Goal: Task Accomplishment & Management: Complete application form

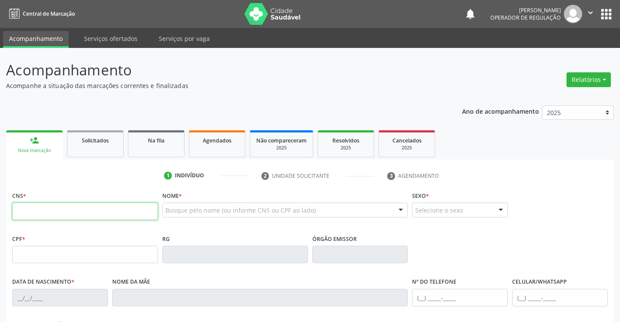
click at [111, 212] on input "text" at bounding box center [85, 210] width 146 height 17
click at [70, 215] on input "text" at bounding box center [85, 210] width 146 height 17
type input "702 0013 3299 2480"
type input "2275111310"
type input "13/05/2005"
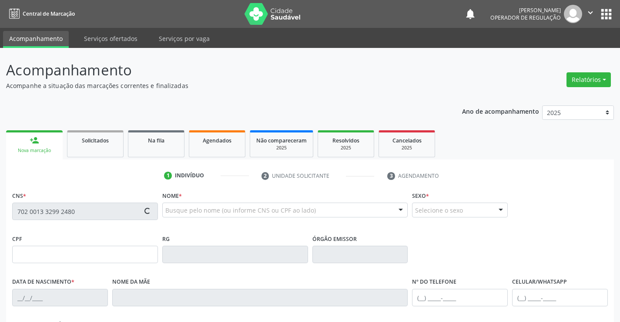
type input "(74) 99122-3867"
type input "092.258.615-24"
type input "S/N"
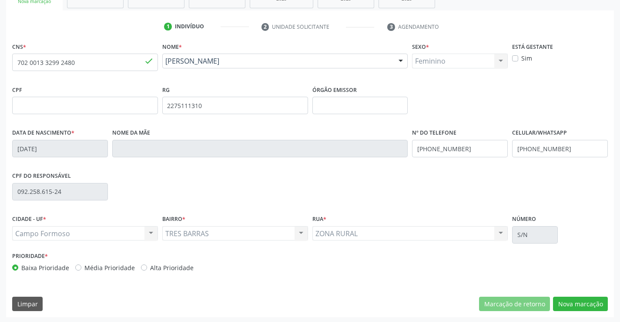
scroll to position [150, 0]
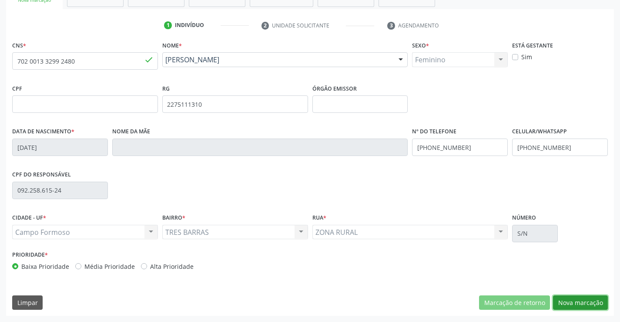
click at [576, 300] on button "Nova marcação" at bounding box center [580, 302] width 55 height 15
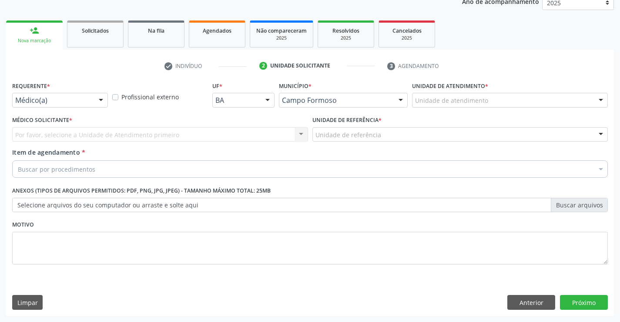
scroll to position [110, 0]
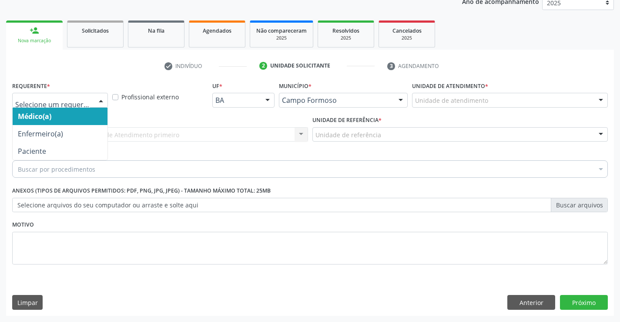
click at [91, 102] on div at bounding box center [60, 100] width 96 height 15
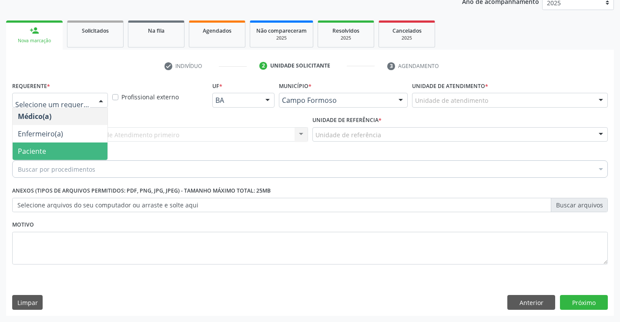
click at [67, 154] on span "Paciente" at bounding box center [60, 150] width 95 height 17
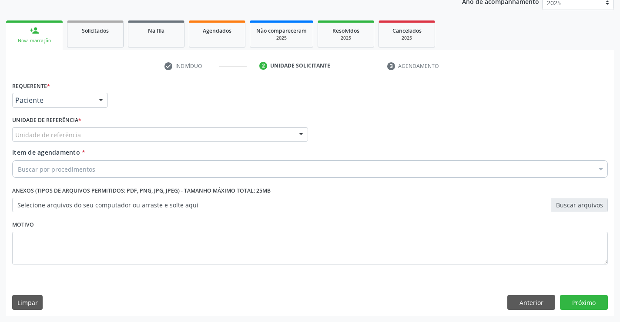
click at [158, 135] on div "Unidade de referência" at bounding box center [160, 134] width 296 height 15
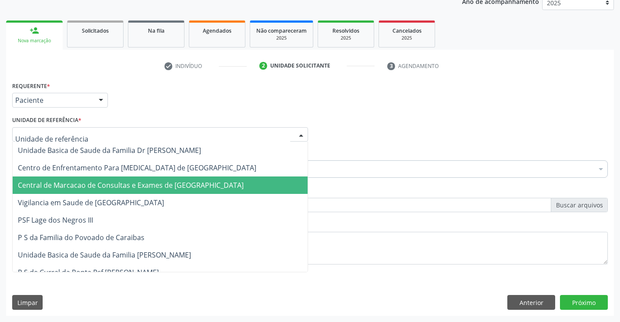
click at [169, 179] on span "Central de Marcacao de Consultas e Exames de [GEOGRAPHIC_DATA]" at bounding box center [160, 184] width 295 height 17
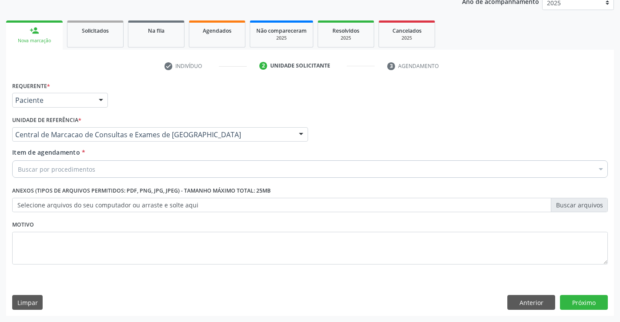
click at [196, 167] on div "Buscar por procedimentos" at bounding box center [310, 168] width 596 height 17
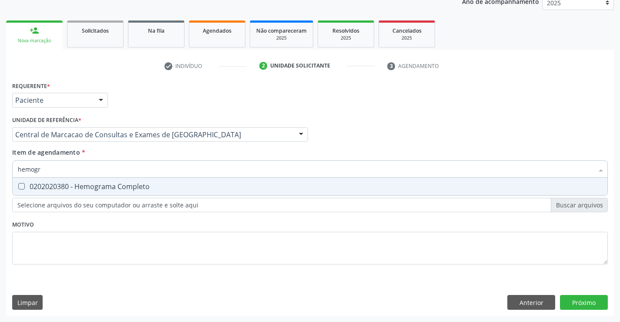
type input "hemogra"
click at [133, 185] on div "0202020380 - Hemograma Completo" at bounding box center [310, 186] width 585 height 7
checkbox Completo "true"
click at [135, 171] on input "hemogra" at bounding box center [306, 168] width 576 height 17
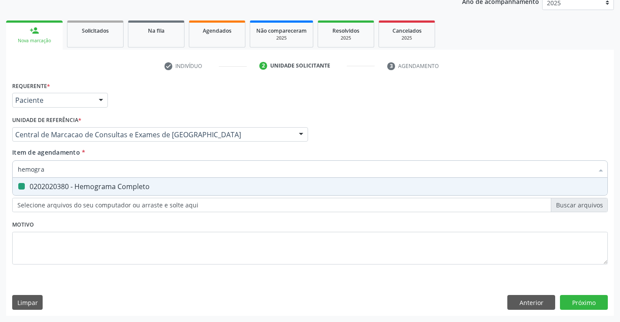
type input "g"
checkbox Completo "false"
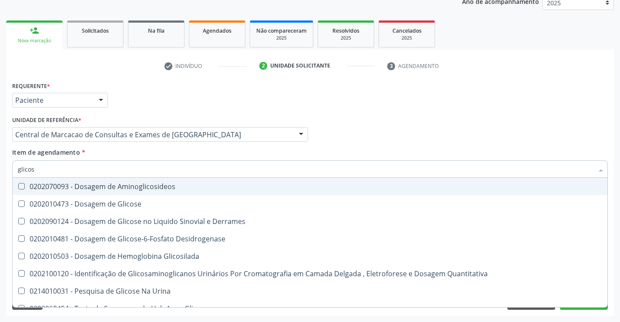
type input "glicose"
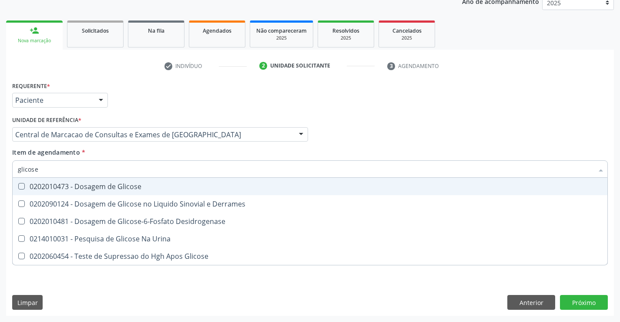
click at [128, 184] on div "0202010473 - Dosagem de Glicose" at bounding box center [310, 186] width 585 height 7
checkbox Glicose "true"
click at [141, 169] on input "glicose" at bounding box center [306, 168] width 576 height 17
click at [459, 129] on div "Médico Solicitante Por favor, selecione a Unidade de Atendimento primeiro Nenhu…" at bounding box center [310, 131] width 600 height 34
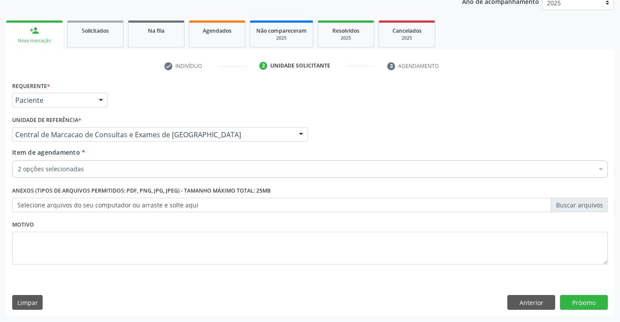
click at [581, 314] on div "Requerente * Paciente Médico(a) Enfermeiro(a) Paciente Nenhum resultado encontr…" at bounding box center [310, 197] width 608 height 236
click at [586, 305] on button "Próximo" at bounding box center [584, 302] width 48 height 15
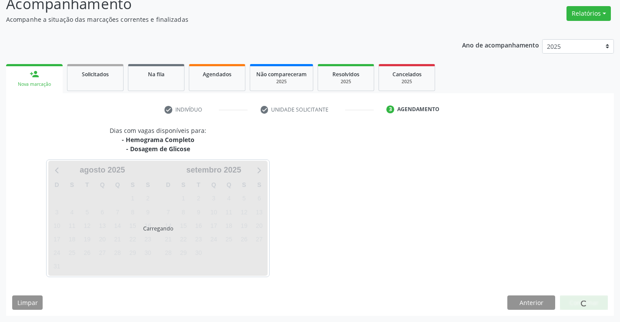
scroll to position [66, 0]
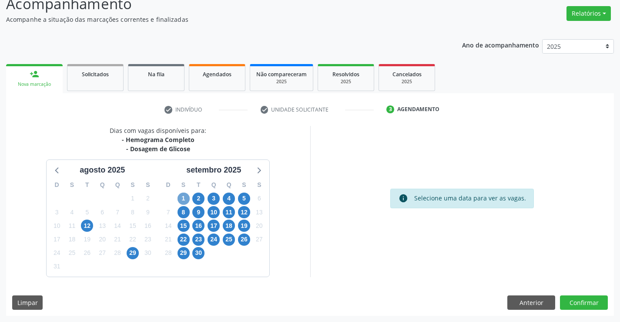
click at [186, 197] on span "1" at bounding box center [184, 198] width 12 height 12
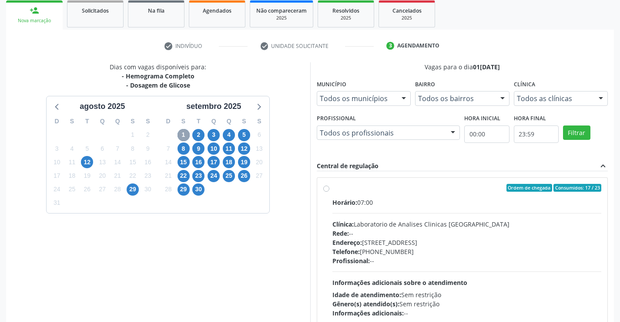
scroll to position [183, 0]
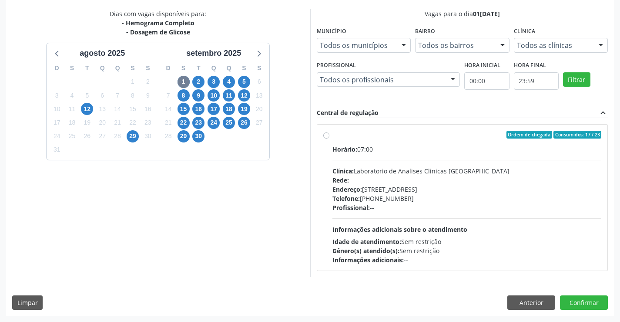
click at [389, 174] on div "Clínica: Laboratorio de Analises Clinicas Sao Francisco" at bounding box center [468, 170] width 270 height 9
click at [330, 138] on input "Ordem de chegada Consumidos: 17 / 23 Horário: 07:00 Clínica: Laboratorio de Ana…" at bounding box center [326, 135] width 6 height 8
radio input "true"
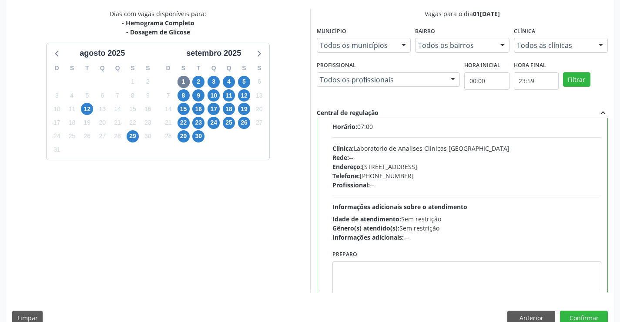
scroll to position [43, 0]
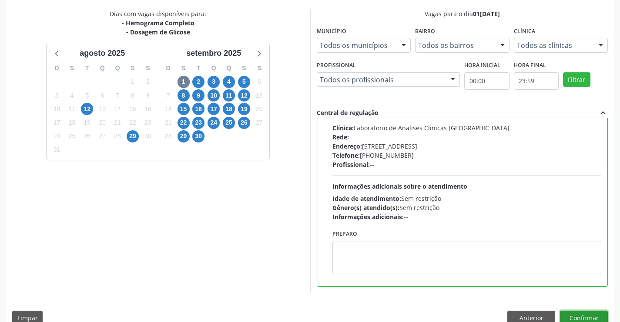
click at [583, 318] on button "Confirmar" at bounding box center [584, 317] width 48 height 15
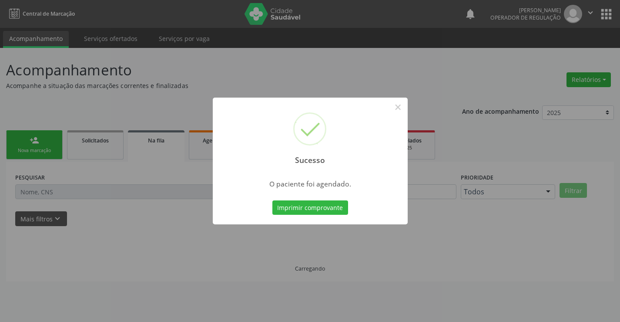
scroll to position [0, 0]
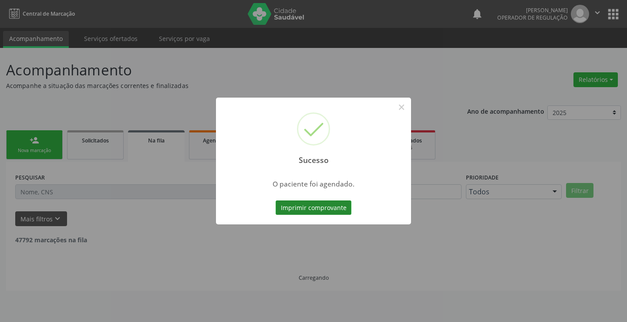
click at [307, 206] on button "Imprimir comprovante" at bounding box center [314, 207] width 76 height 15
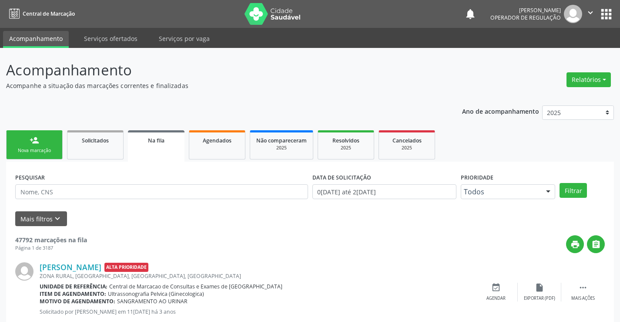
click at [47, 138] on link "person_add Nova marcação" at bounding box center [34, 144] width 57 height 29
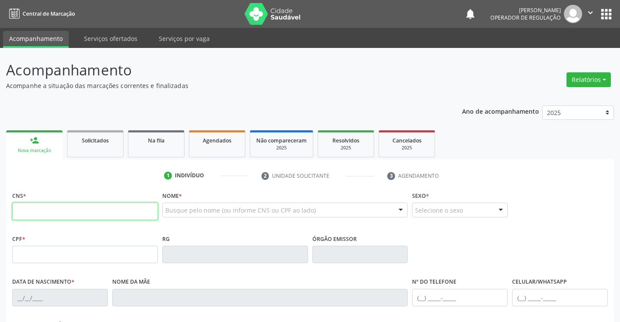
click at [73, 203] on input "text" at bounding box center [85, 210] width 146 height 17
paste input "702 0013 3299 2480"
type input "702 0013 3299 2480"
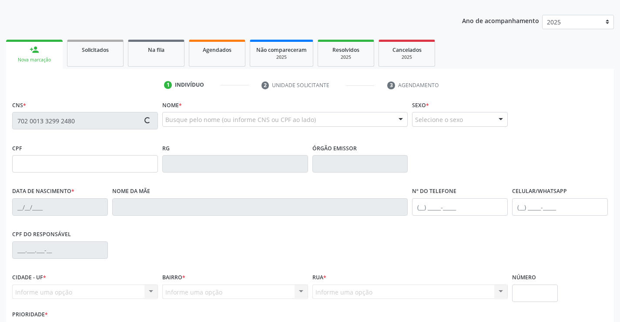
scroll to position [150, 0]
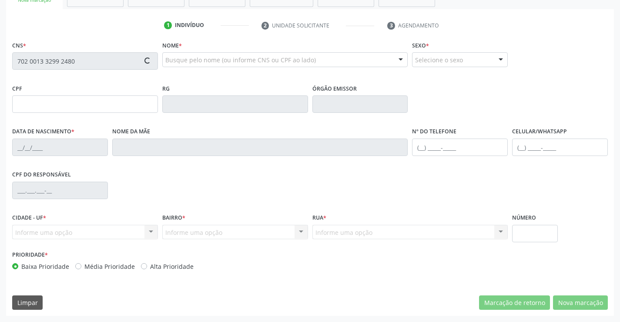
type input "2275111310"
type input "13/05/2005"
type input "(74) 99122-3867"
type input "092.258.615-24"
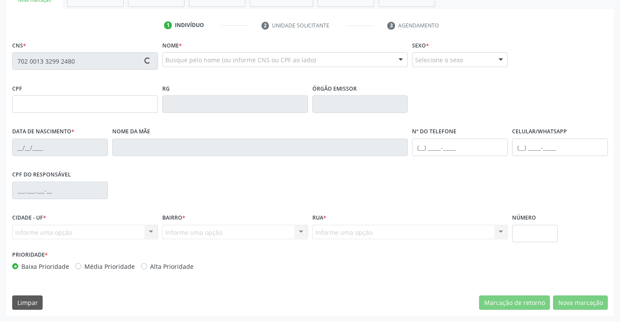
type input "S/N"
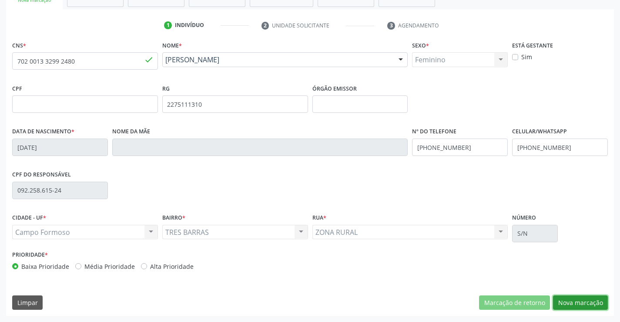
click at [579, 300] on button "Nova marcação" at bounding box center [580, 302] width 55 height 15
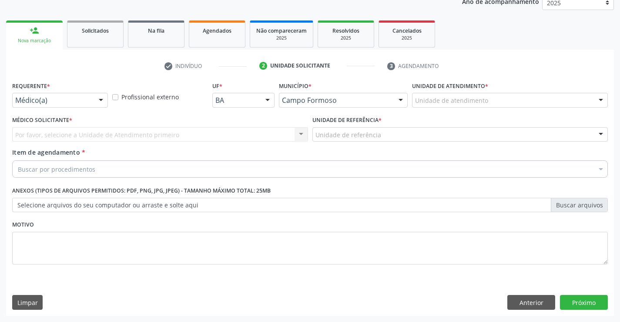
click at [89, 95] on div "Médico(a)" at bounding box center [60, 100] width 96 height 15
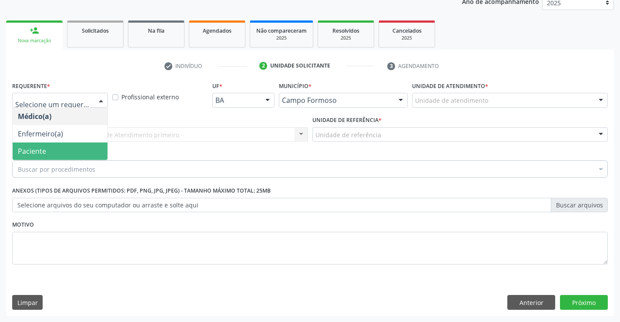
click at [64, 148] on span "Paciente" at bounding box center [60, 150] width 95 height 17
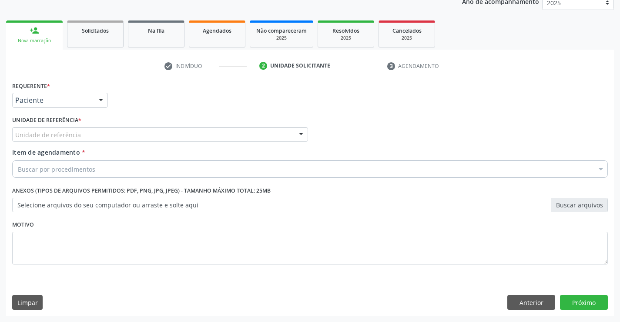
click at [159, 127] on div "Unidade de referência" at bounding box center [160, 134] width 296 height 15
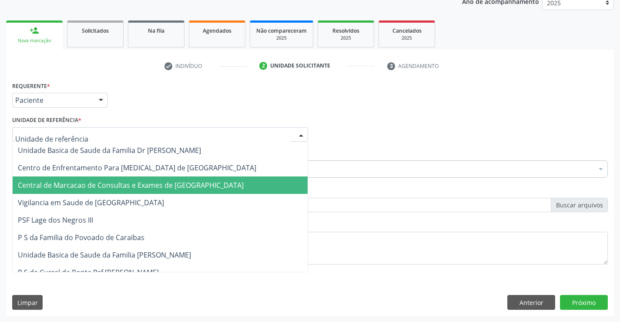
click at [156, 180] on span "Central de Marcacao de Consultas e Exames de [GEOGRAPHIC_DATA]" at bounding box center [160, 184] width 295 height 17
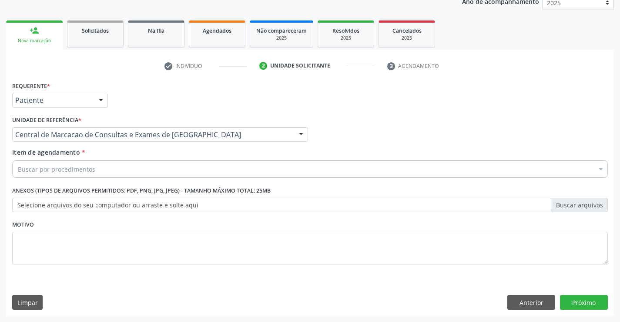
click at [175, 164] on div "Buscar por procedimentos" at bounding box center [310, 168] width 596 height 17
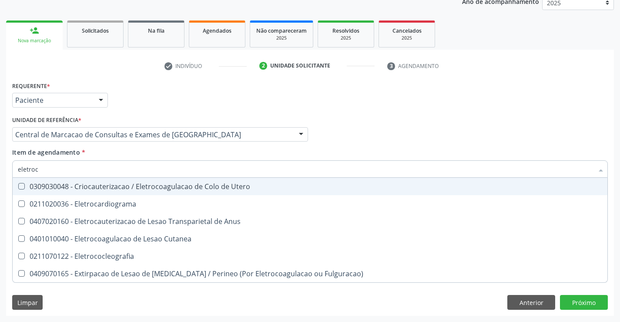
type input "eletroca"
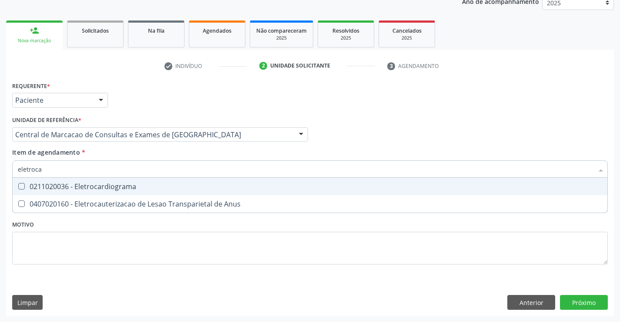
click at [113, 189] on div "0211020036 - Eletrocardiograma" at bounding box center [310, 186] width 585 height 7
checkbox Eletrocardiograma "true"
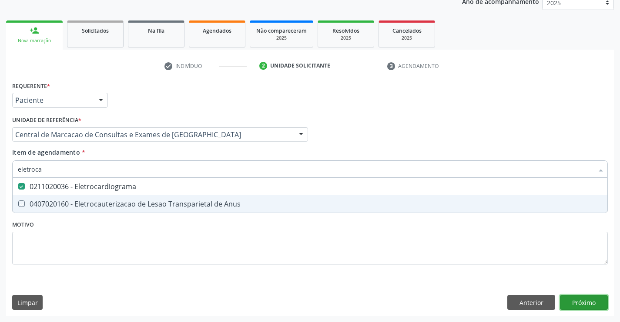
click at [577, 296] on div "Requerente * Paciente Médico(a) Enfermeiro(a) Paciente Nenhum resultado encontr…" at bounding box center [310, 197] width 608 height 236
checkbox Anus "true"
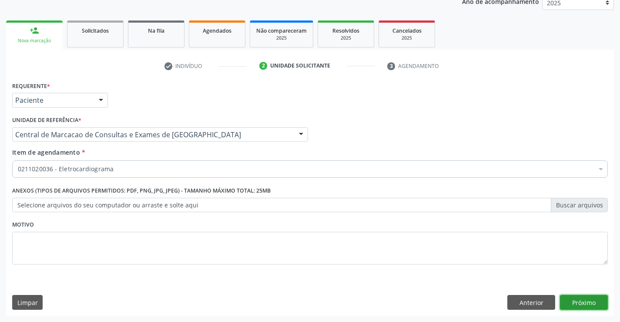
click at [596, 302] on button "Próximo" at bounding box center [584, 302] width 48 height 15
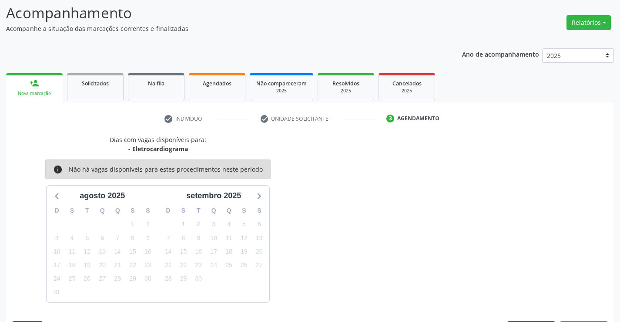
scroll to position [83, 0]
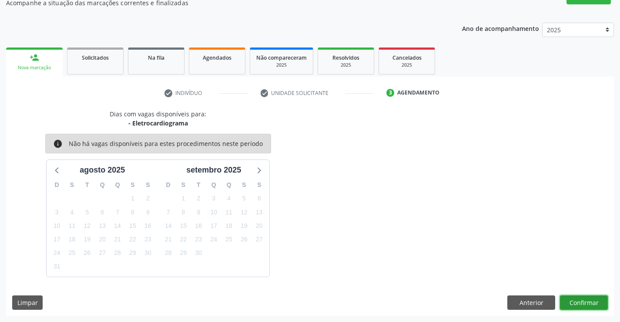
click at [577, 302] on button "Confirmar" at bounding box center [584, 302] width 48 height 15
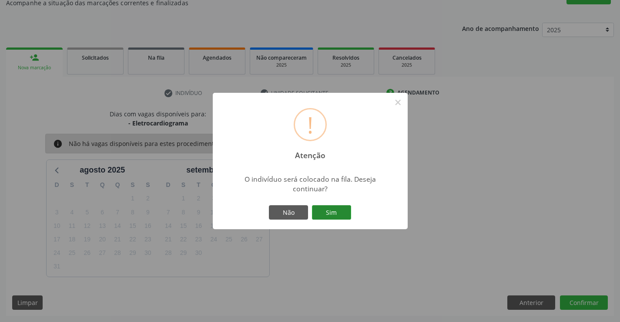
click at [342, 216] on button "Sim" at bounding box center [331, 212] width 39 height 15
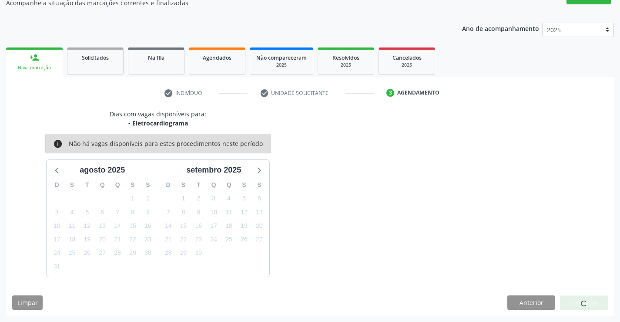
scroll to position [0, 0]
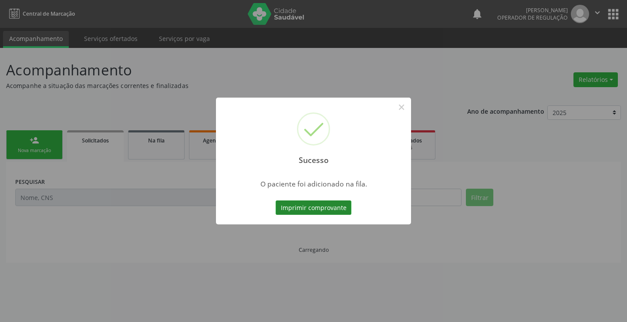
click at [338, 209] on button "Imprimir comprovante" at bounding box center [314, 207] width 76 height 15
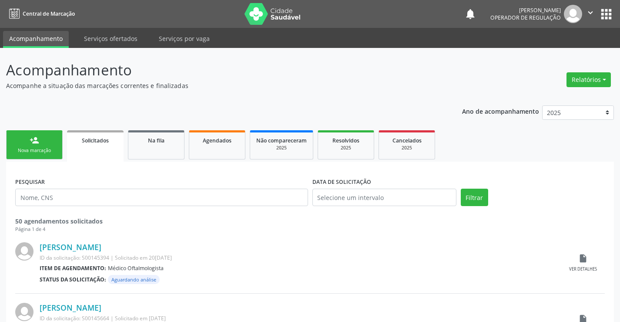
click at [41, 144] on link "person_add Nova marcação" at bounding box center [34, 144] width 57 height 29
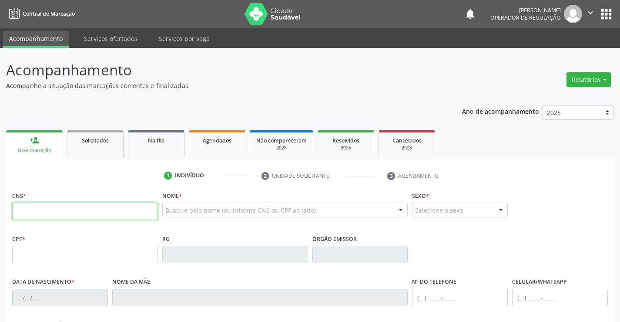
click at [45, 213] on input "text" at bounding box center [85, 210] width 146 height 17
type input "708 9017 7184 0910"
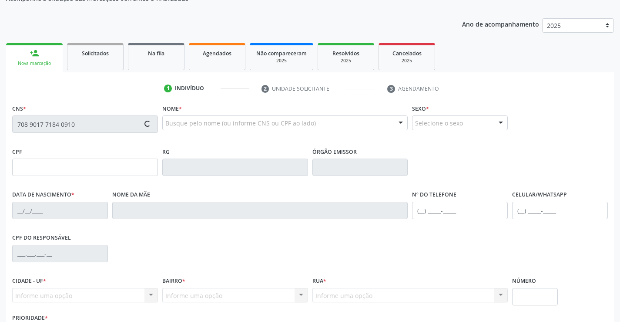
type input "01/09/1957"
type input "S/N"
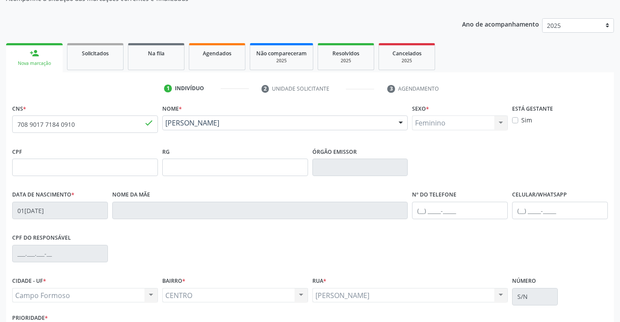
scroll to position [150, 0]
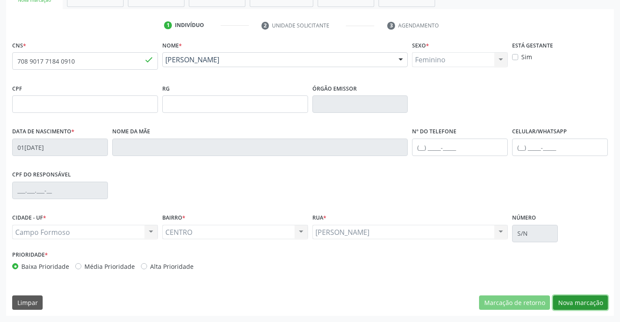
click at [590, 300] on button "Nova marcação" at bounding box center [580, 302] width 55 height 15
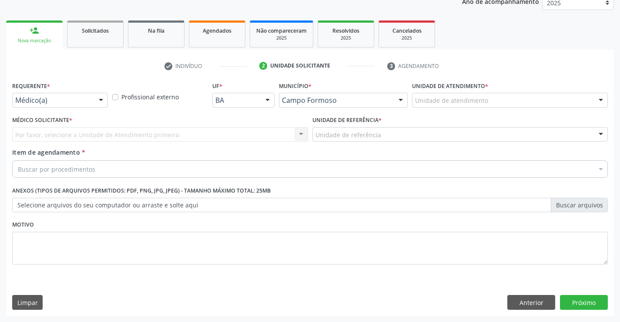
scroll to position [110, 0]
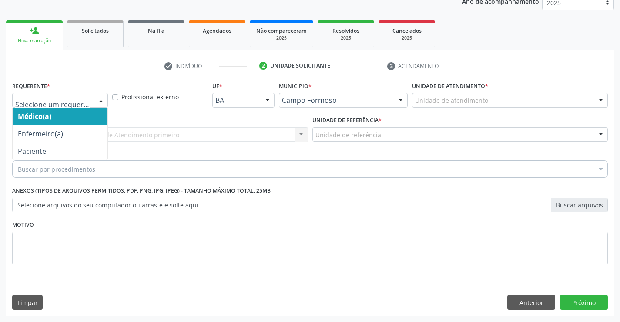
click at [107, 99] on div at bounding box center [100, 100] width 13 height 15
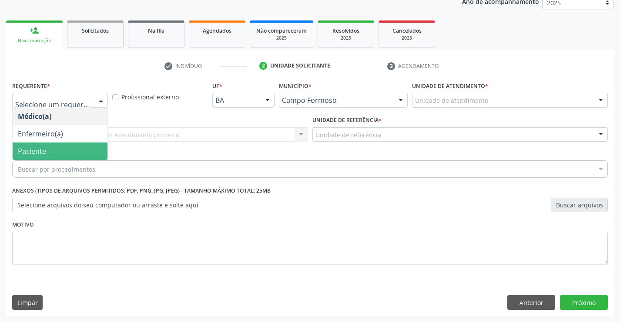
click at [63, 152] on span "Paciente" at bounding box center [60, 150] width 95 height 17
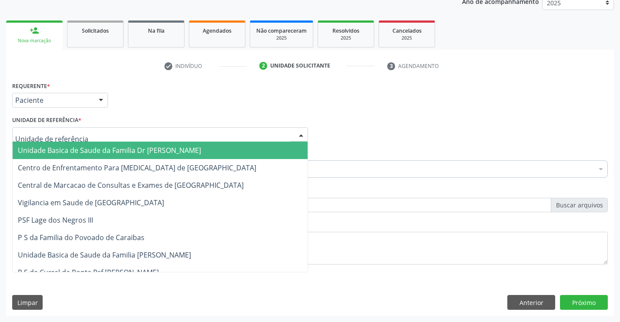
click at [120, 133] on div at bounding box center [160, 134] width 296 height 15
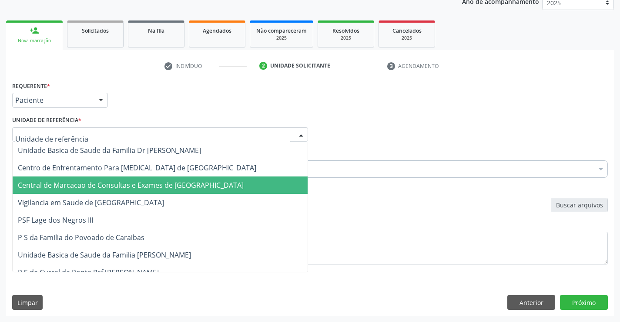
click at [117, 178] on span "Central de Marcacao de Consultas e Exames de [GEOGRAPHIC_DATA]" at bounding box center [160, 184] width 295 height 17
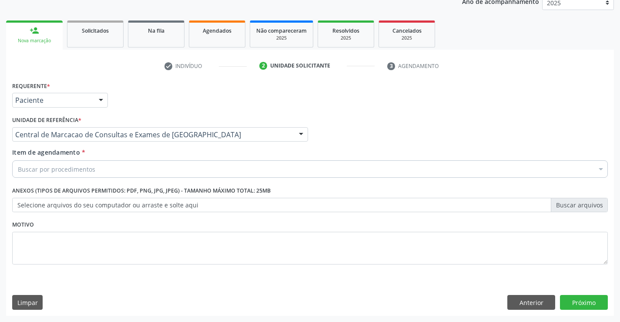
click at [121, 169] on div "Buscar por procedimentos" at bounding box center [310, 168] width 596 height 17
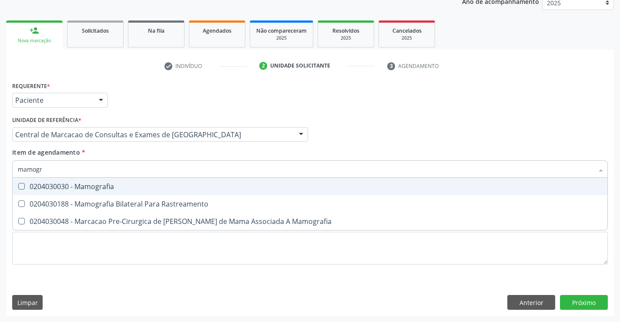
type input "mamogra"
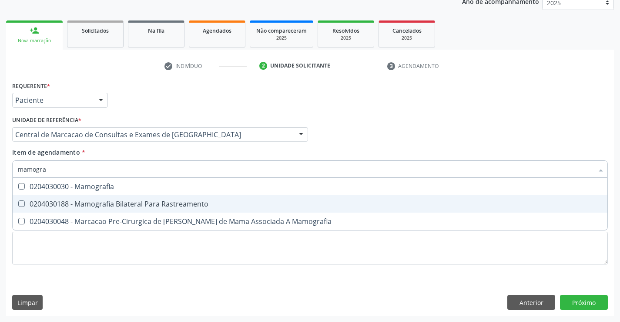
click at [125, 207] on div "0204030188 - Mamografia Bilateral Para Rastreamento" at bounding box center [310, 203] width 585 height 7
checkbox Rastreamento "true"
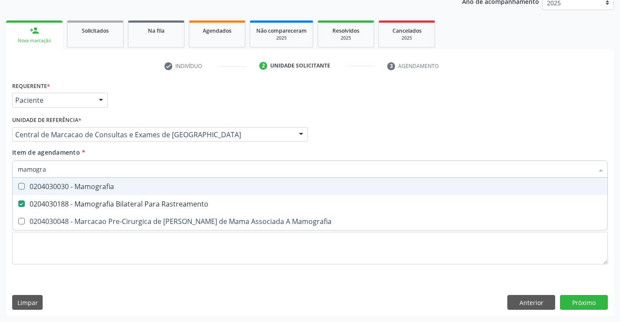
click at [423, 131] on div "Médico Solicitante Por favor, selecione a Unidade de Atendimento primeiro Nenhu…" at bounding box center [310, 131] width 600 height 34
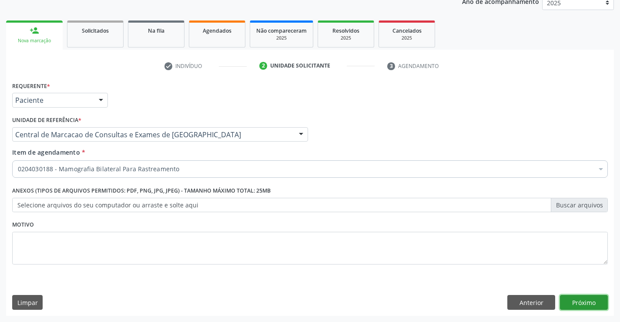
click at [595, 306] on button "Próximo" at bounding box center [584, 302] width 48 height 15
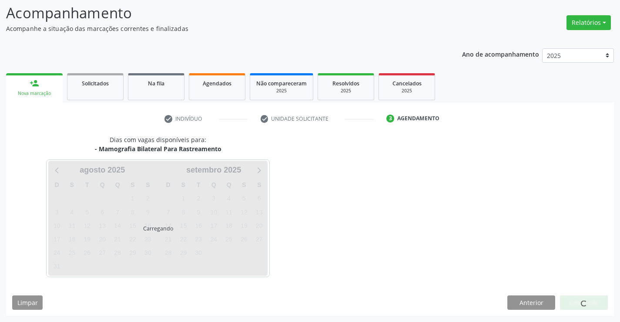
scroll to position [57, 0]
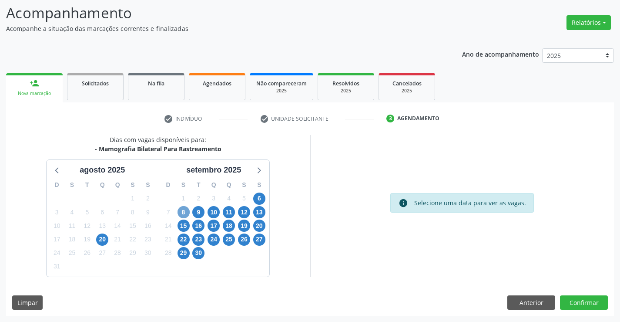
click at [182, 211] on span "8" at bounding box center [184, 212] width 12 height 12
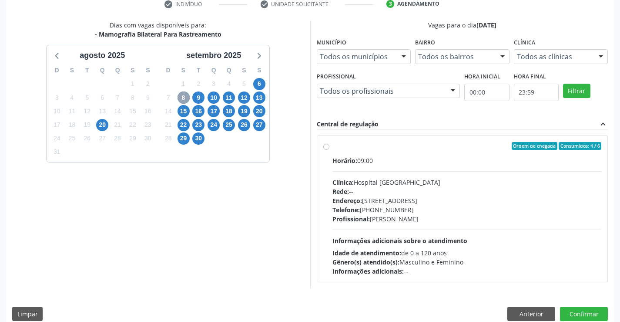
scroll to position [183, 0]
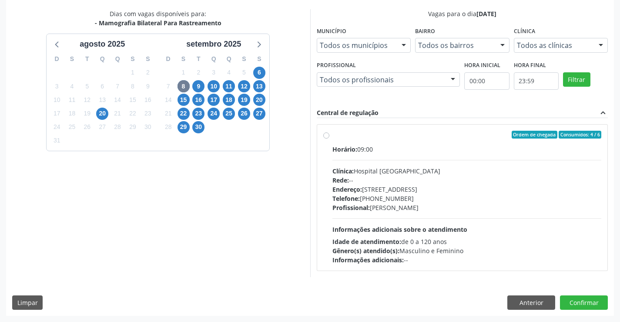
click at [342, 165] on div "Horário: 09:00 Clínica: Hospital Sao Francisco Rede: -- Endereço: Blocos, nº 25…" at bounding box center [468, 205] width 270 height 120
click at [330, 138] on input "Ordem de chegada Consumidos: 4 / 6 Horário: 09:00 Clínica: Hospital Sao Francis…" at bounding box center [326, 135] width 6 height 8
radio input "true"
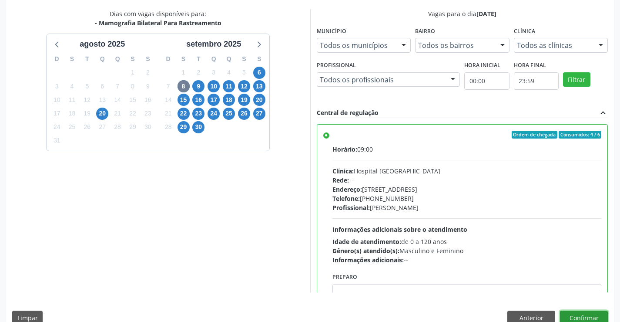
click at [584, 313] on button "Confirmar" at bounding box center [584, 317] width 48 height 15
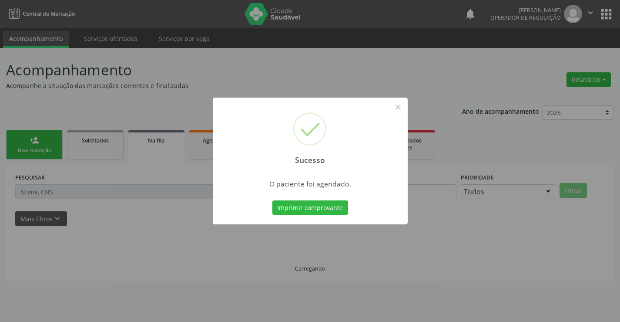
scroll to position [0, 0]
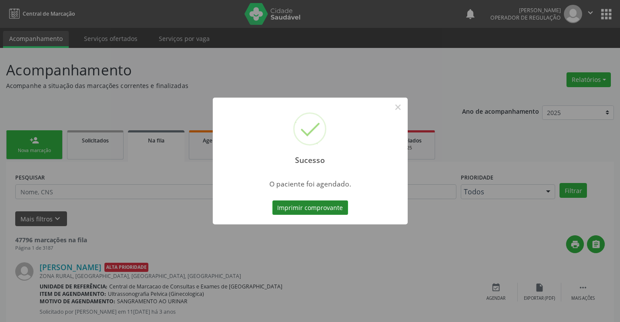
click at [312, 213] on button "Imprimir comprovante" at bounding box center [311, 207] width 76 height 15
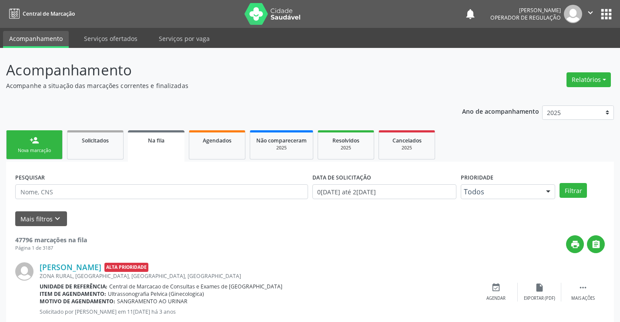
click at [46, 150] on div "Nova marcação" at bounding box center [35, 150] width 44 height 7
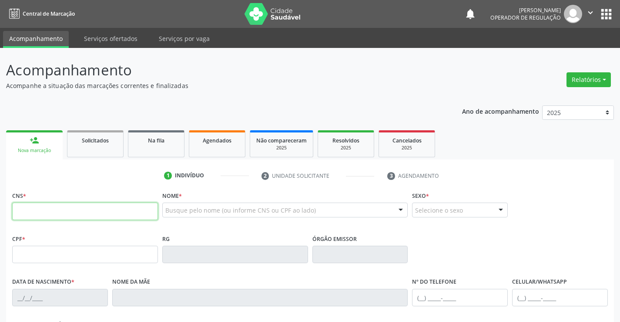
click at [120, 215] on input "text" at bounding box center [85, 210] width 146 height 17
click at [147, 214] on input "text" at bounding box center [85, 210] width 146 height 17
type input "700 1024 7689 0220"
type input "2083847741"
type input "06/02/1996"
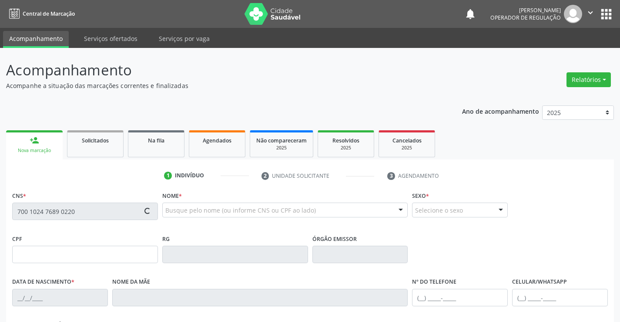
type input "(74) 99979-6986"
type input "(74) 9981-6746"
type input "S/N"
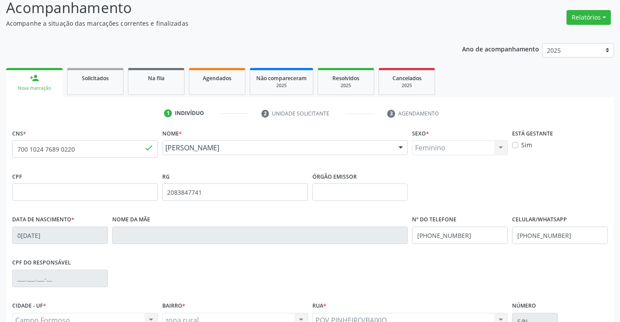
scroll to position [150, 0]
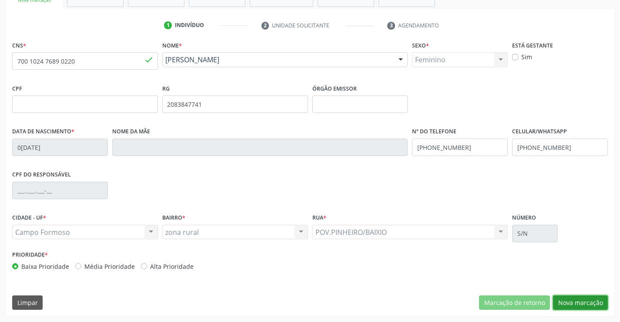
click at [569, 307] on button "Nova marcação" at bounding box center [580, 302] width 55 height 15
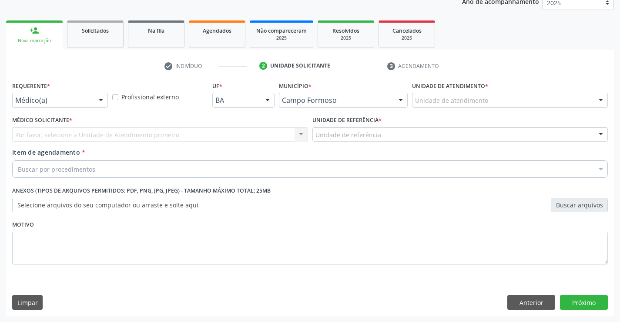
scroll to position [110, 0]
click at [47, 92] on label "Requerente *" at bounding box center [31, 85] width 38 height 13
click at [50, 108] on div "Requerente * Médico(a) Médico(a) Enfermeiro(a) Paciente Nenhum resultado encont…" at bounding box center [60, 96] width 100 height 34
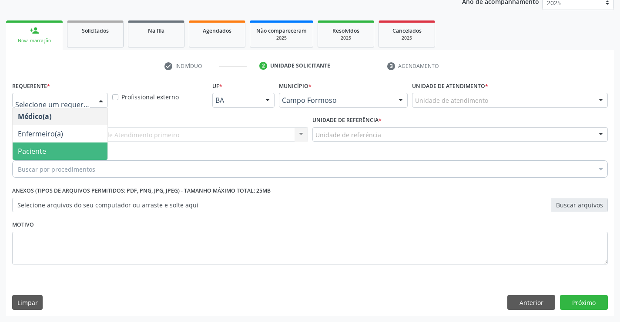
click at [61, 143] on span "Paciente" at bounding box center [60, 150] width 95 height 17
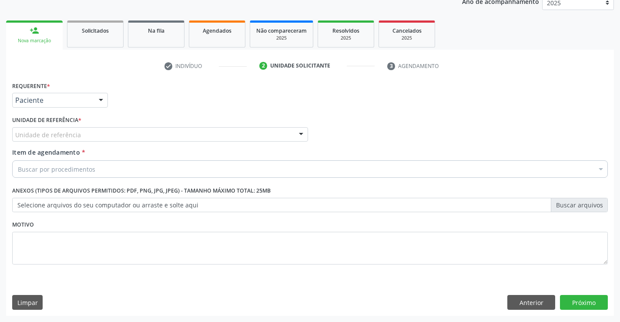
click at [115, 132] on div "Unidade de referência" at bounding box center [160, 134] width 296 height 15
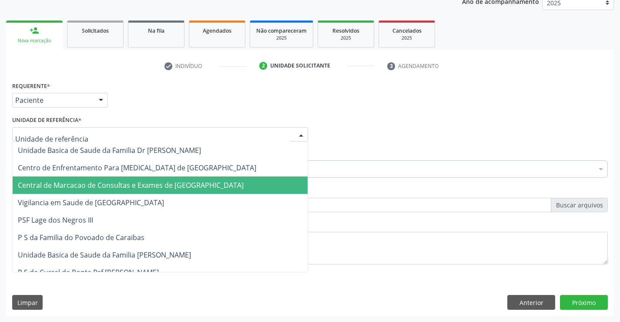
click at [122, 185] on span "Central de Marcacao de Consultas e Exames de [GEOGRAPHIC_DATA]" at bounding box center [131, 185] width 226 height 10
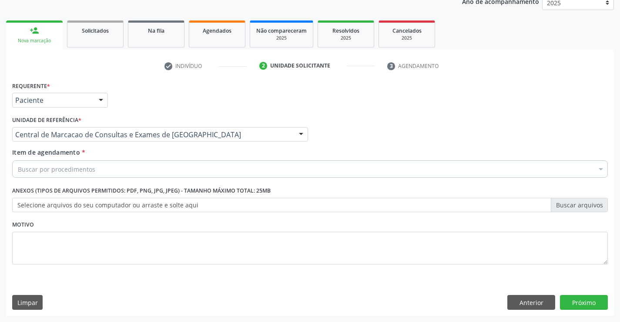
click at [138, 167] on div "Buscar por procedimentos" at bounding box center [310, 168] width 596 height 17
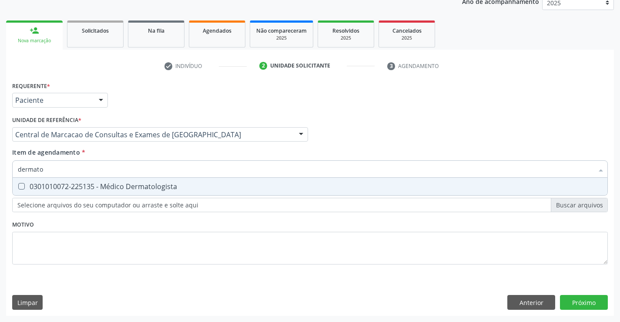
type input "dermatol"
click at [127, 184] on div "0301010072-225135 - Médico Dermatologista" at bounding box center [310, 186] width 585 height 7
checkbox Dermatologista "true"
click at [134, 172] on input "dermatol" at bounding box center [306, 168] width 576 height 17
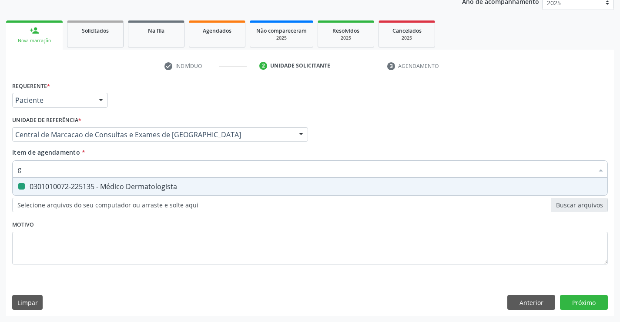
type input "ge"
checkbox Dermatologista "false"
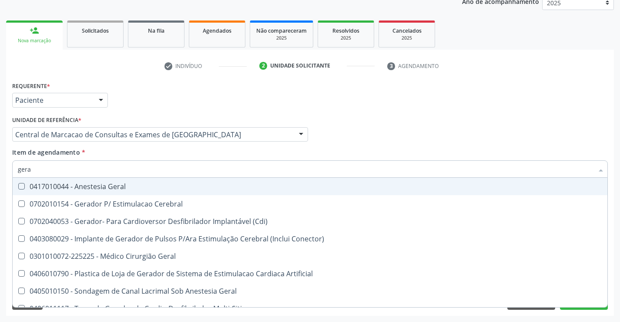
type input "geral"
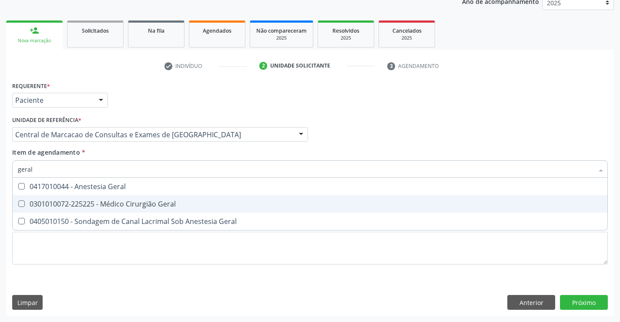
click at [115, 201] on div "0301010072-225225 - Médico Cirurgião Geral" at bounding box center [310, 203] width 585 height 7
checkbox Geral "true"
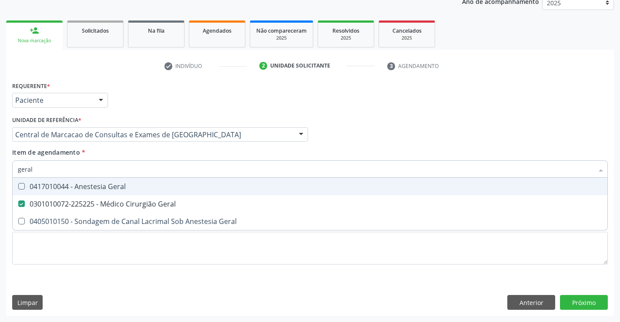
click at [374, 90] on div "Requerente * Paciente Médico(a) Enfermeiro(a) Paciente Nenhum resultado encontr…" at bounding box center [310, 96] width 600 height 34
checkbox Geral "true"
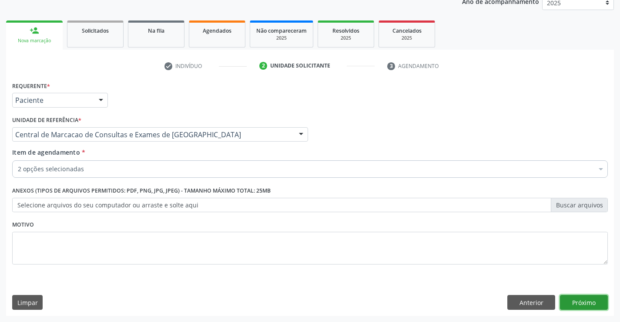
click at [594, 297] on button "Próximo" at bounding box center [584, 302] width 48 height 15
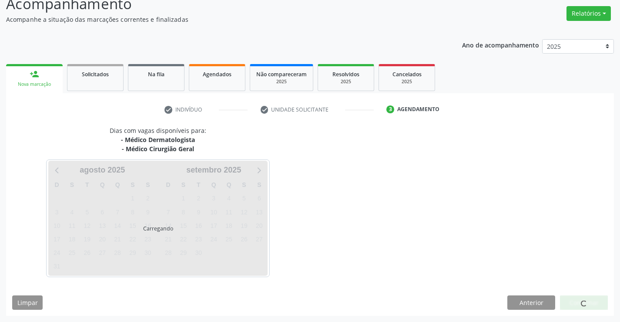
scroll to position [92, 0]
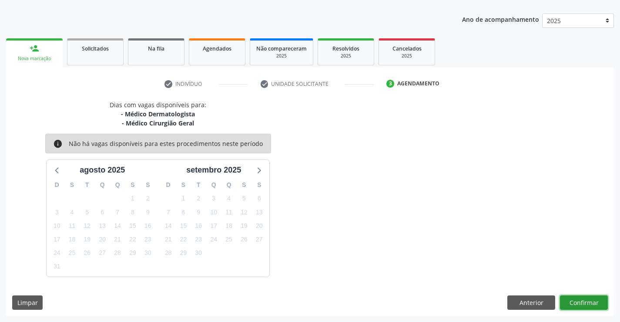
click at [565, 299] on button "Confirmar" at bounding box center [584, 302] width 48 height 15
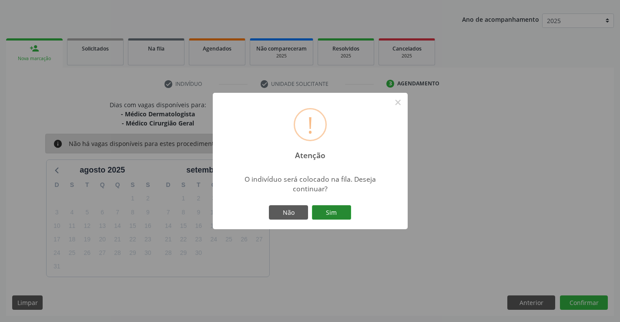
click at [346, 212] on button "Sim" at bounding box center [331, 212] width 39 height 15
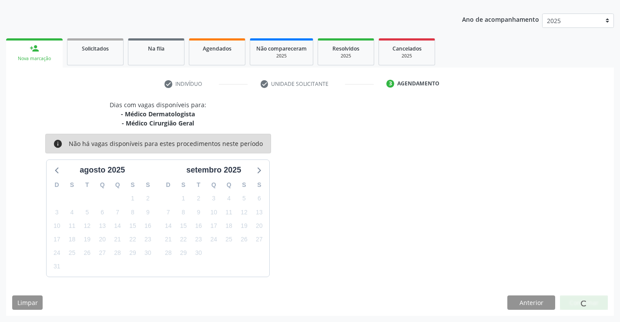
scroll to position [0, 0]
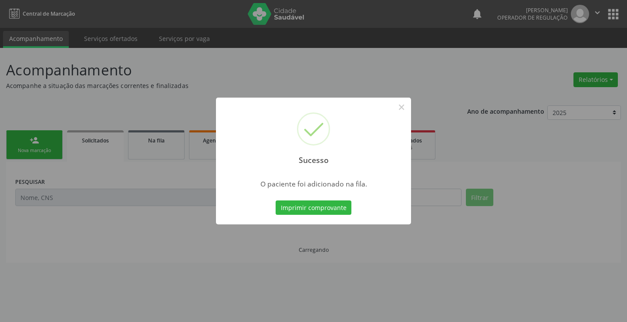
click at [276, 200] on button "Imprimir comprovante" at bounding box center [314, 207] width 76 height 15
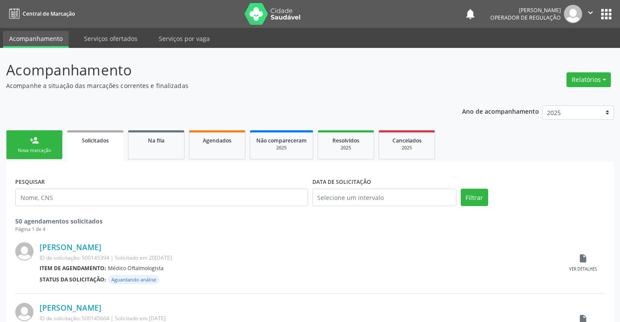
click at [40, 149] on div "Nova marcação" at bounding box center [35, 150] width 44 height 7
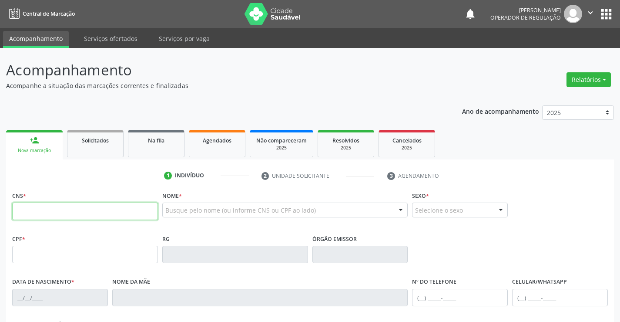
click at [46, 215] on input "text" at bounding box center [85, 210] width 146 height 17
click at [77, 216] on input "text" at bounding box center [85, 210] width 146 height 17
type input "705 0000 3143 7155"
type input "091.319.665-78"
type input "2194393897"
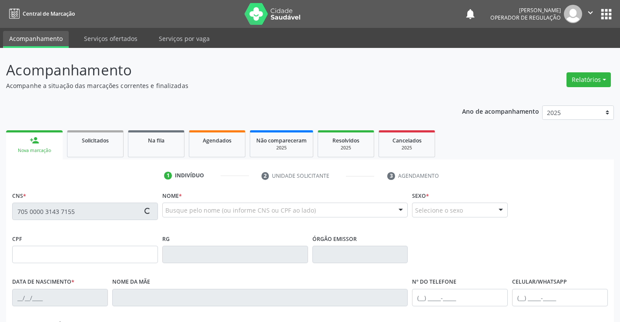
type input "26/11/2011"
type input "(74) 99952-8714"
type input "(74) 9810-1653"
type input "S/N"
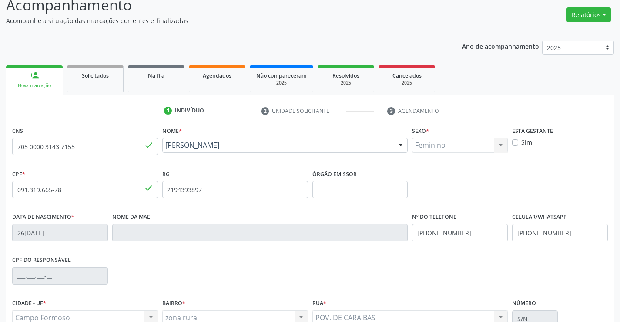
scroll to position [150, 0]
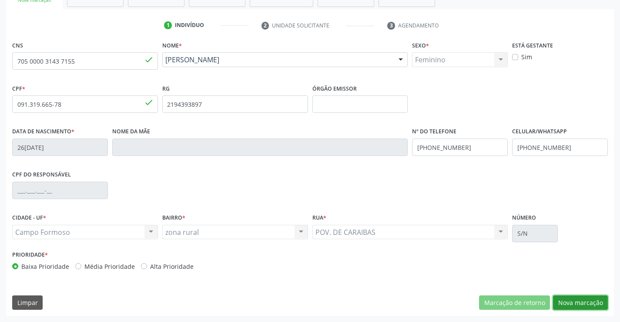
click at [584, 303] on button "Nova marcação" at bounding box center [580, 302] width 55 height 15
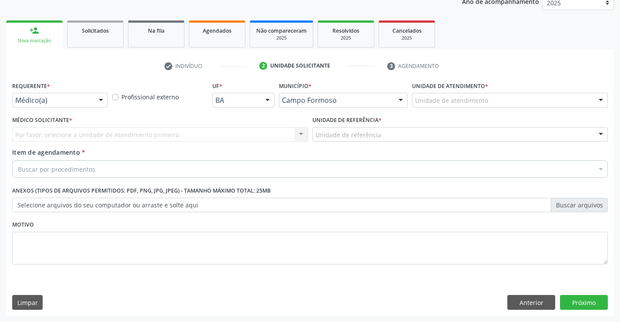
click at [95, 99] on div at bounding box center [100, 100] width 13 height 15
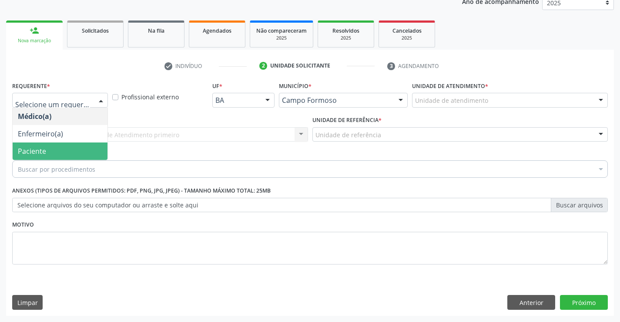
click at [61, 155] on span "Paciente" at bounding box center [60, 150] width 95 height 17
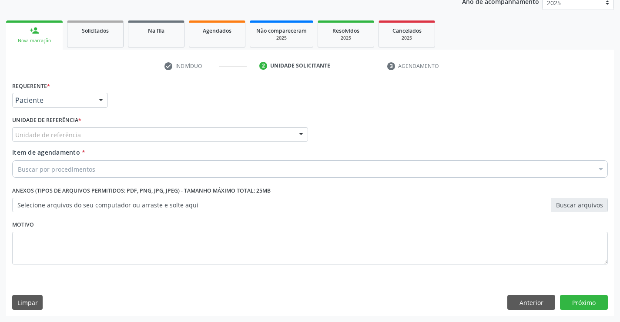
click at [153, 142] on div "Unidade de referência * Unidade de referência Unidade Basica de Saude da Famili…" at bounding box center [160, 131] width 300 height 34
click at [195, 136] on div at bounding box center [160, 134] width 296 height 15
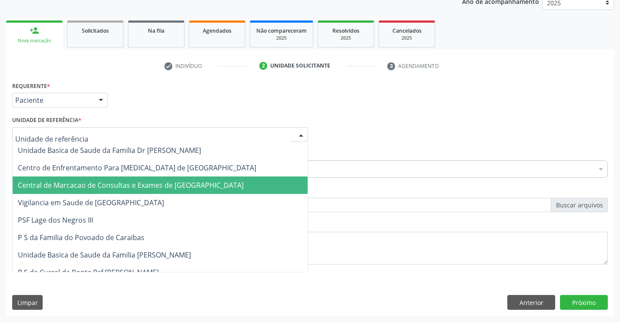
click at [188, 180] on span "Central de Marcacao de Consultas e Exames de [GEOGRAPHIC_DATA]" at bounding box center [160, 184] width 295 height 17
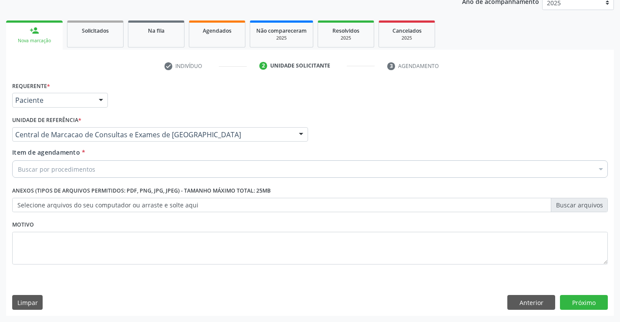
click at [236, 174] on div "Buscar por procedimentos" at bounding box center [310, 168] width 596 height 17
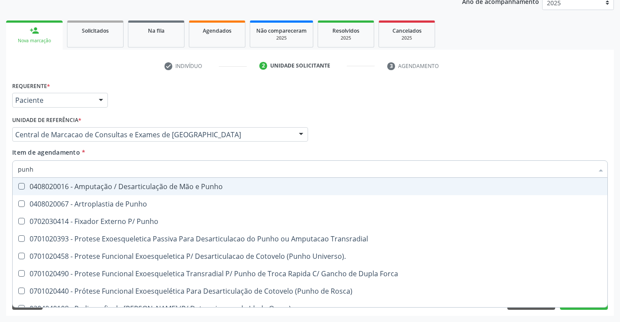
type input "punho"
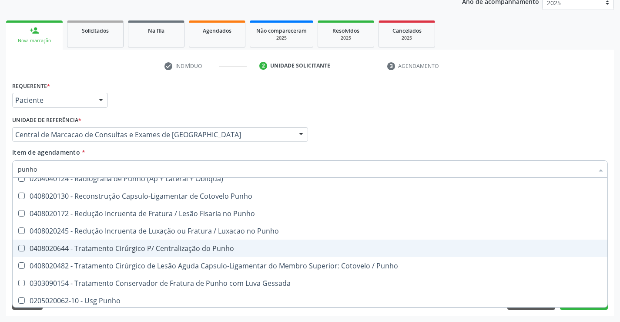
scroll to position [149, 0]
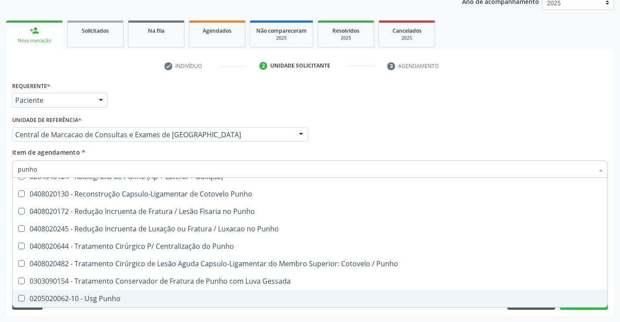
click at [125, 300] on div "0205020062-10 - Usg Punho" at bounding box center [310, 298] width 585 height 7
checkbox Punho "true"
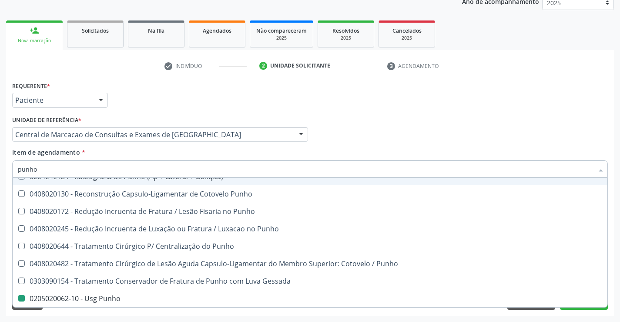
click at [435, 74] on div "check Indivíduo 2 Unidade solicitante 3 Agendamento CNS 705 0000 3143 7155 done…" at bounding box center [310, 187] width 608 height 257
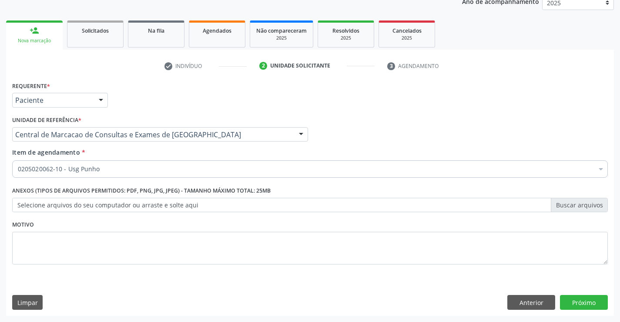
checkbox Punho "true"
checkbox \(Dornic\) "false"
click at [583, 304] on button "Próximo" at bounding box center [584, 302] width 48 height 15
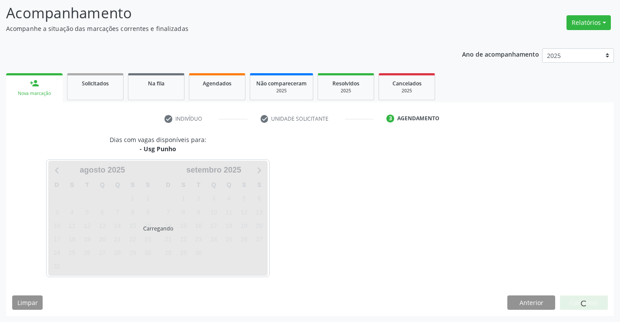
scroll to position [57, 0]
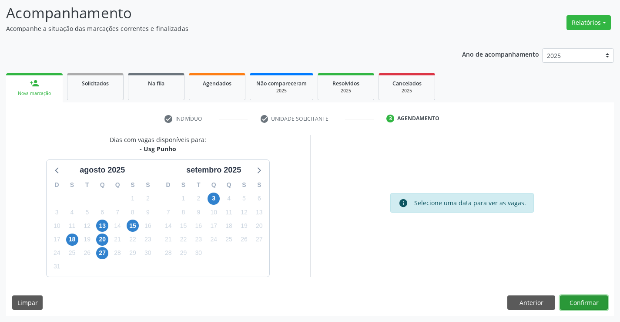
click at [590, 298] on button "Confirmar" at bounding box center [584, 302] width 48 height 15
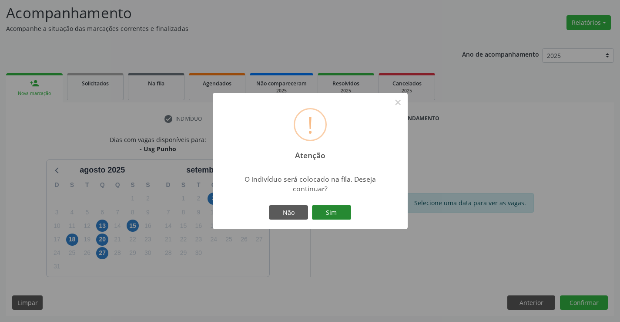
click at [315, 212] on button "Sim" at bounding box center [331, 212] width 39 height 15
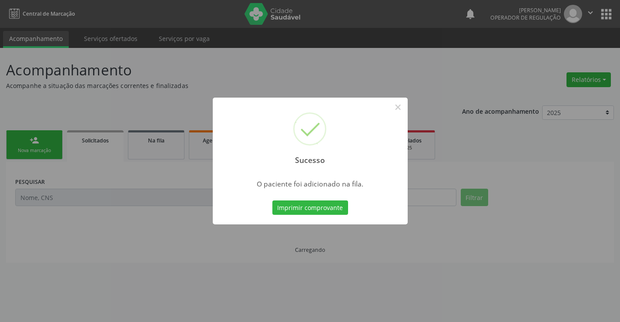
scroll to position [0, 0]
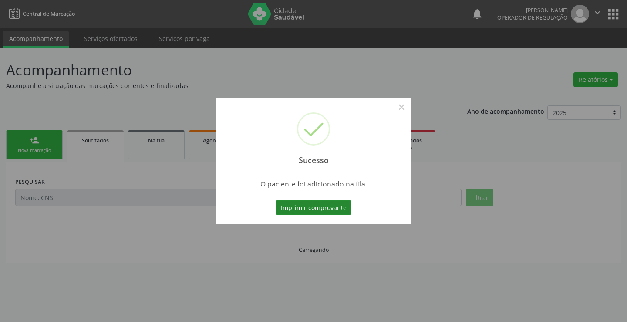
click at [322, 202] on button "Imprimir comprovante" at bounding box center [314, 207] width 76 height 15
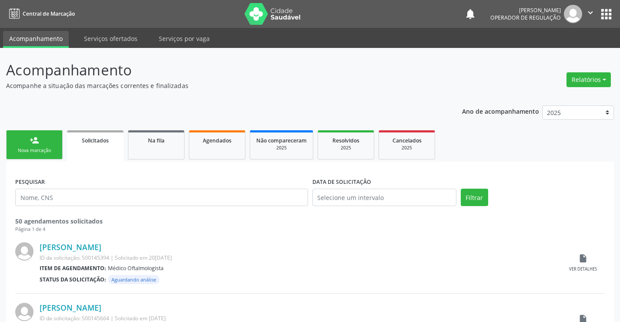
click at [53, 141] on link "person_add Nova marcação" at bounding box center [34, 144] width 57 height 29
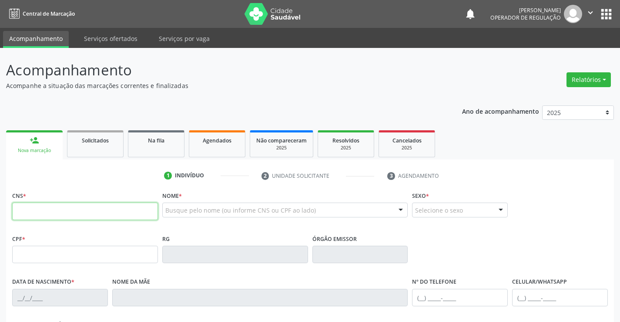
click at [41, 203] on input "text" at bounding box center [85, 210] width 146 height 17
type input "702 8006 2974 4460"
type input "0277223334"
type input "SP"
type input "12/06/1959"
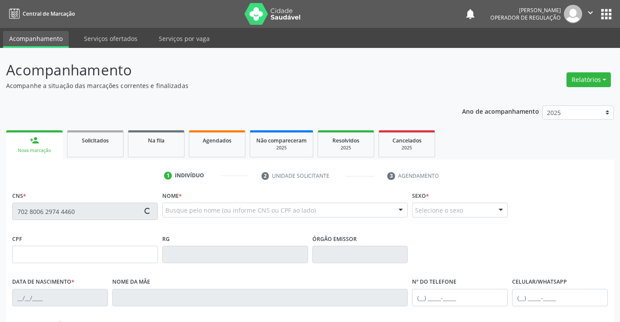
type input "Ana Leovegilda Vieira"
type input "(74) 98858-2217"
type input "220.943.425-49"
type input "004"
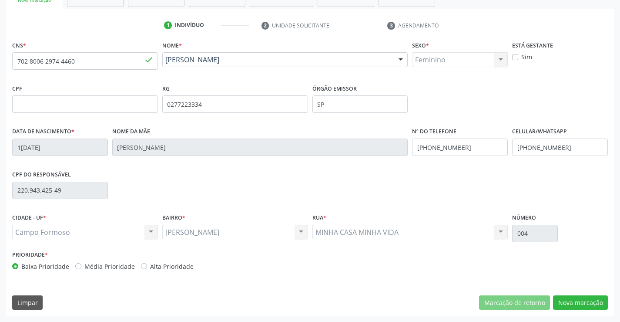
click at [569, 292] on div "CNS * 702 8006 2974 4460 done Nome * Armando Antonio Vieira Armando Antonio Vie…" at bounding box center [310, 177] width 608 height 277
click at [566, 296] on button "Nova marcação" at bounding box center [580, 302] width 55 height 15
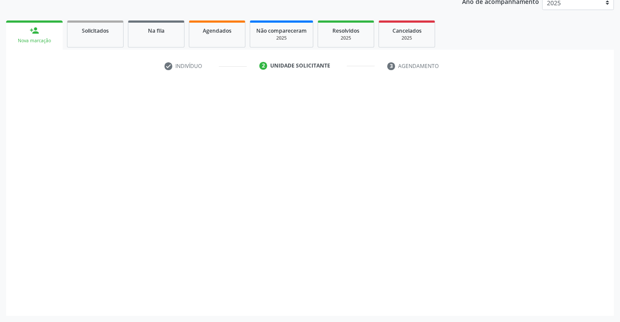
scroll to position [110, 0]
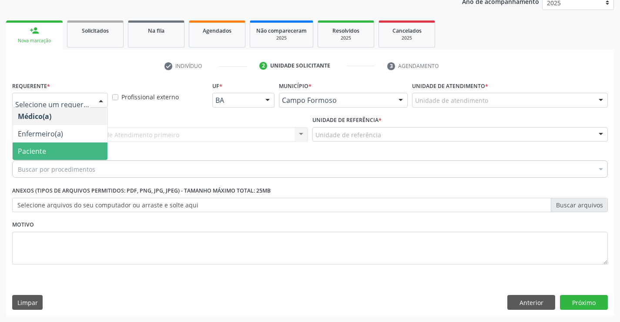
click at [41, 152] on span "Paciente" at bounding box center [32, 151] width 28 height 10
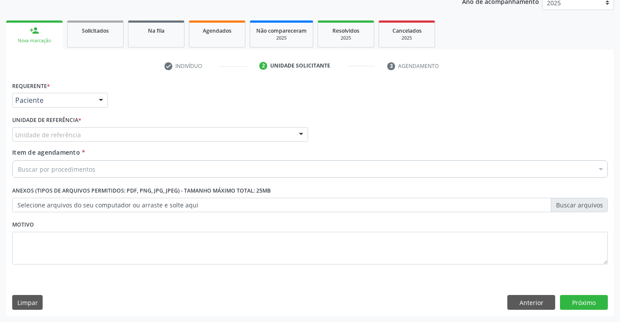
click at [119, 137] on div "Unidade de referência" at bounding box center [160, 134] width 296 height 15
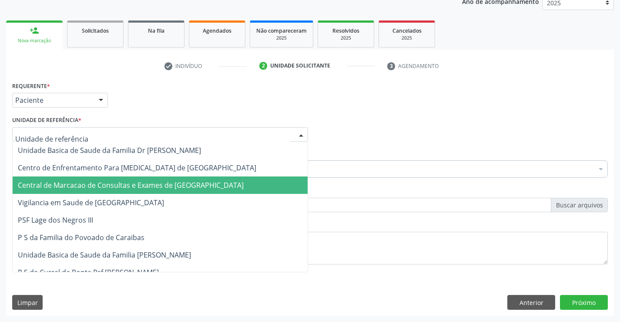
click at [134, 188] on span "Central de Marcacao de Consultas e Exames de [GEOGRAPHIC_DATA]" at bounding box center [131, 185] width 226 height 10
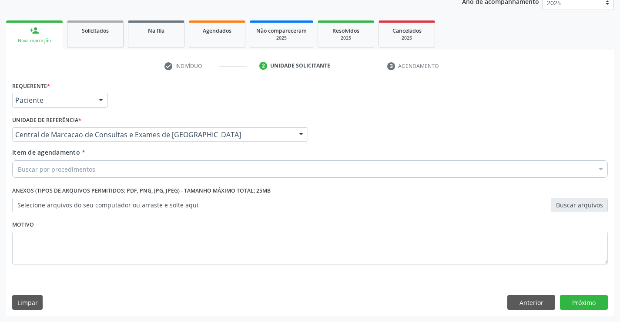
click at [152, 169] on div "Buscar por procedimentos" at bounding box center [310, 168] width 596 height 17
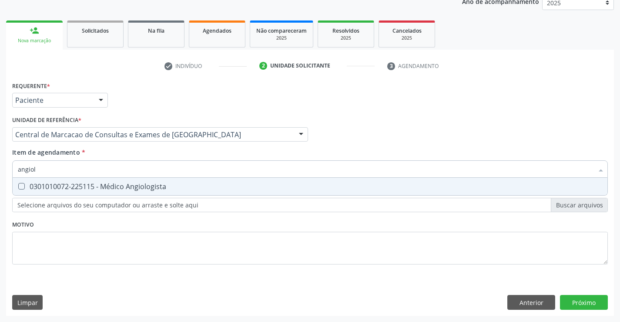
type input "angiolo"
click at [157, 186] on div "0301010072-225115 - Médico Angiologista" at bounding box center [310, 186] width 585 height 7
checkbox Angiologista "true"
click at [568, 297] on div "Requerente * Paciente Médico(a) Enfermeiro(a) Paciente Nenhum resultado encontr…" at bounding box center [310, 197] width 608 height 236
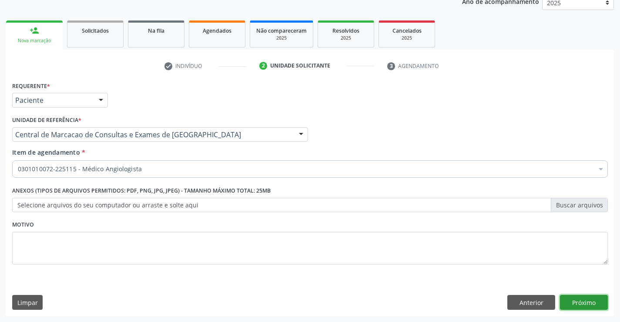
click at [590, 296] on button "Próximo" at bounding box center [584, 302] width 48 height 15
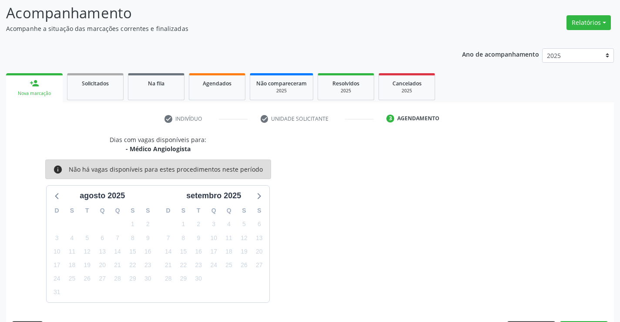
scroll to position [83, 0]
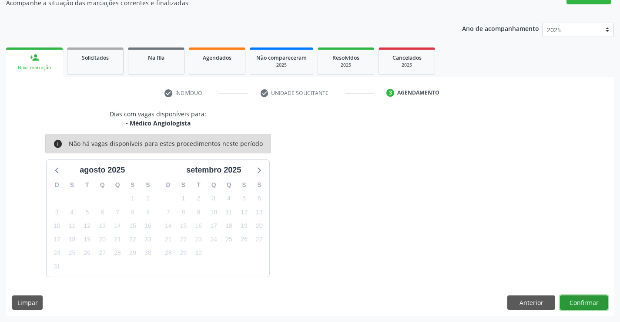
click at [583, 305] on button "Confirmar" at bounding box center [584, 302] width 48 height 15
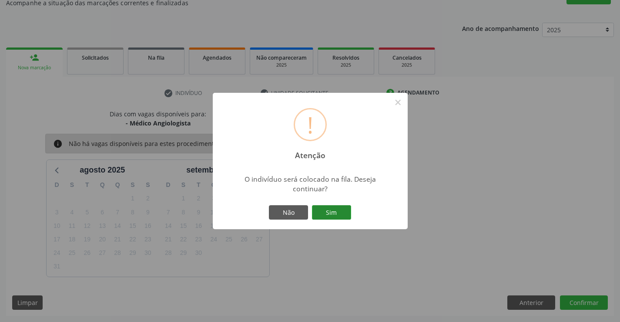
click at [344, 211] on button "Sim" at bounding box center [331, 212] width 39 height 15
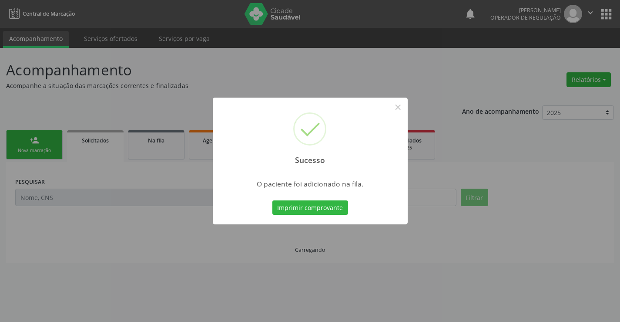
scroll to position [0, 0]
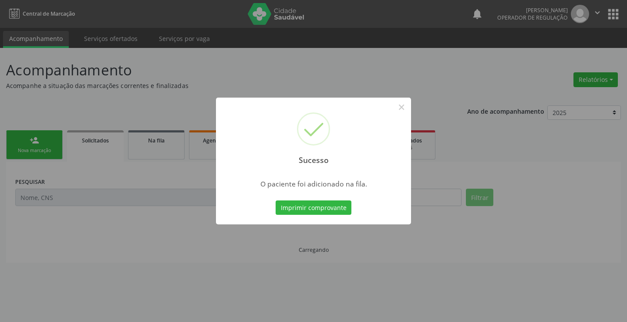
click at [344, 211] on button "Imprimir comprovante" at bounding box center [314, 207] width 76 height 15
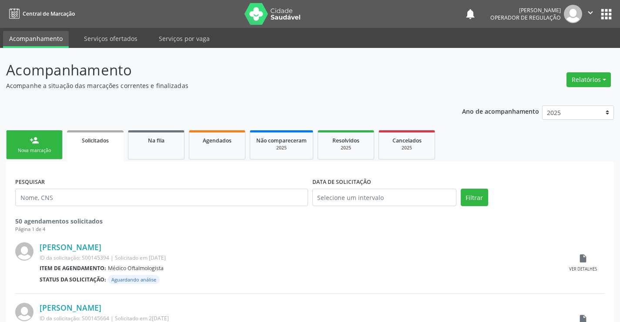
click at [31, 157] on link "person_add Nova marcação" at bounding box center [34, 144] width 57 height 29
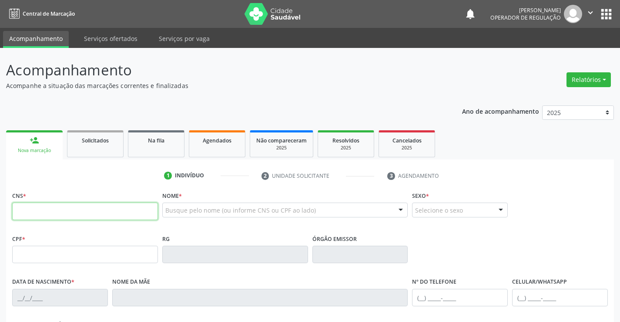
click at [80, 208] on input "text" at bounding box center [85, 210] width 146 height 17
type input "703 4095 6001 8200"
type input "2219435657"
type input "2[DATE]"
type input "sn"
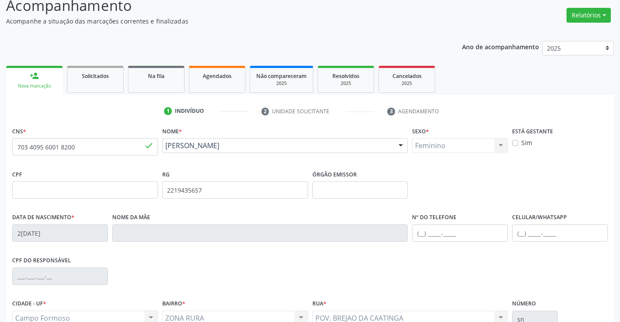
scroll to position [150, 0]
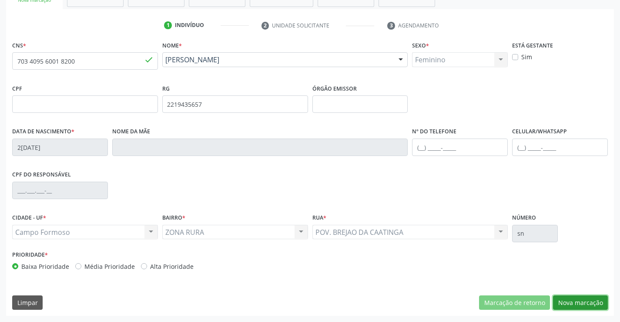
click at [580, 304] on button "Nova marcação" at bounding box center [580, 302] width 55 height 15
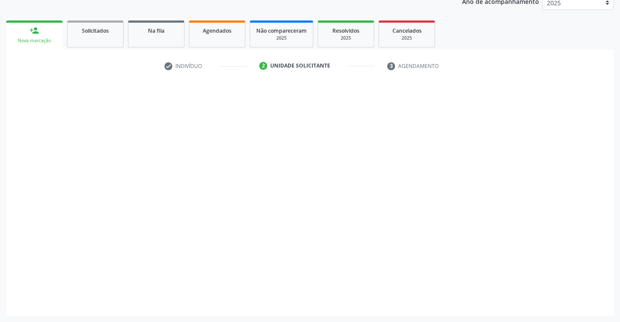
scroll to position [110, 0]
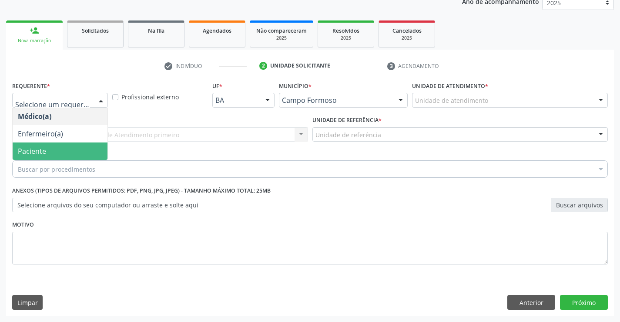
click at [47, 150] on span "Paciente" at bounding box center [60, 150] width 95 height 17
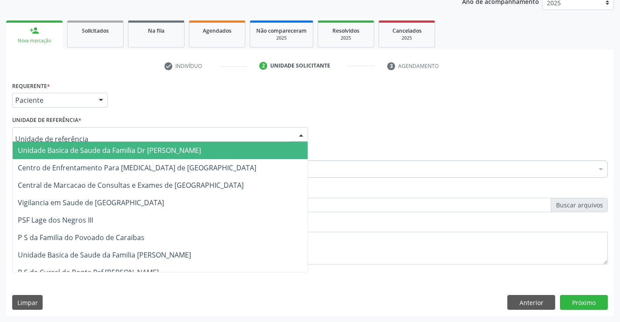
click at [141, 130] on div at bounding box center [160, 134] width 296 height 15
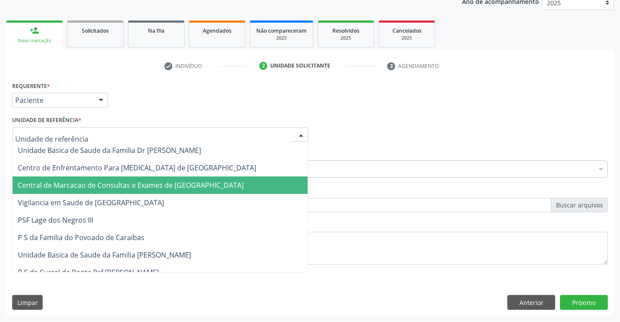
click at [138, 183] on span "Central de Marcacao de Consultas e Exames de [GEOGRAPHIC_DATA]" at bounding box center [131, 185] width 226 height 10
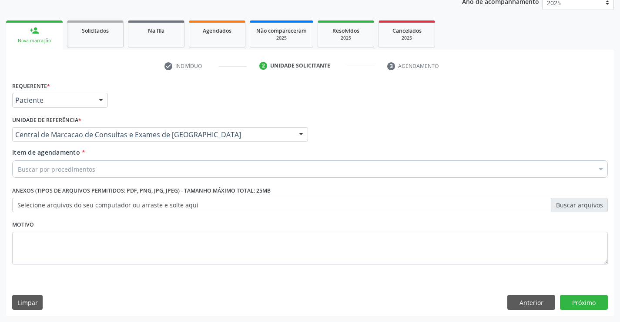
click at [154, 175] on div "Buscar por procedimentos" at bounding box center [310, 168] width 596 height 17
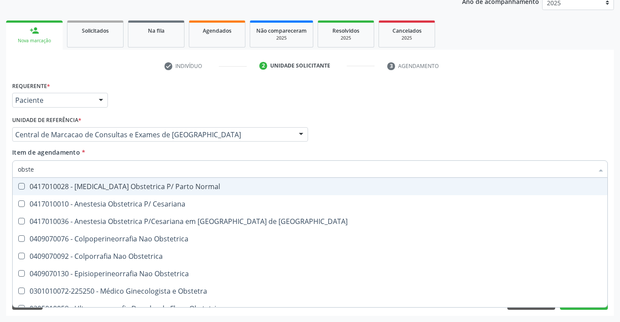
type input "obstet"
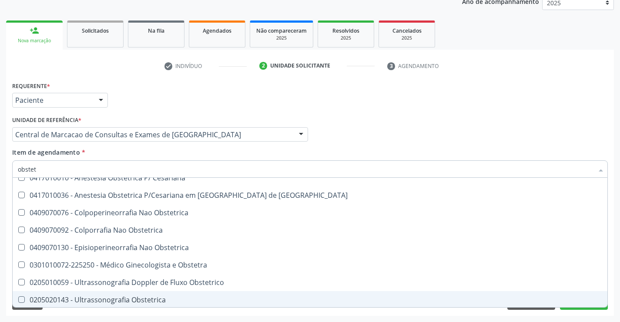
scroll to position [45, 0]
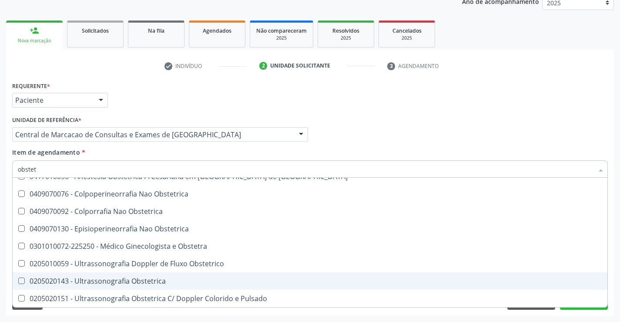
click at [147, 276] on span "0205020143 - Ultrassonografia Obstetrica" at bounding box center [310, 280] width 595 height 17
checkbox Obstetrica "true"
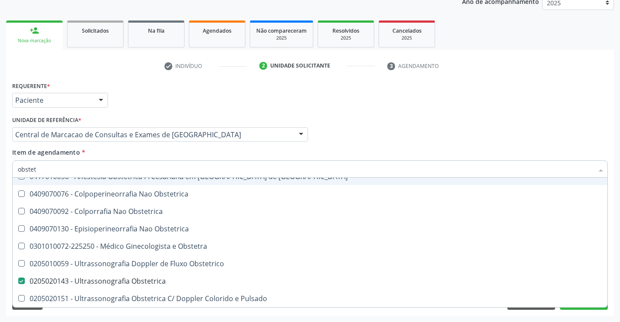
click at [195, 170] on input "obstet" at bounding box center [306, 168] width 576 height 17
type input "e"
checkbox Obstetrica "false"
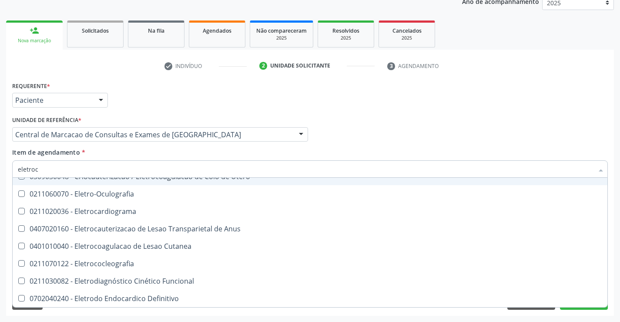
scroll to position [0, 0]
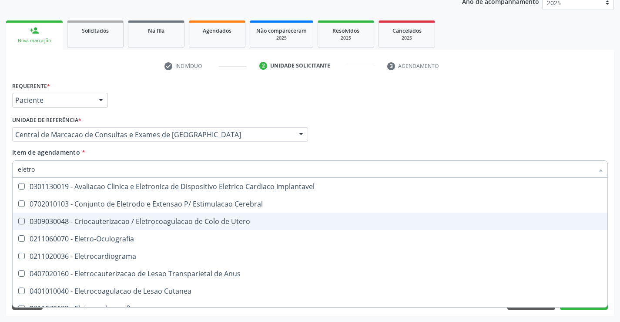
type input "eletroc"
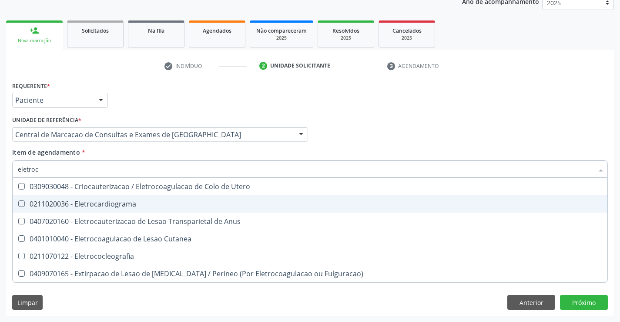
click at [185, 208] on span "0211020036 - Eletrocardiograma" at bounding box center [310, 203] width 595 height 17
checkbox Eletrocardiograma "true"
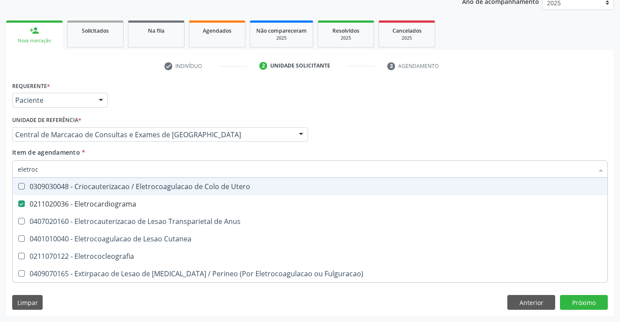
click at [406, 134] on div "Médico Solicitante Por favor, selecione a Unidade de Atendimento primeiro Nenhu…" at bounding box center [310, 131] width 600 height 34
checkbox Anus "true"
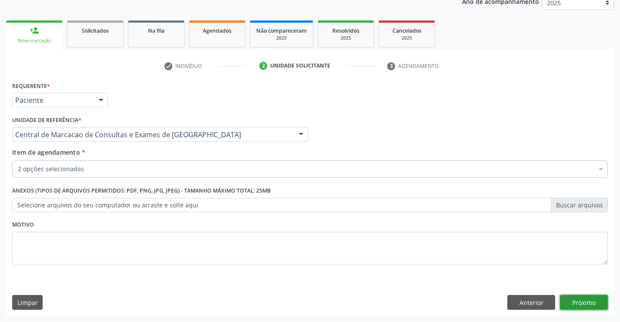
click at [580, 301] on button "Próximo" at bounding box center [584, 302] width 48 height 15
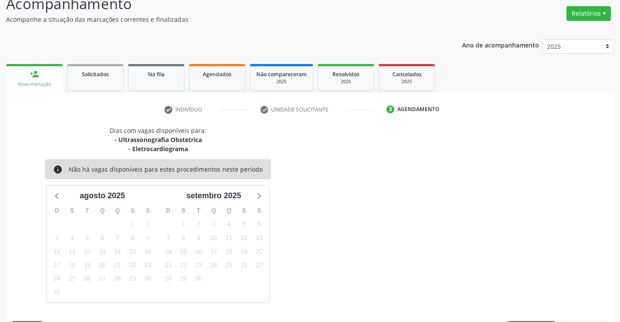
scroll to position [92, 0]
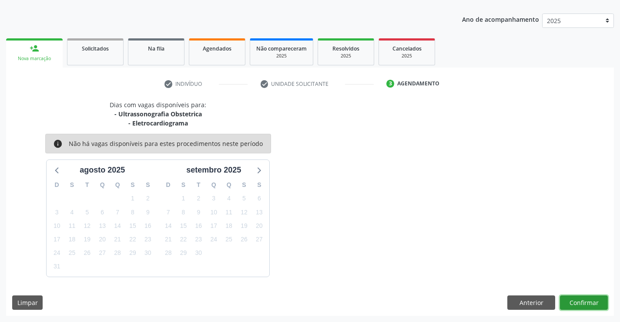
click at [598, 302] on button "Confirmar" at bounding box center [584, 302] width 48 height 15
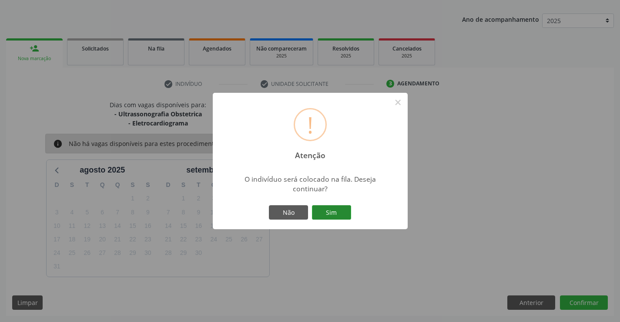
click at [340, 209] on button "Sim" at bounding box center [331, 212] width 39 height 15
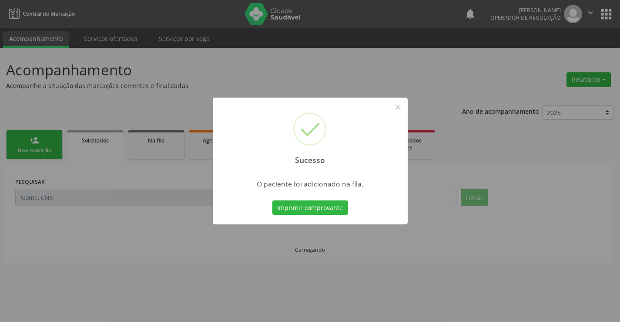
scroll to position [0, 0]
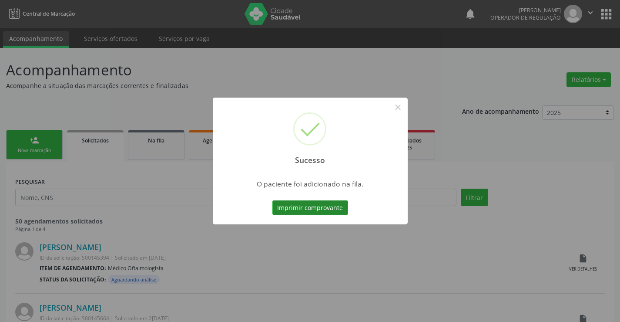
click at [330, 208] on button "Imprimir comprovante" at bounding box center [311, 207] width 76 height 15
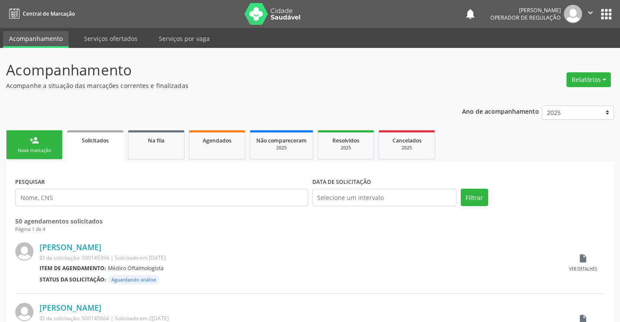
click at [44, 140] on link "person_add Nova marcação" at bounding box center [34, 144] width 57 height 29
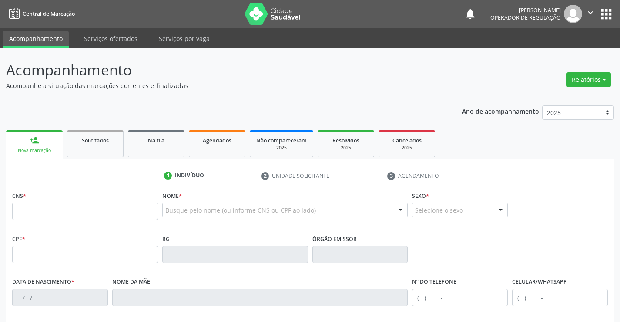
click at [107, 221] on fieldset "CNS *" at bounding box center [85, 207] width 146 height 37
click at [118, 211] on input "text" at bounding box center [85, 210] width 146 height 17
type input "702 3061 7919 8215"
type input "2098193750"
type input "[DATE]"
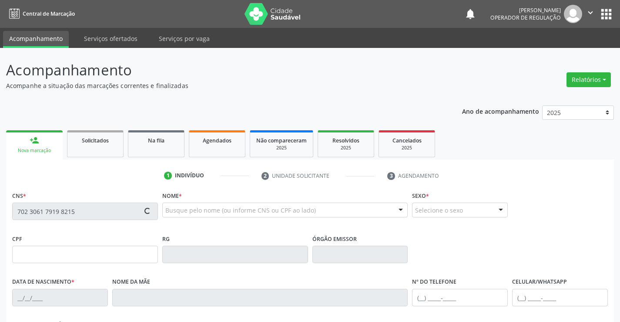
type input "[PHONE_NUMBER]"
type input "036.097.205-57"
type input "S/N"
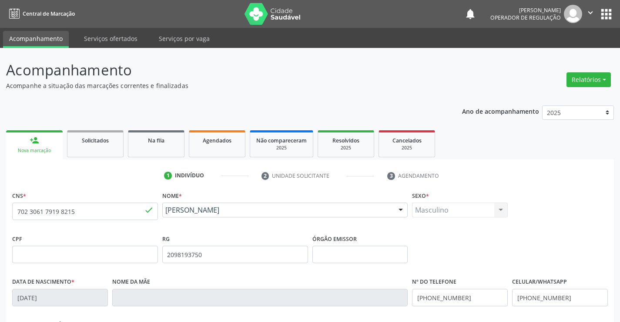
scroll to position [150, 0]
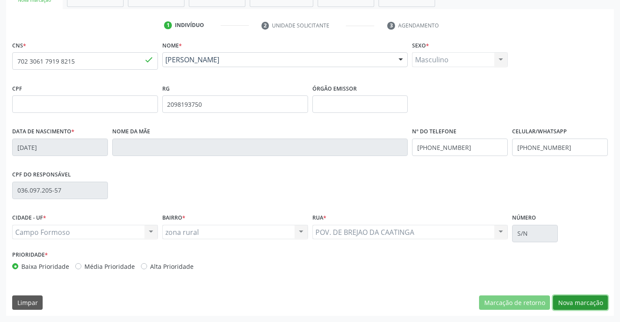
click at [579, 307] on button "Nova marcação" at bounding box center [580, 302] width 55 height 15
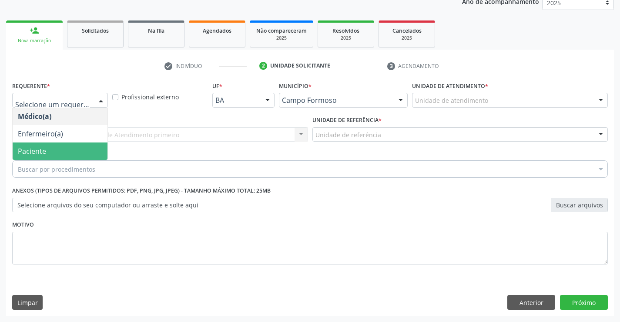
click at [56, 151] on span "Paciente" at bounding box center [60, 150] width 95 height 17
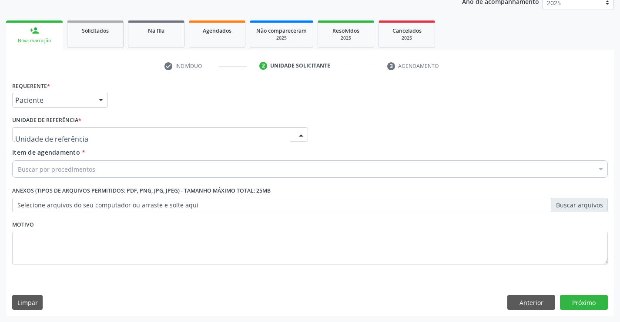
click at [135, 132] on div at bounding box center [160, 134] width 296 height 15
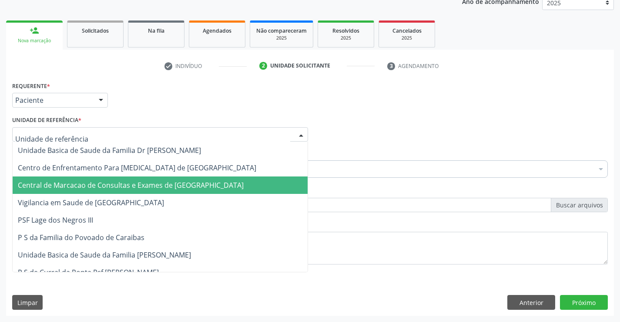
click at [149, 183] on span "Central de Marcacao de Consultas e Exames de [GEOGRAPHIC_DATA]" at bounding box center [131, 185] width 226 height 10
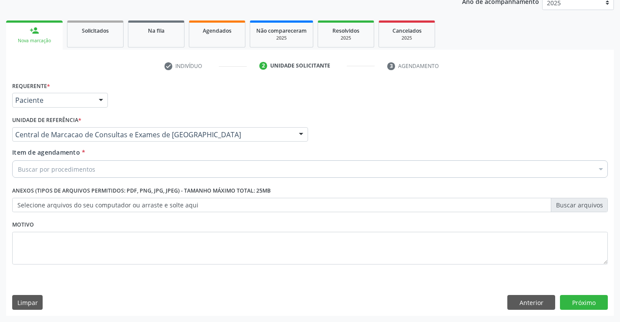
click at [164, 169] on div "Buscar por procedimentos" at bounding box center [310, 168] width 596 height 17
type input "e"
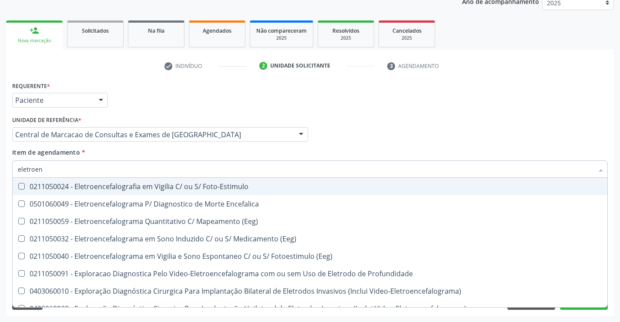
type input "eletroenc"
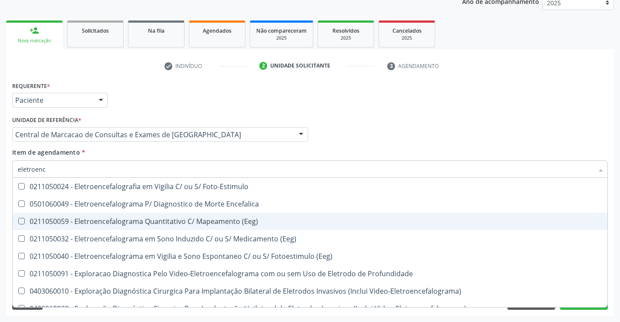
click at [194, 218] on div "0211050059 - Eletroencefalograma Quantitativo C/ Mapeamento (Eeg)" at bounding box center [310, 221] width 585 height 7
checkbox \(Eeg\) "true"
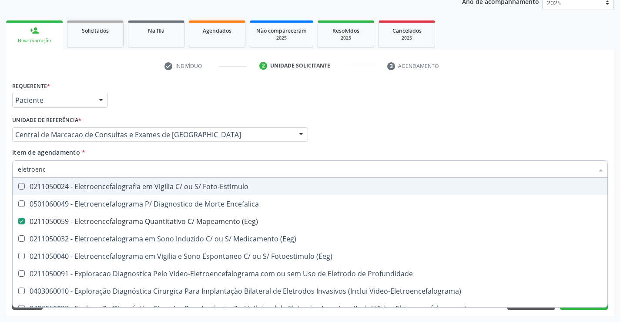
click at [367, 135] on div "Médico Solicitante Por favor, selecione a Unidade de Atendimento primeiro Nenhu…" at bounding box center [310, 131] width 600 height 34
checkbox Encefalica "true"
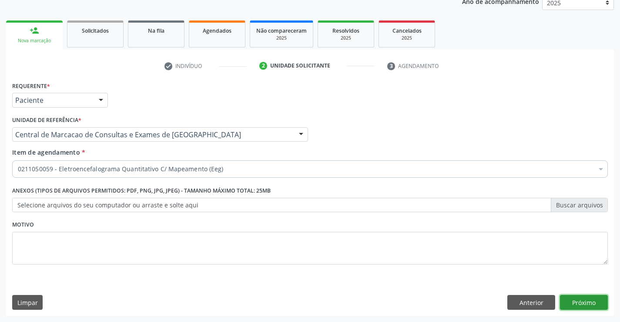
click at [585, 297] on button "Próximo" at bounding box center [584, 302] width 48 height 15
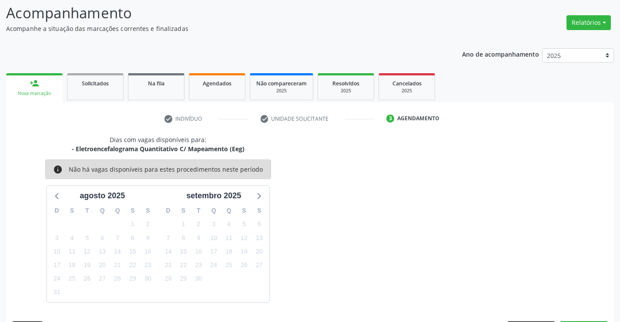
scroll to position [83, 0]
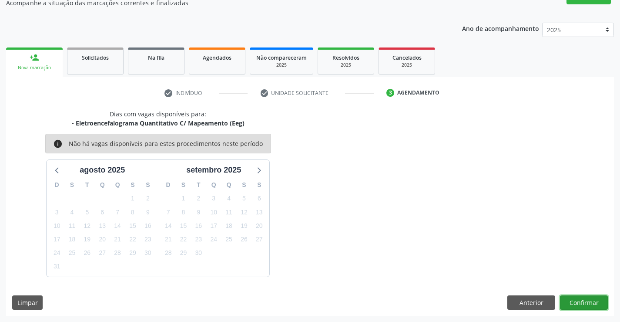
click at [587, 303] on button "Confirmar" at bounding box center [584, 302] width 48 height 15
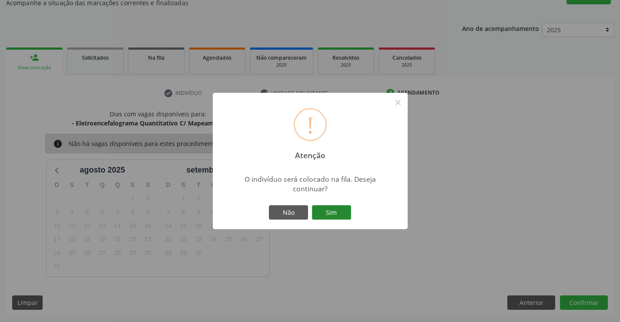
click at [345, 213] on button "Sim" at bounding box center [331, 212] width 39 height 15
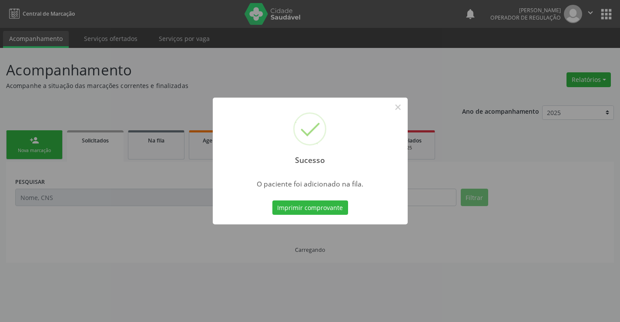
scroll to position [0, 0]
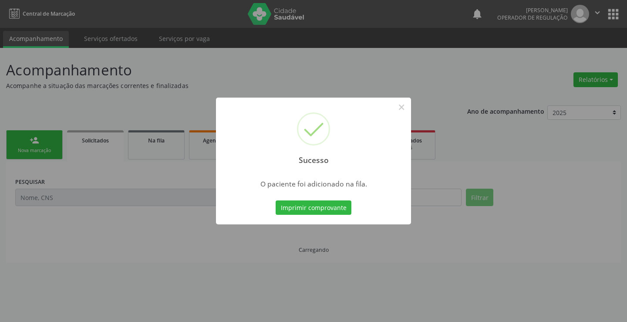
click at [276, 200] on button "Imprimir comprovante" at bounding box center [314, 207] width 76 height 15
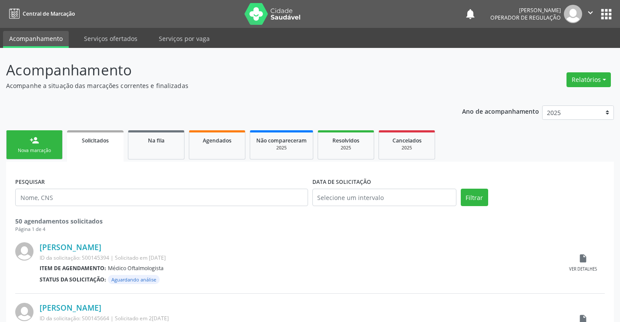
click at [39, 144] on div "person_add" at bounding box center [35, 140] width 10 height 10
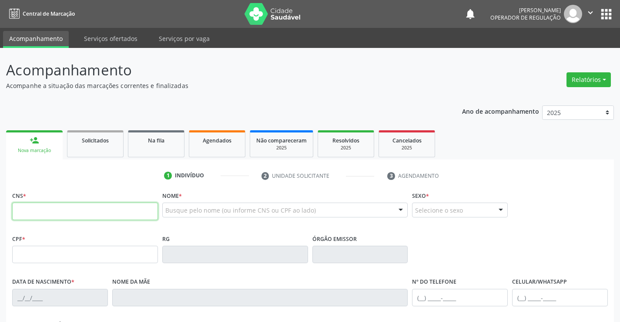
click at [52, 213] on input "text" at bounding box center [85, 210] width 146 height 17
type input "705 8024 4041 5934"
type input "1293436925"
type input "1[DATE]"
type input "[PHONE_NUMBER]"
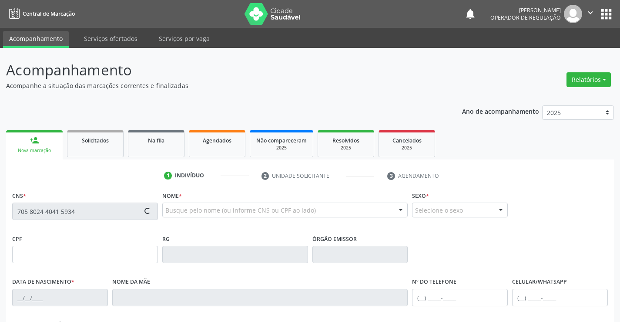
type input "[PHONE_NUMBER]"
type input "013.471.685-08"
type input "S/N"
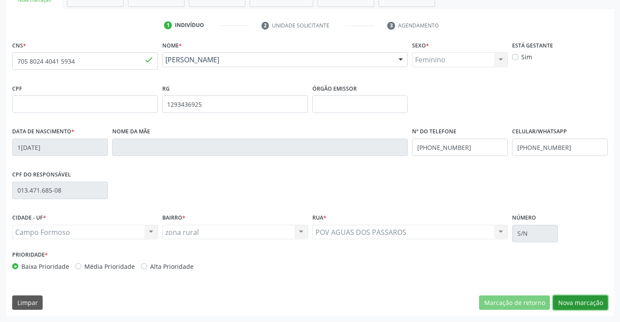
click at [583, 305] on button "Nova marcação" at bounding box center [580, 302] width 55 height 15
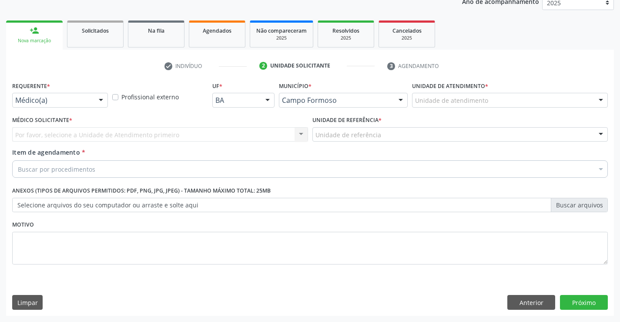
click at [103, 97] on div at bounding box center [100, 100] width 13 height 15
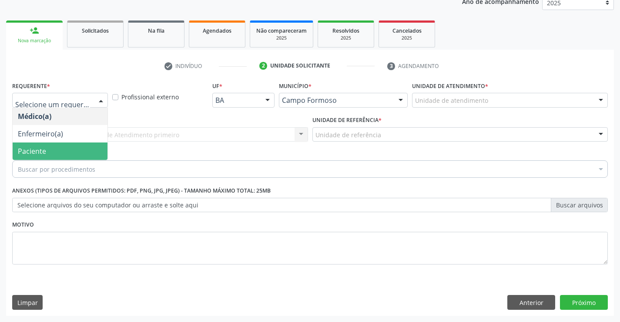
click at [76, 153] on span "Paciente" at bounding box center [60, 150] width 95 height 17
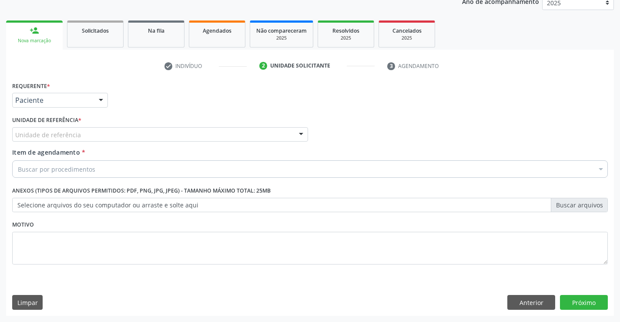
click at [136, 137] on div "Unidade de referência" at bounding box center [160, 134] width 296 height 15
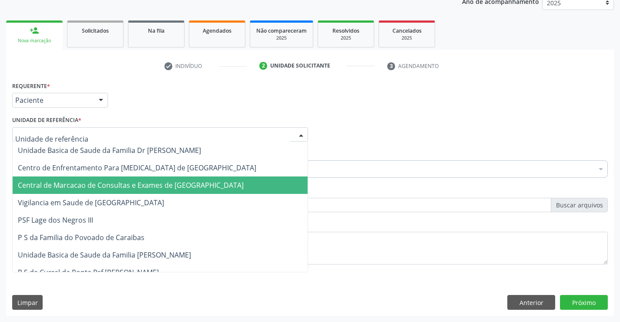
click at [142, 183] on span "Central de Marcacao de Consultas e Exames de [GEOGRAPHIC_DATA]" at bounding box center [131, 185] width 226 height 10
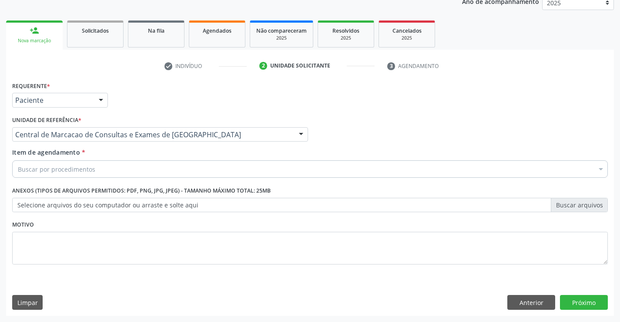
click at [167, 172] on div "Buscar por procedimentos" at bounding box center [310, 168] width 596 height 17
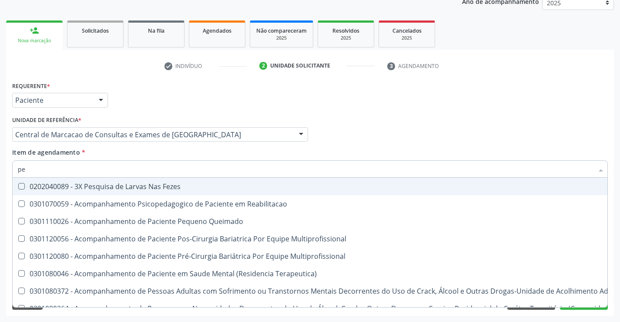
type input "p"
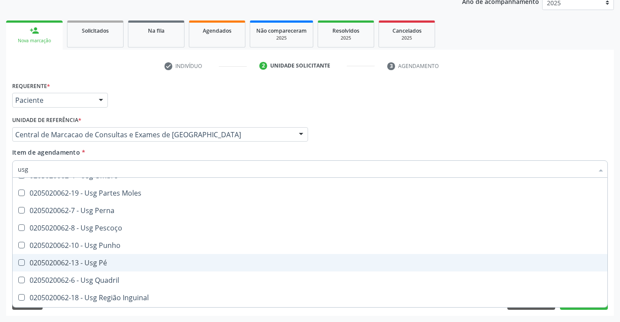
scroll to position [174, 0]
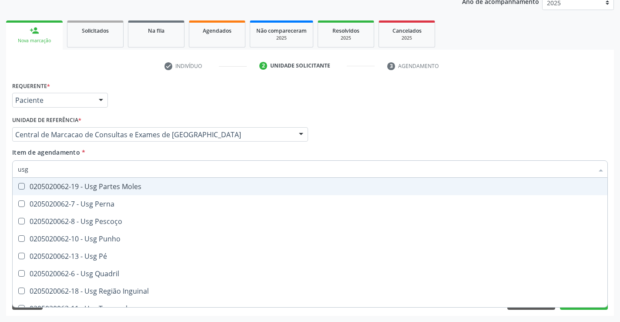
drag, startPoint x: 258, startPoint y: 140, endPoint x: 173, endPoint y: 159, distance: 87.0
click at [258, 140] on div "Central de Marcacao de Consultas e Exames de [GEOGRAPHIC_DATA]" at bounding box center [160, 134] width 296 height 15
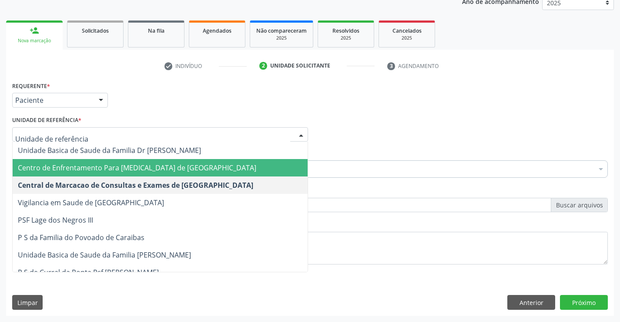
scroll to position [0, 0]
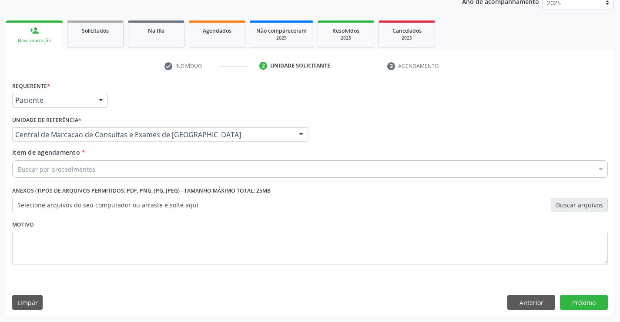
click at [470, 122] on div "Médico Solicitante Por favor, selecione a Unidade de Atendimento primeiro Nenhu…" at bounding box center [310, 131] width 600 height 34
click at [152, 169] on div "Buscar por procedimentos" at bounding box center [310, 168] width 596 height 17
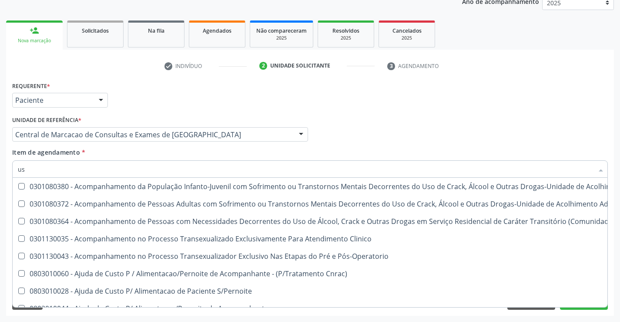
type input "usg"
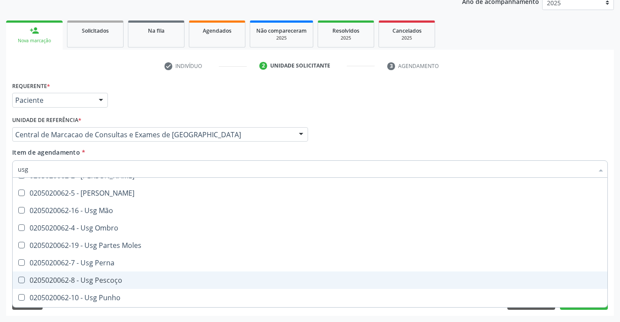
scroll to position [131, 0]
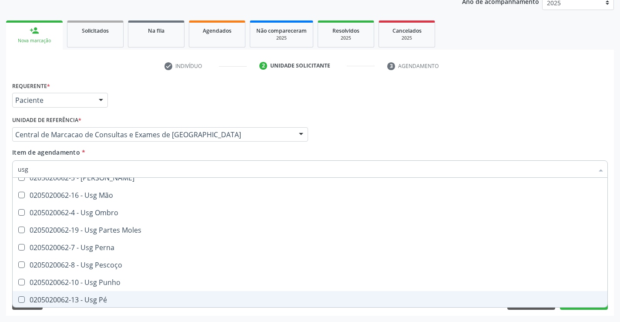
click at [115, 300] on div "0205020062-13 - Usg Pé" at bounding box center [310, 299] width 585 height 7
checkbox Pé "true"
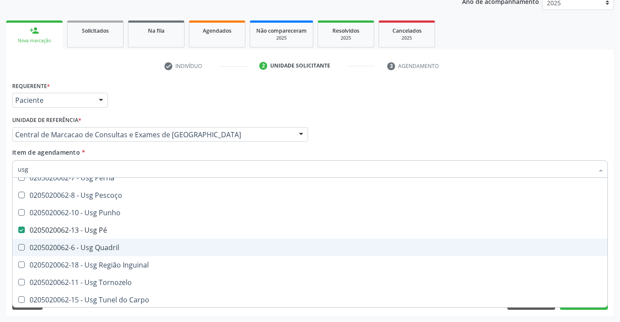
scroll to position [202, 0]
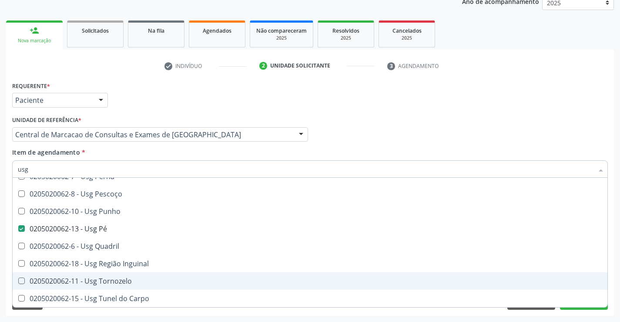
click at [115, 282] on div "0205020062-11 - Usg Tornozelo" at bounding box center [310, 280] width 585 height 7
checkbox Tornozelo "true"
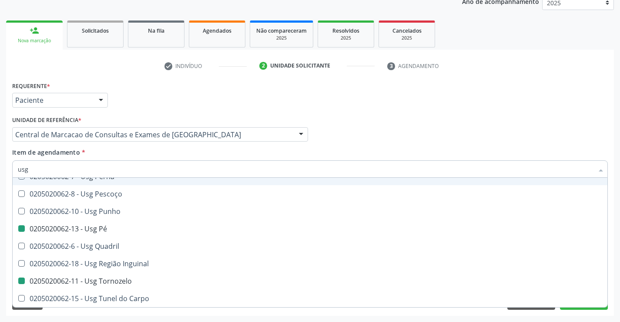
click at [492, 127] on div "Médico Solicitante Por favor, selecione a Unidade de Atendimento primeiro Nenhu…" at bounding box center [310, 131] width 600 height 34
checkbox Braço "true"
checkbox Calcanhar "true"
checkbox Pé "false"
checkbox Tornozelo "false"
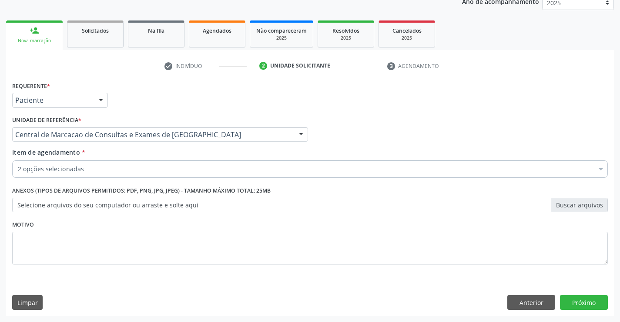
scroll to position [0, 0]
click at [600, 298] on button "Próximo" at bounding box center [584, 302] width 48 height 15
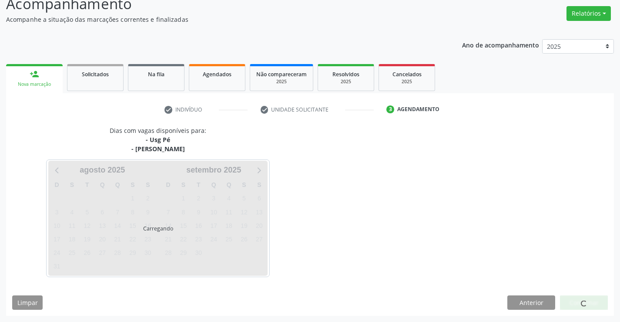
scroll to position [66, 0]
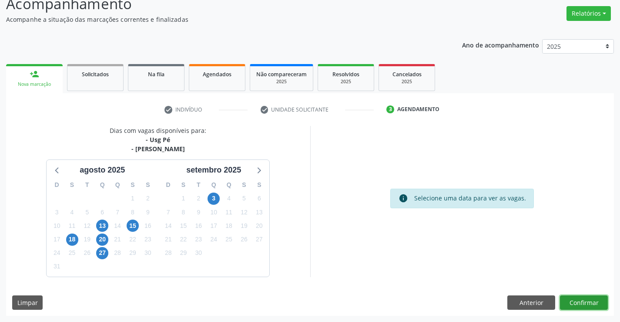
click at [572, 300] on button "Confirmar" at bounding box center [584, 302] width 48 height 15
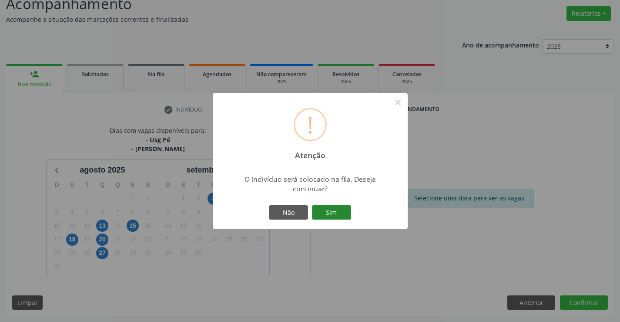
click at [325, 214] on button "Sim" at bounding box center [331, 212] width 39 height 15
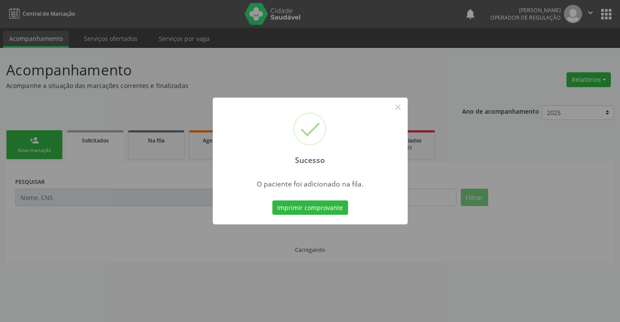
scroll to position [0, 0]
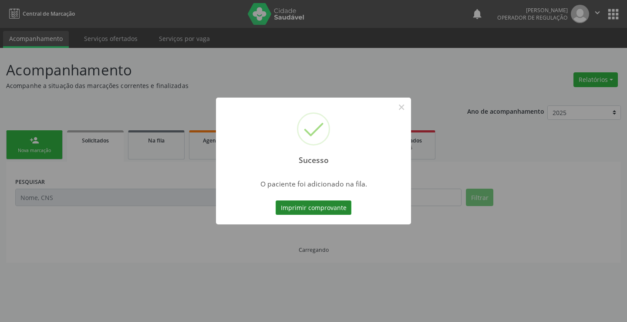
click at [334, 206] on button "Imprimir comprovante" at bounding box center [314, 207] width 76 height 15
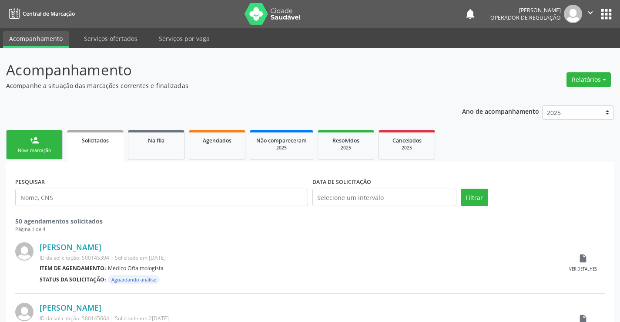
click at [39, 153] on div "Nova marcação" at bounding box center [35, 150] width 44 height 7
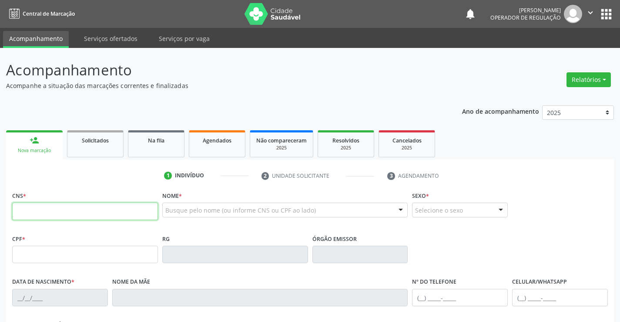
click at [71, 214] on input "text" at bounding box center [85, 210] width 146 height 17
type input "706 4031 8335 5787"
type input "[DATE]"
type input "S/N"
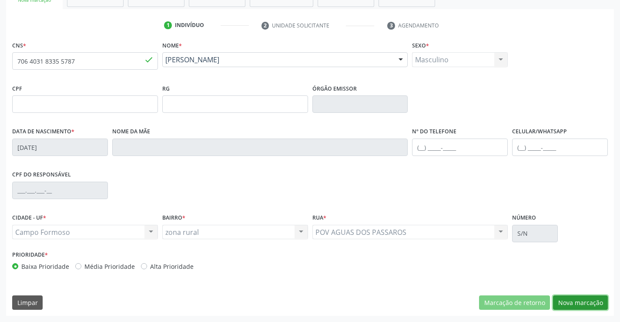
click at [569, 303] on button "Nova marcação" at bounding box center [580, 302] width 55 height 15
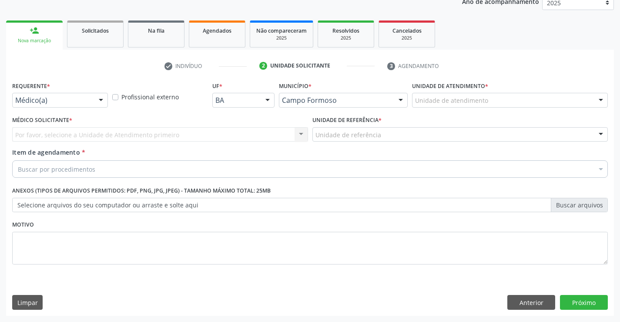
scroll to position [110, 0]
drag, startPoint x: 75, startPoint y: 100, endPoint x: 81, endPoint y: 120, distance: 20.5
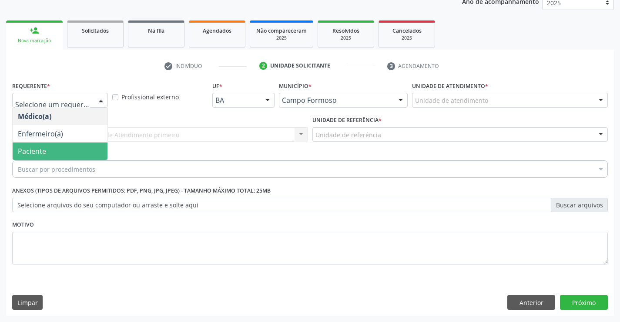
click at [57, 159] on span "Paciente" at bounding box center [60, 150] width 95 height 17
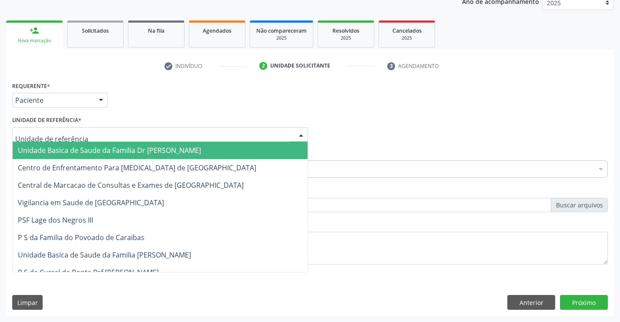
click at [155, 135] on div at bounding box center [160, 134] width 296 height 15
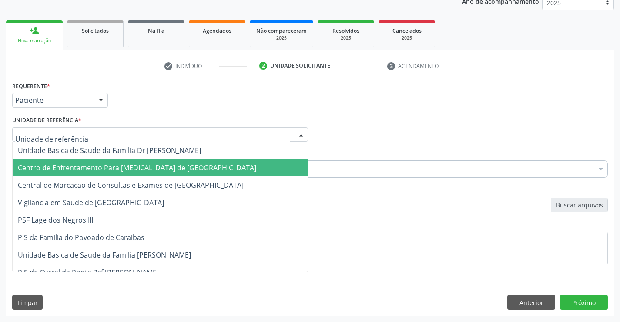
click at [163, 175] on span "Centro de Enfrentamento Para [MEDICAL_DATA] de [GEOGRAPHIC_DATA]" at bounding box center [160, 167] width 295 height 17
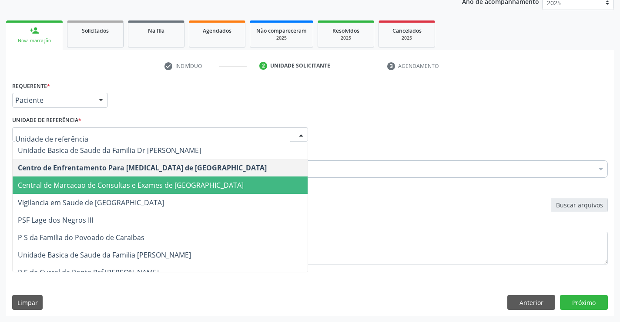
click at [180, 179] on span "Central de Marcacao de Consultas e Exames de [GEOGRAPHIC_DATA]" at bounding box center [160, 184] width 295 height 17
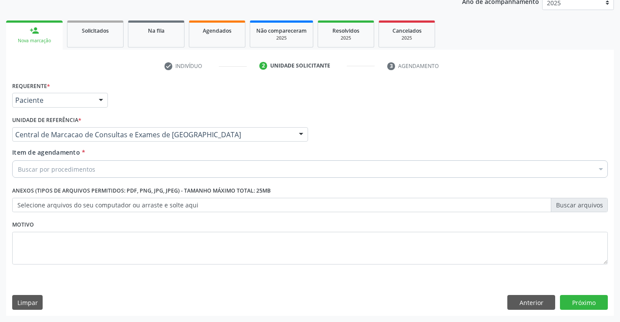
click at [192, 171] on div "Buscar por procedimentos" at bounding box center [310, 168] width 596 height 17
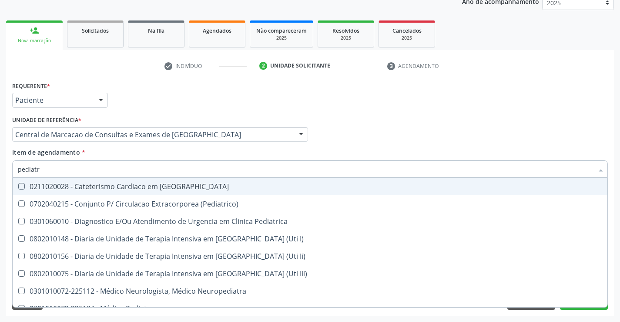
type input "pediatra"
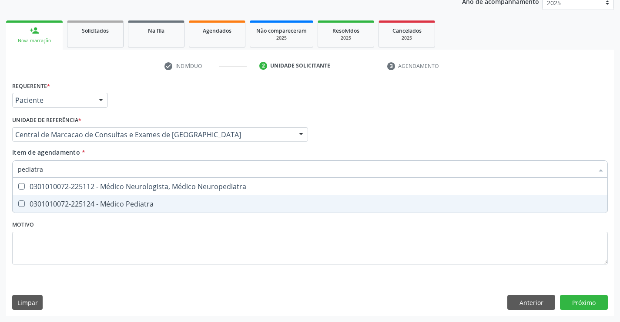
click at [159, 202] on div "0301010072-225124 - Médico Pediatra" at bounding box center [310, 203] width 585 height 7
checkbox Pediatra "true"
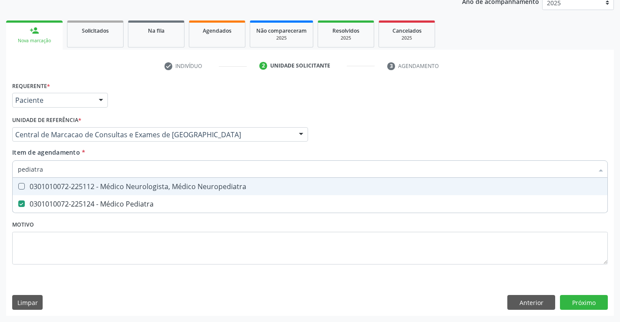
click at [389, 110] on div "Requerente * Paciente Médico(a) Enfermeiro(a) Paciente Nenhum resultado encontr…" at bounding box center [310, 96] width 600 height 34
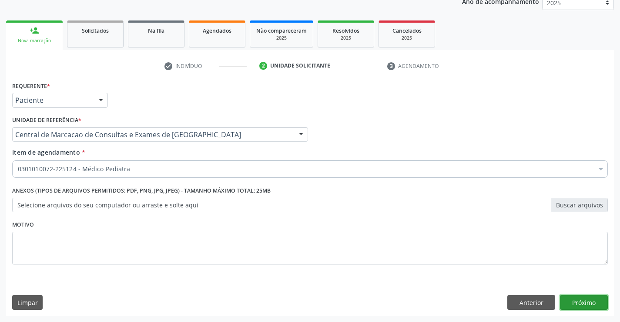
click at [574, 302] on button "Próximo" at bounding box center [584, 302] width 48 height 15
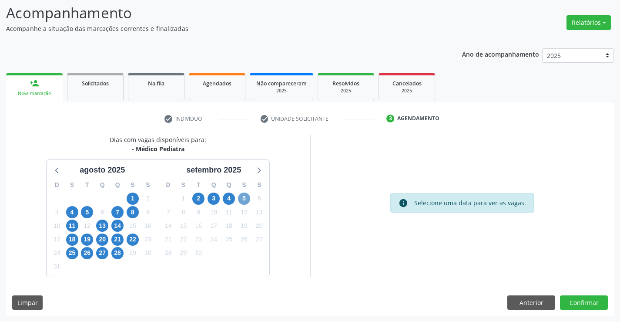
click at [240, 196] on span "5" at bounding box center [244, 198] width 12 height 12
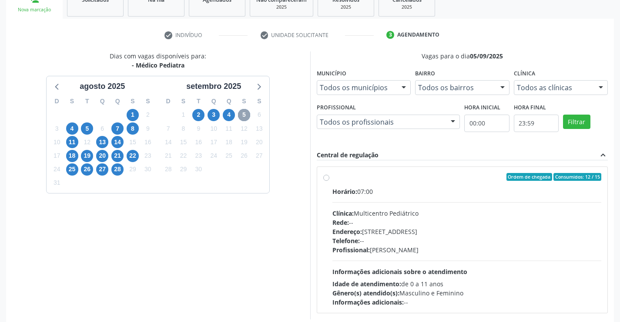
scroll to position [183, 0]
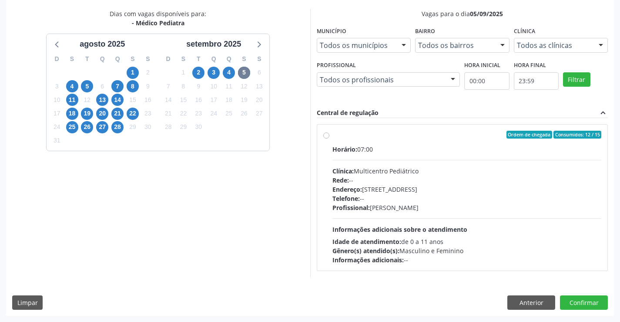
click at [374, 192] on div "Endereço: [STREET_ADDRESS]" at bounding box center [468, 189] width 270 height 9
click at [330, 138] on input "Ordem de chegada Consumidos: 12 / 15 Horário: 07:00 Clínica: Multicentro Pediát…" at bounding box center [326, 135] width 6 height 8
radio input "true"
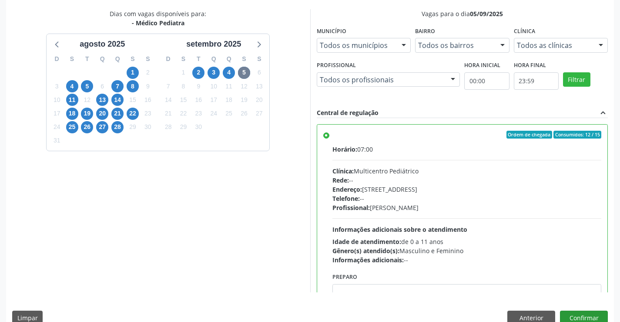
scroll to position [183, 0]
click at [572, 316] on button "Confirmar" at bounding box center [584, 317] width 48 height 15
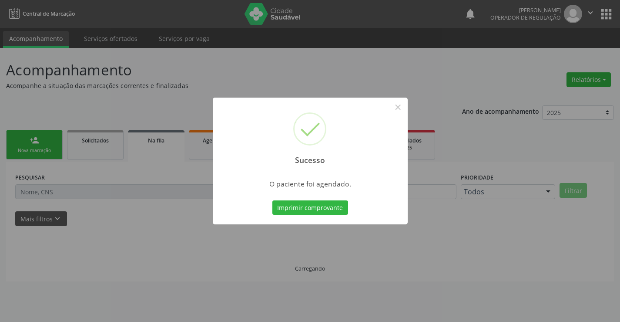
scroll to position [0, 0]
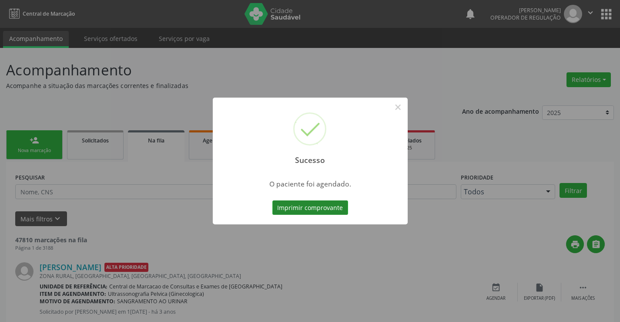
click at [296, 206] on button "Imprimir comprovante" at bounding box center [311, 207] width 76 height 15
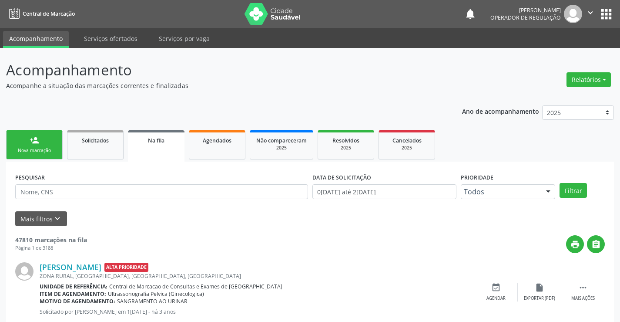
click at [29, 145] on link "person_add Nova marcação" at bounding box center [34, 144] width 57 height 29
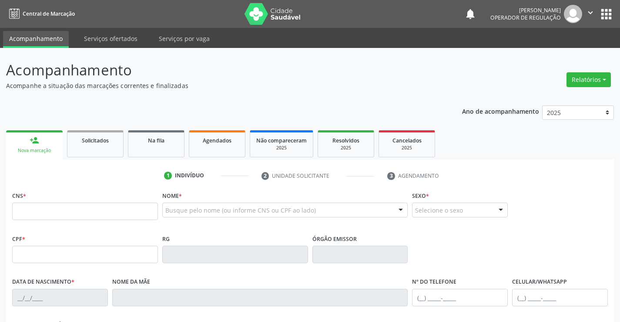
click at [60, 222] on fieldset "CNS *" at bounding box center [85, 207] width 146 height 37
click at [71, 216] on input "text" at bounding box center [85, 210] width 146 height 17
type input "701 8032 0107 6274"
type input "30616883287"
type input "24/10/2013"
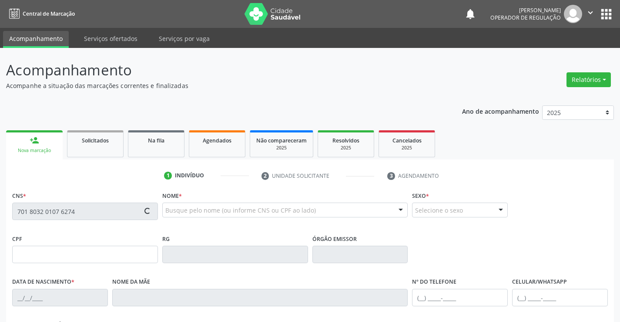
type input "097.938.245-90"
type input "S/N"
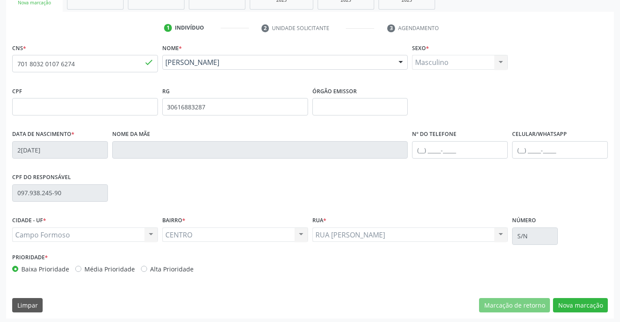
scroll to position [150, 0]
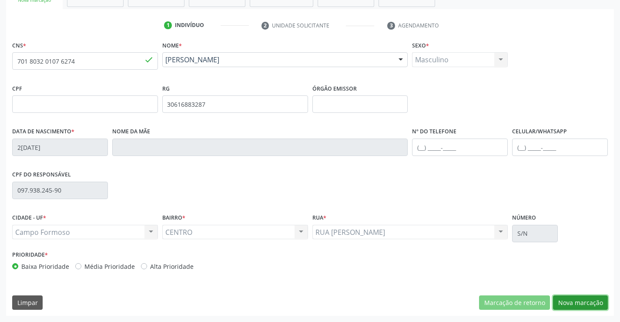
click at [572, 299] on button "Nova marcação" at bounding box center [580, 302] width 55 height 15
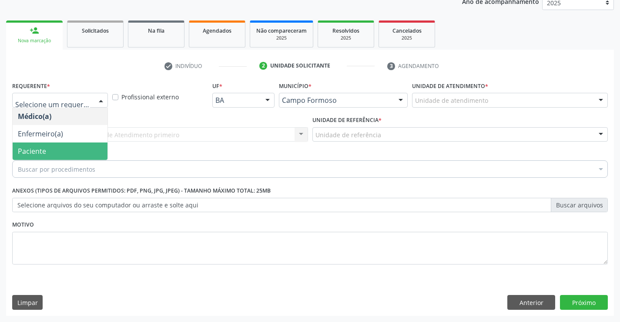
click at [54, 149] on span "Paciente" at bounding box center [60, 150] width 95 height 17
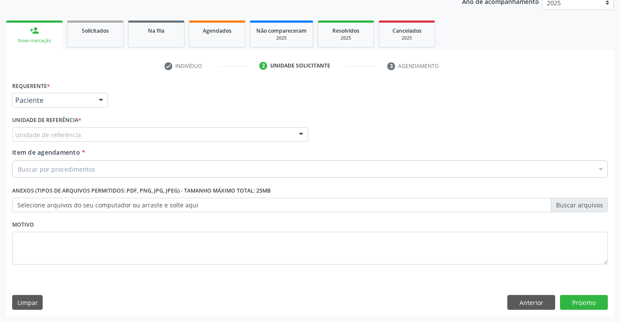
click at [155, 135] on div "Unidade de referência" at bounding box center [160, 134] width 296 height 15
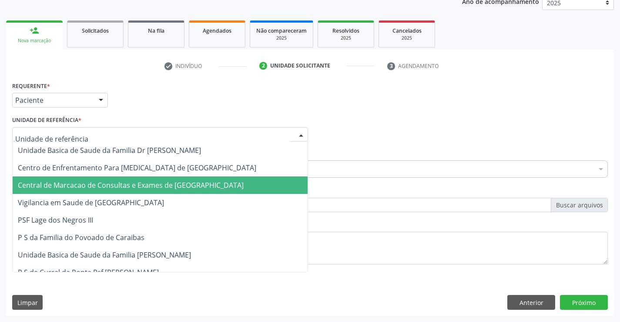
click at [155, 185] on span "Central de Marcacao de Consultas e Exames de [GEOGRAPHIC_DATA]" at bounding box center [131, 185] width 226 height 10
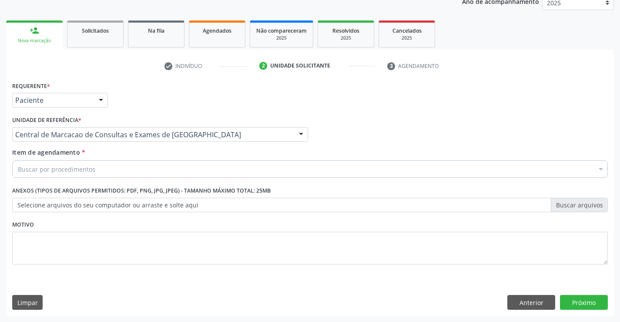
click at [198, 168] on div "Buscar por procedimentos" at bounding box center [310, 168] width 596 height 17
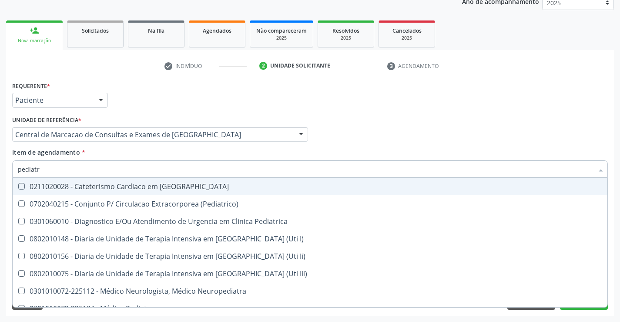
type input "pediatra"
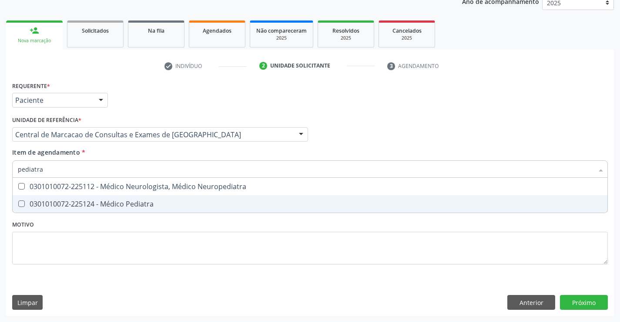
click at [141, 205] on div "0301010072-225124 - Médico Pediatra" at bounding box center [310, 203] width 585 height 7
checkbox Pediatra "true"
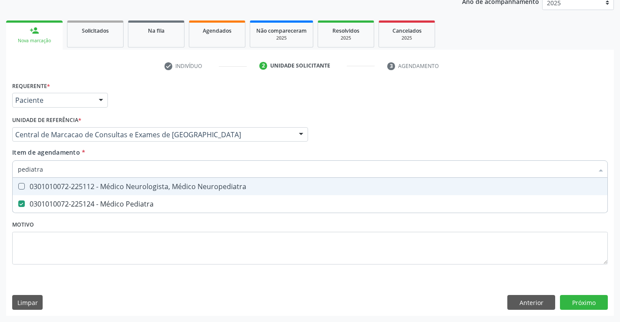
click at [374, 130] on div "Médico Solicitante Por favor, selecione a Unidade de Atendimento primeiro Nenhu…" at bounding box center [310, 131] width 600 height 34
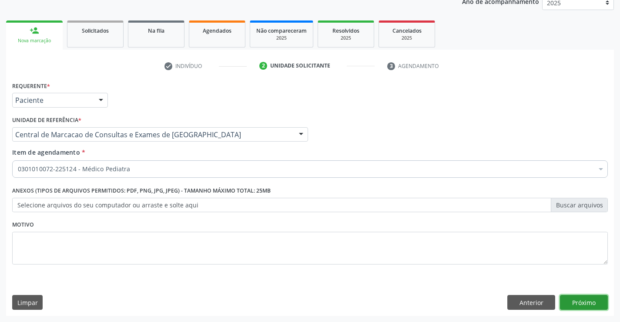
click at [594, 306] on button "Próximo" at bounding box center [584, 302] width 48 height 15
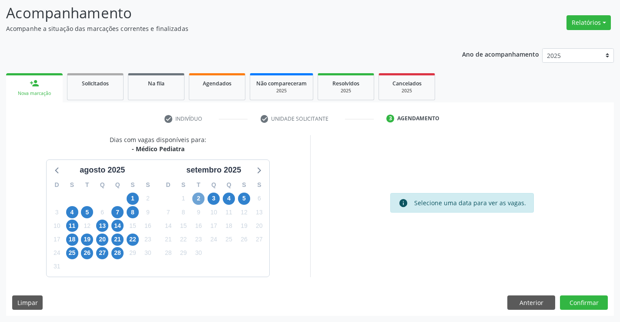
click at [195, 201] on span "2" at bounding box center [198, 198] width 12 height 12
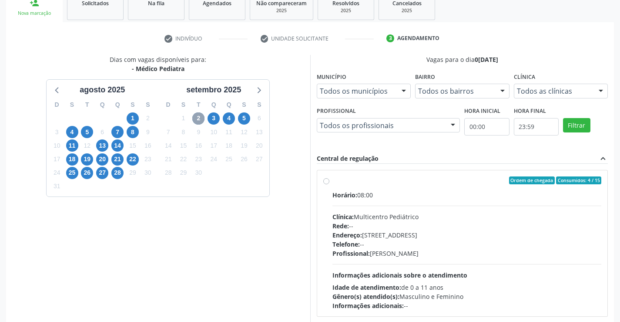
scroll to position [183, 0]
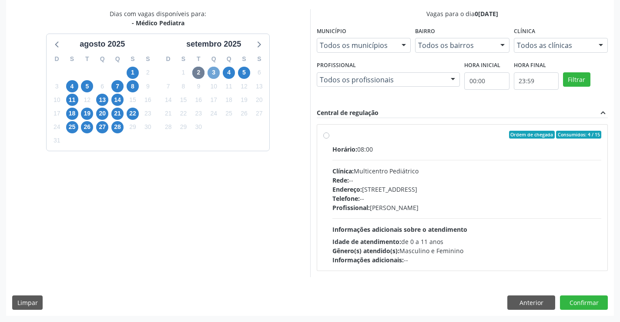
click at [216, 75] on span "3" at bounding box center [214, 73] width 12 height 12
click at [408, 188] on div "Endereço: [STREET_ADDRESS]" at bounding box center [468, 189] width 270 height 9
click at [330, 138] on input "Ordem de chegada Consumidos: 14 / 15 Horário: 08:00 Clínica: Multicentro Pediát…" at bounding box center [326, 135] width 6 height 8
radio input "true"
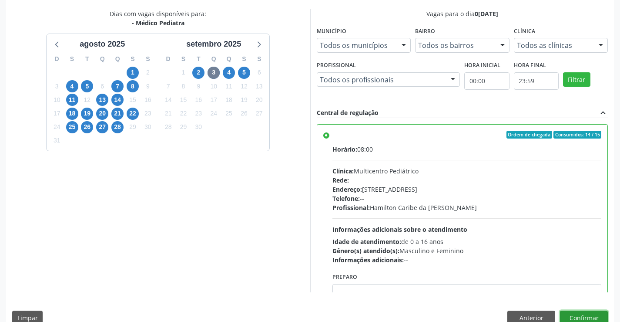
click at [573, 314] on button "Confirmar" at bounding box center [584, 317] width 48 height 15
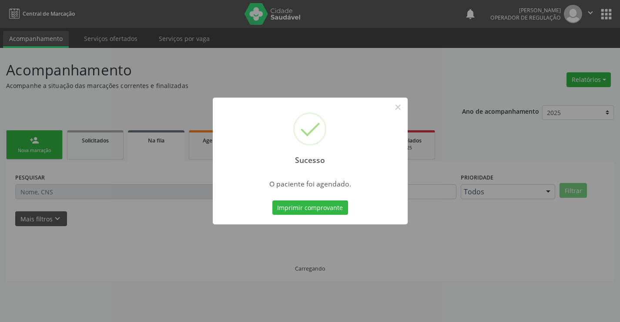
scroll to position [0, 0]
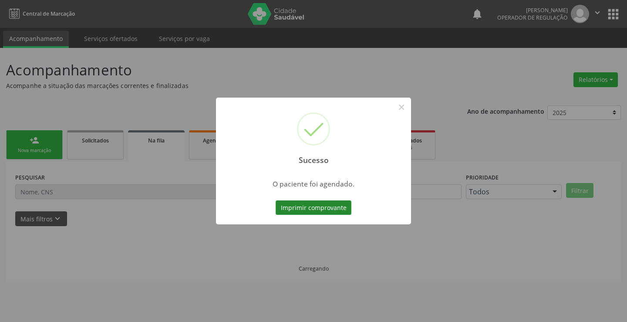
click at [324, 209] on button "Imprimir comprovante" at bounding box center [314, 207] width 76 height 15
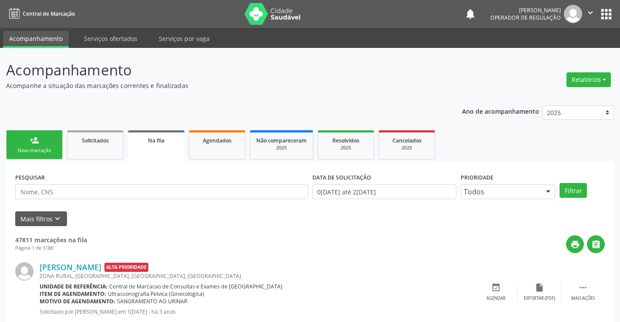
click at [600, 11] on button "apps" at bounding box center [606, 14] width 15 height 15
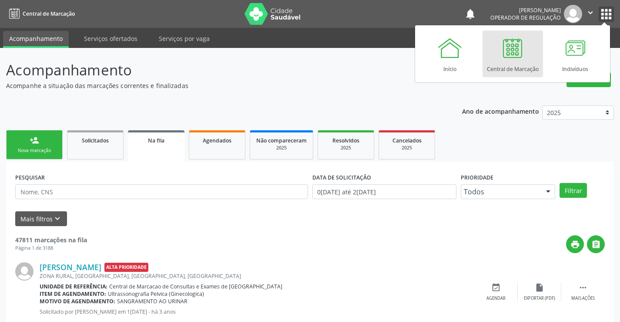
click at [593, 11] on icon "" at bounding box center [591, 13] width 10 height 10
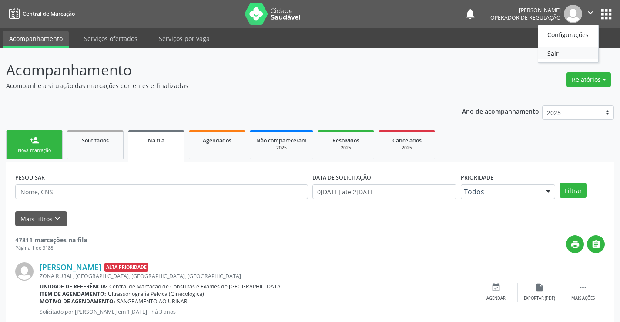
click at [560, 50] on link "Sair" at bounding box center [569, 53] width 60 height 12
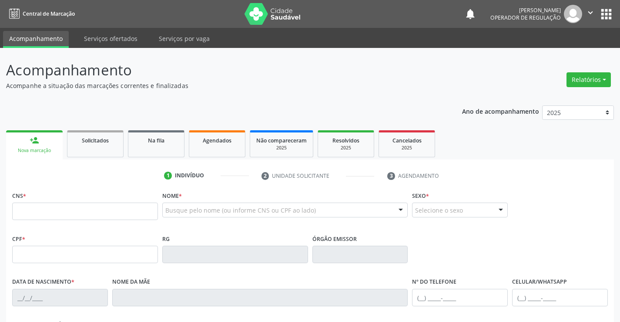
click at [221, 141] on span "Agendados" at bounding box center [217, 140] width 29 height 7
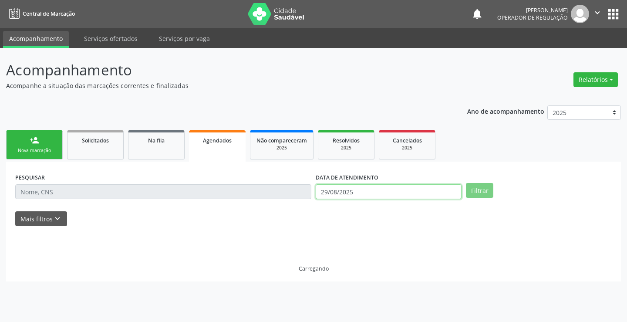
click at [356, 189] on input "29/08/2025" at bounding box center [389, 191] width 146 height 15
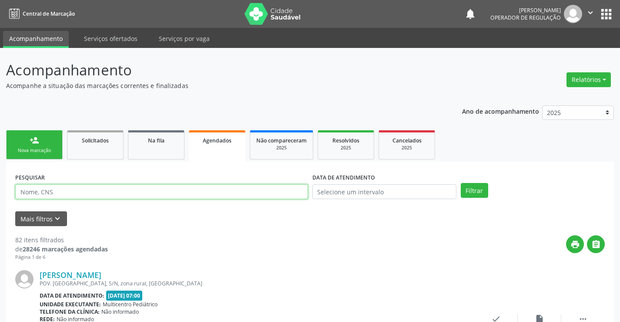
click at [290, 186] on input "text" at bounding box center [161, 191] width 293 height 15
type input "700806423857188"
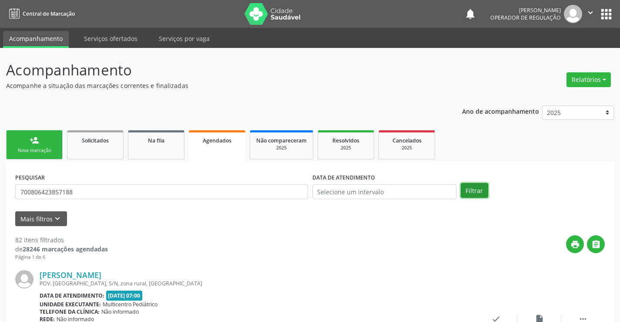
click at [473, 185] on button "Filtrar" at bounding box center [474, 190] width 27 height 15
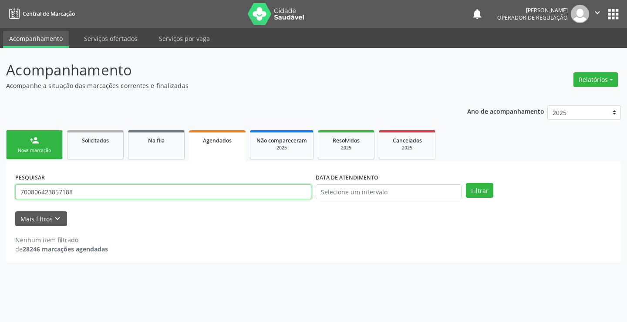
click at [157, 191] on input "700806423857188" at bounding box center [163, 191] width 296 height 15
click at [162, 133] on link "Na fila" at bounding box center [156, 144] width 57 height 29
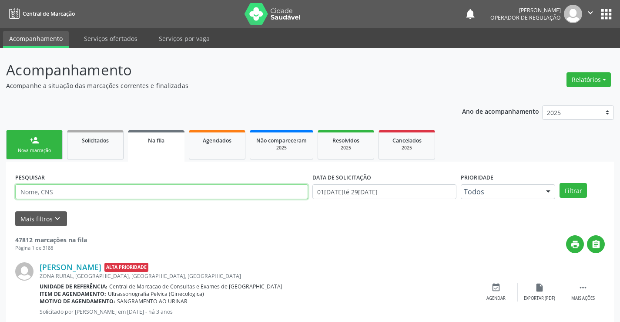
click at [119, 192] on input "text" at bounding box center [161, 191] width 293 height 15
paste input "700806423857188"
type input "700806423857188"
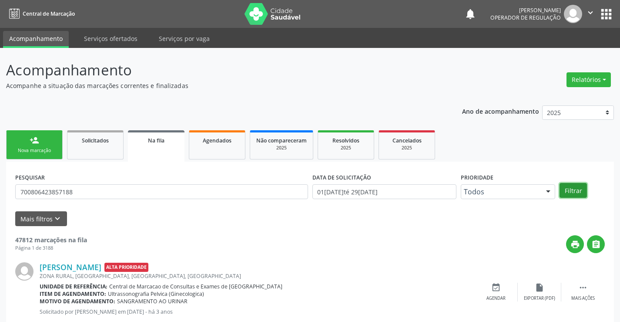
click at [566, 189] on button "Filtrar" at bounding box center [573, 190] width 27 height 15
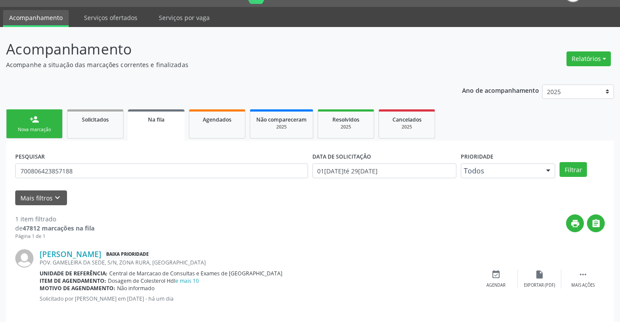
scroll to position [32, 0]
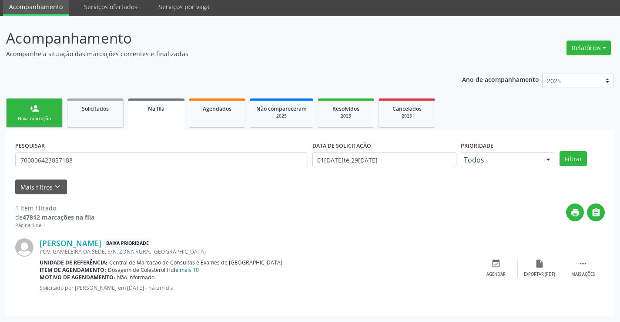
click at [190, 270] on link "e mais 10" at bounding box center [187, 269] width 24 height 7
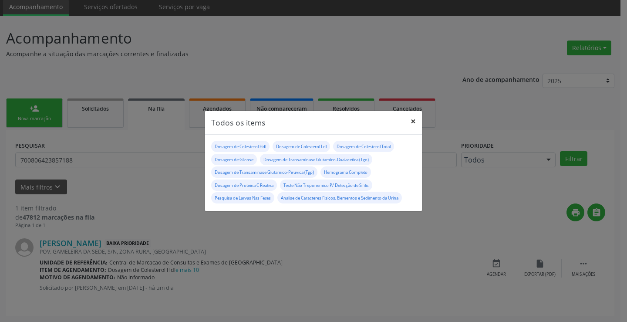
click at [411, 123] on button "×" at bounding box center [412, 121] width 17 height 21
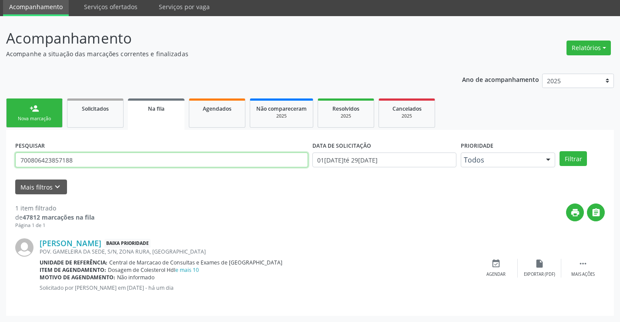
click at [140, 164] on input "700806423857188" at bounding box center [161, 159] width 293 height 15
click at [578, 265] on div " Mais ações" at bounding box center [584, 268] width 44 height 19
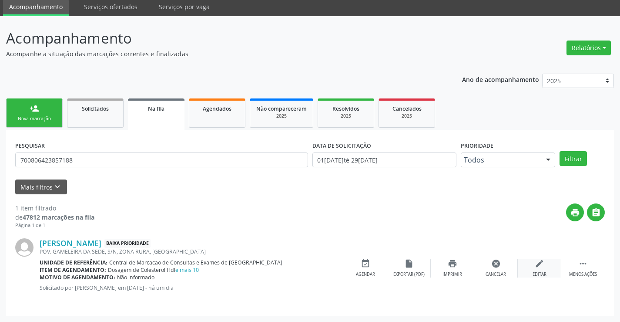
click at [542, 265] on icon "edit" at bounding box center [540, 264] width 10 height 10
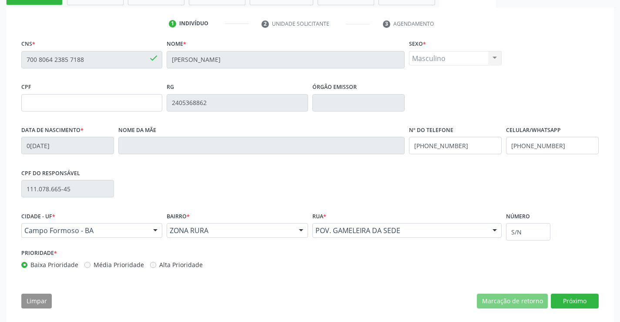
scroll to position [162, 0]
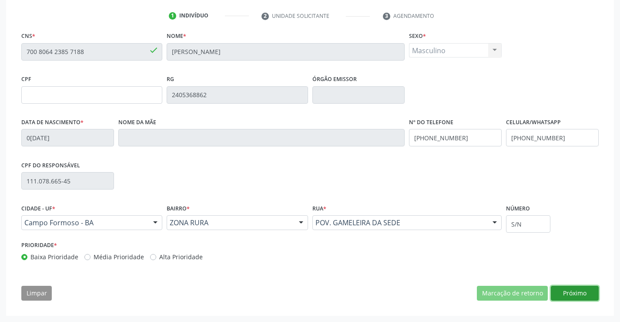
click at [583, 293] on button "Próximo" at bounding box center [575, 293] width 48 height 15
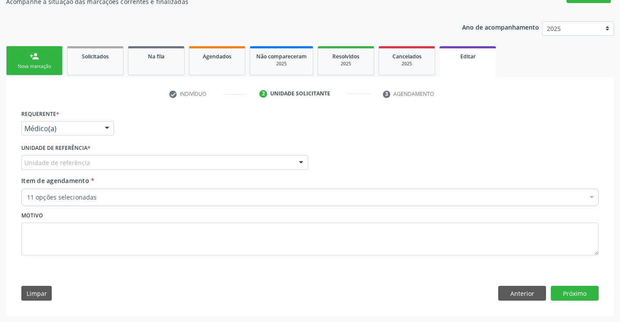
click at [101, 129] on div at bounding box center [107, 128] width 13 height 15
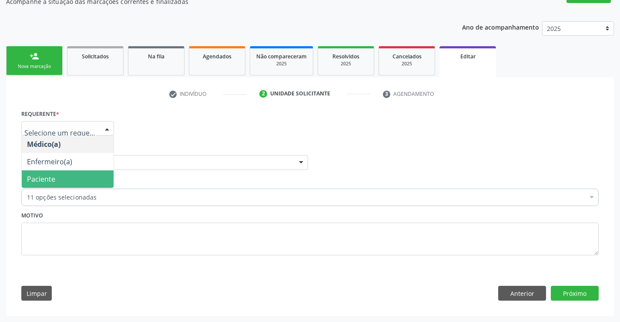
click at [67, 175] on span "Paciente" at bounding box center [68, 178] width 92 height 17
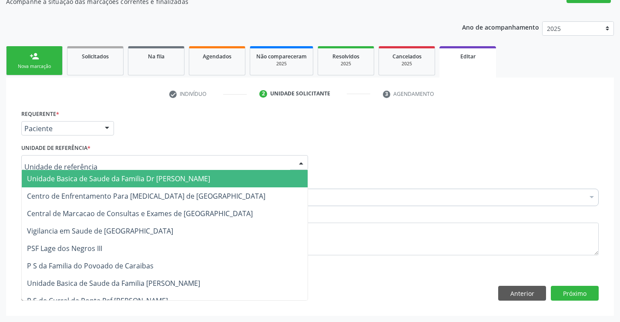
click at [137, 165] on div at bounding box center [164, 162] width 287 height 15
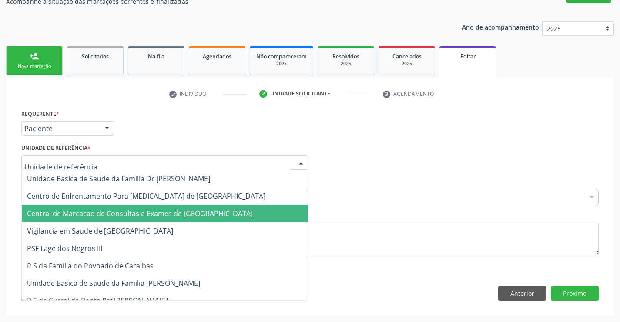
click at [143, 216] on span "Central de Marcacao de Consultas e Exames de [GEOGRAPHIC_DATA]" at bounding box center [140, 214] width 226 height 10
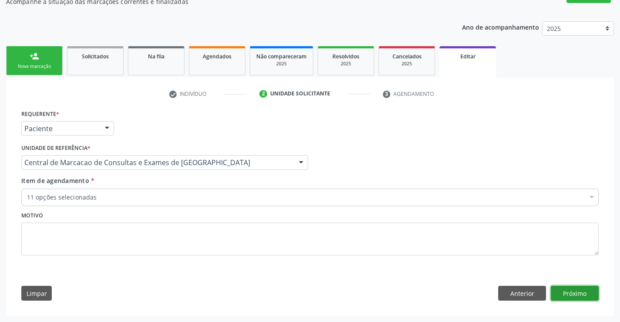
click at [571, 290] on button "Próximo" at bounding box center [575, 293] width 48 height 15
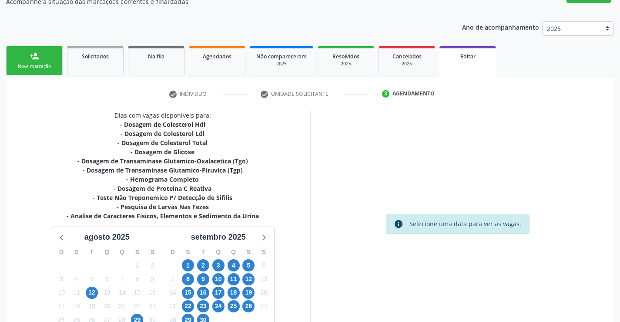
scroll to position [160, 0]
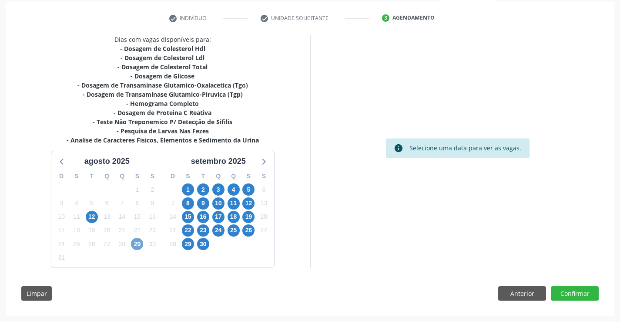
click at [141, 243] on span "29" at bounding box center [137, 244] width 12 height 12
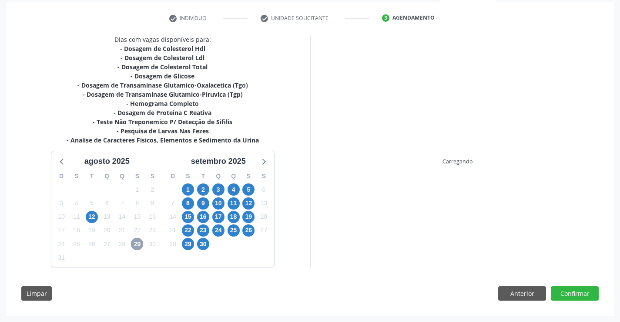
click at [141, 243] on span "29" at bounding box center [137, 244] width 12 height 12
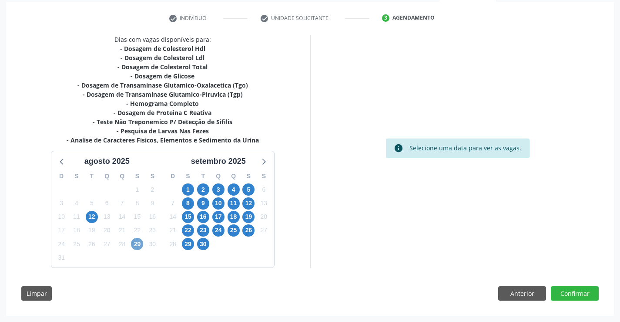
click at [141, 243] on span "29" at bounding box center [137, 244] width 12 height 12
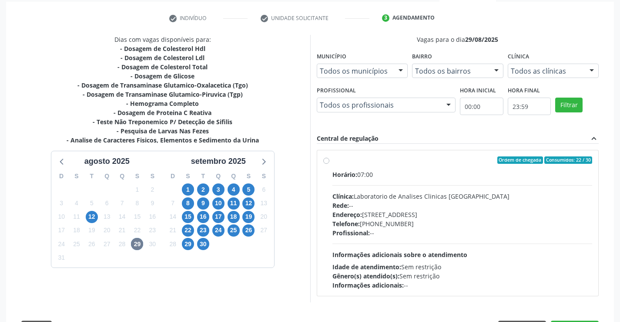
click at [409, 204] on div "Rede: --" at bounding box center [463, 205] width 260 height 9
click at [330, 164] on input "Ordem de chegada Consumidos: 22 / 30 Horário: 07:00 Clínica: Laboratorio de Ana…" at bounding box center [326, 160] width 6 height 8
radio input "true"
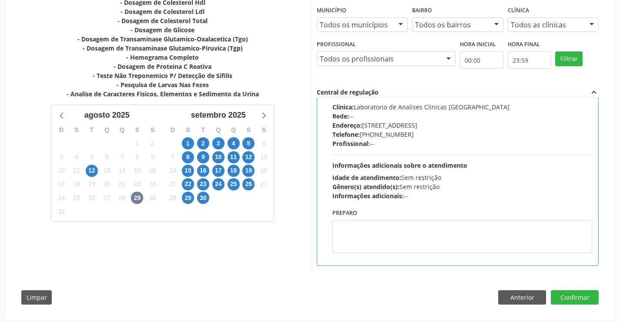
scroll to position [210, 0]
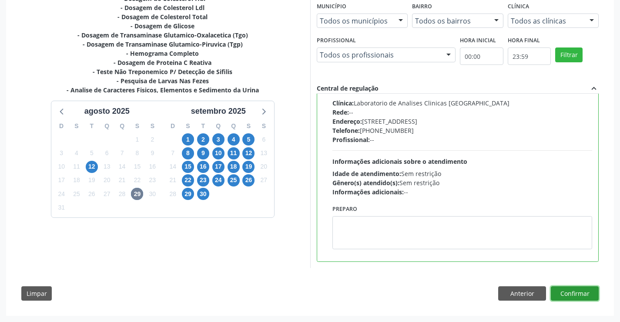
click at [580, 294] on button "Confirmar" at bounding box center [575, 293] width 48 height 15
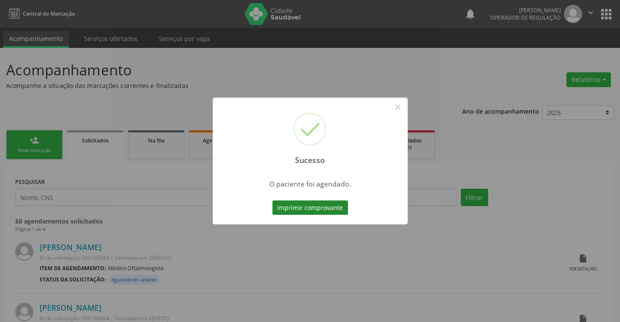
click at [330, 209] on button "Imprimir comprovante" at bounding box center [311, 207] width 76 height 15
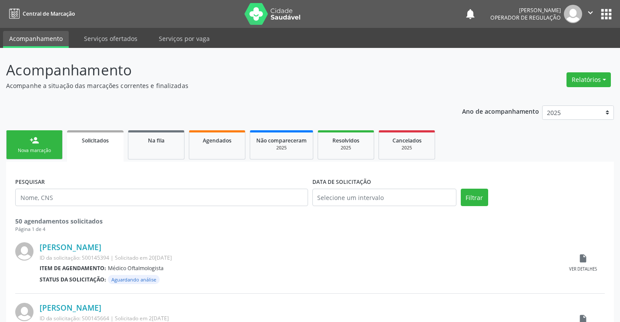
click at [49, 143] on link "person_add Nova marcação" at bounding box center [34, 144] width 57 height 29
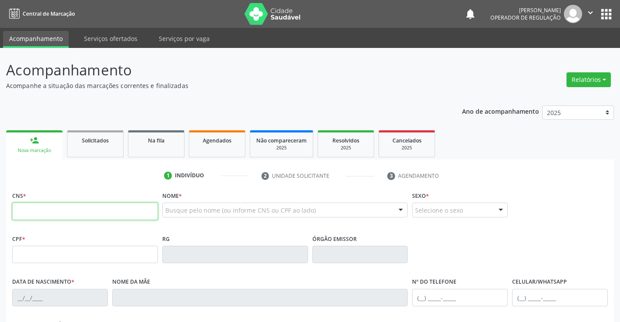
click at [116, 207] on input "text" at bounding box center [85, 210] width 146 height 17
click at [95, 216] on input "text" at bounding box center [85, 210] width 146 height 17
type input "702 9065 9914 0273"
type input "2019685507"
type input "07/04/1996"
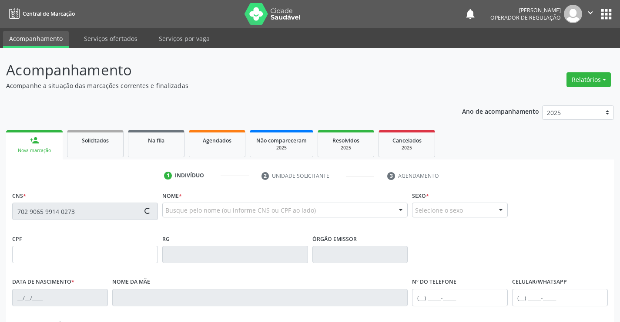
type input "(74) 99116-5923"
type input "062.522.715-86"
type input "SN"
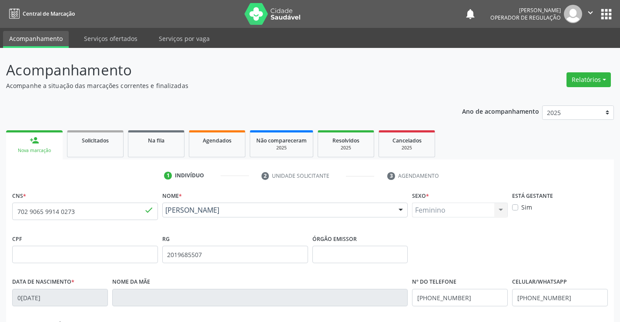
scroll to position [131, 0]
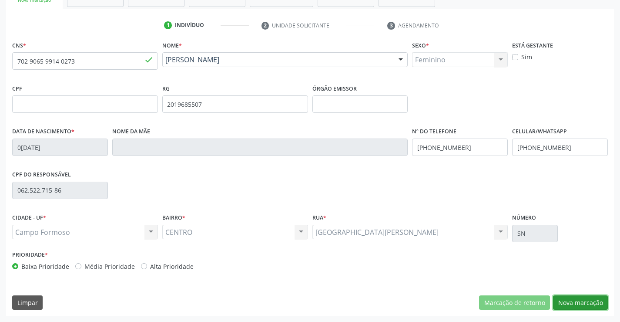
click at [566, 303] on button "Nova marcação" at bounding box center [580, 302] width 55 height 15
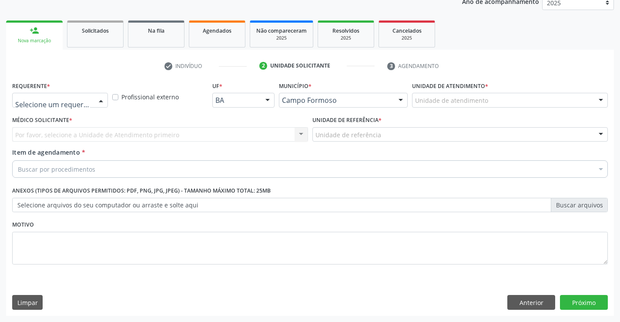
click at [87, 95] on div at bounding box center [60, 100] width 96 height 15
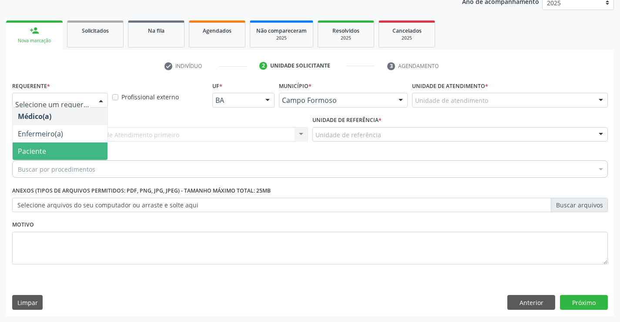
click at [69, 150] on span "Paciente" at bounding box center [60, 150] width 95 height 17
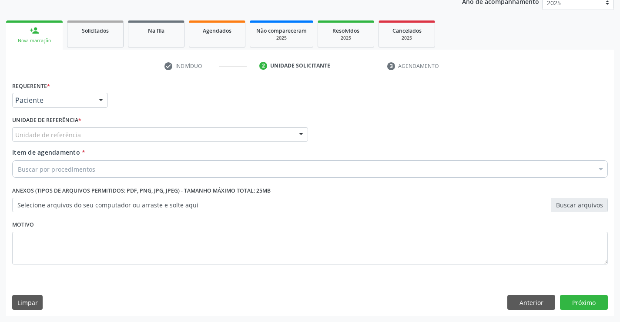
click at [149, 134] on div "Unidade de referência" at bounding box center [160, 134] width 296 height 15
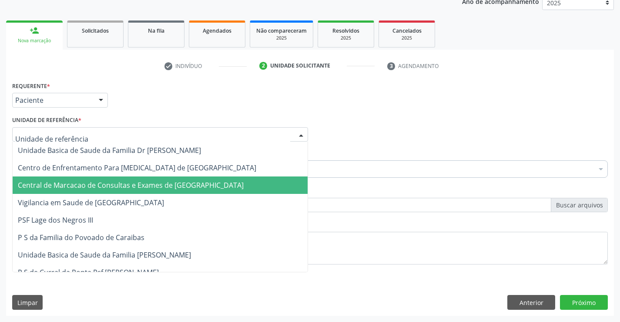
click at [158, 177] on span "Central de Marcacao de Consultas e Exames de [GEOGRAPHIC_DATA]" at bounding box center [160, 184] width 295 height 17
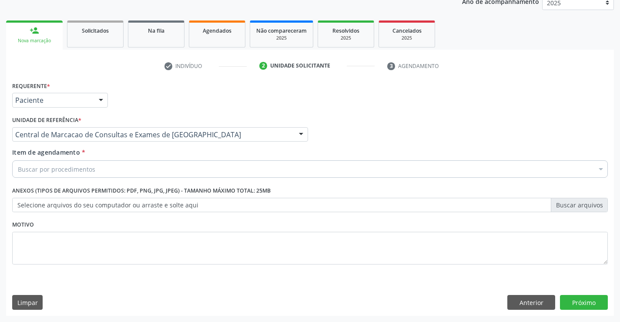
click at [166, 169] on div "Buscar por procedimentos" at bounding box center [310, 168] width 596 height 17
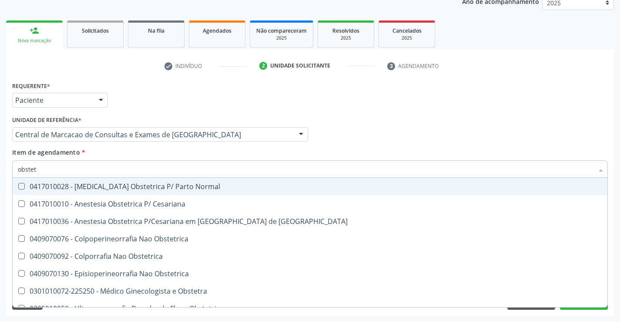
type input "obstetr"
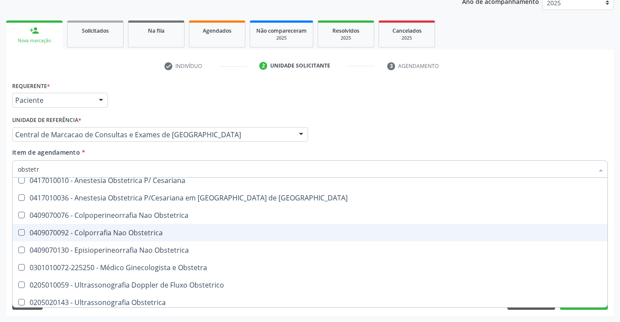
scroll to position [45, 0]
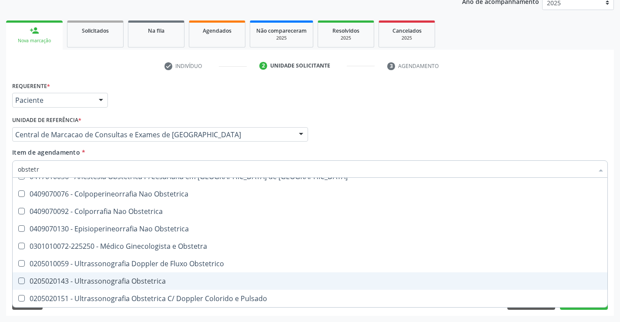
click at [116, 280] on div "0205020143 - Ultrassonografia Obstetrica" at bounding box center [310, 280] width 585 height 7
checkbox Obstetrica "true"
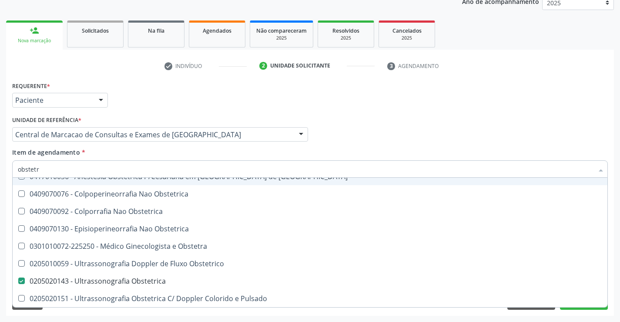
click at [111, 169] on input "obstetr" at bounding box center [306, 168] width 576 height 17
type input "t"
checkbox Obstetrica "false"
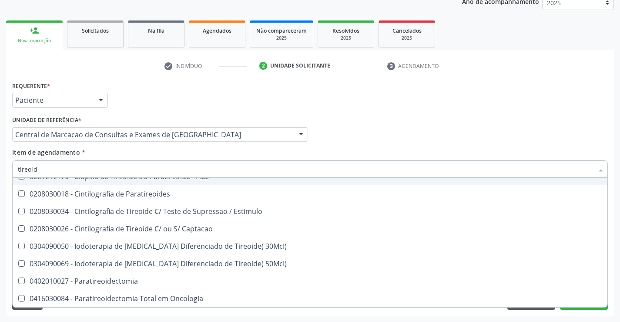
type input "tireoide"
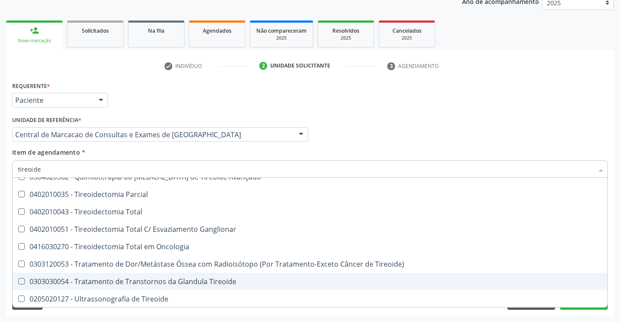
scroll to position [167, 0]
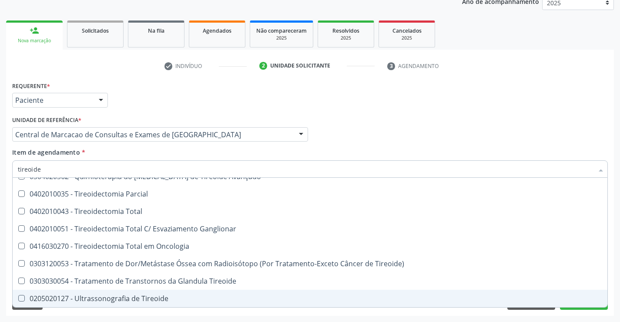
click at [128, 301] on div "0205020127 - Ultrassonografia de Tireoide" at bounding box center [310, 298] width 585 height 7
checkbox Tireoide "true"
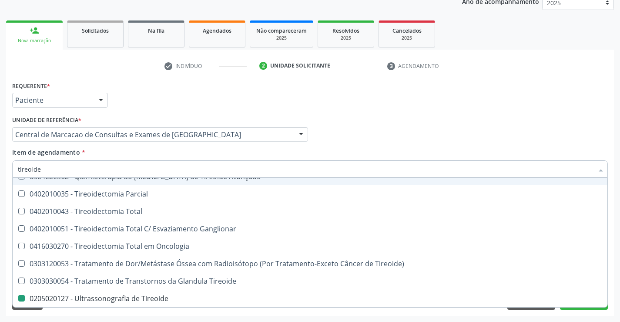
drag, startPoint x: 340, startPoint y: 141, endPoint x: 617, endPoint y: 276, distance: 308.8
click at [339, 141] on div "Médico Solicitante Por favor, selecione a Unidade de Atendimento primeiro Nenhu…" at bounding box center [310, 131] width 600 height 34
checkbox Paaf "true"
checkbox Paratireoides "true"
checkbox Tireoide "false"
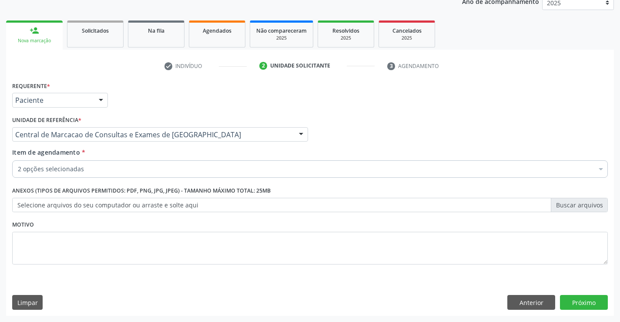
scroll to position [0, 0]
click at [589, 301] on button "Próximo" at bounding box center [584, 302] width 48 height 15
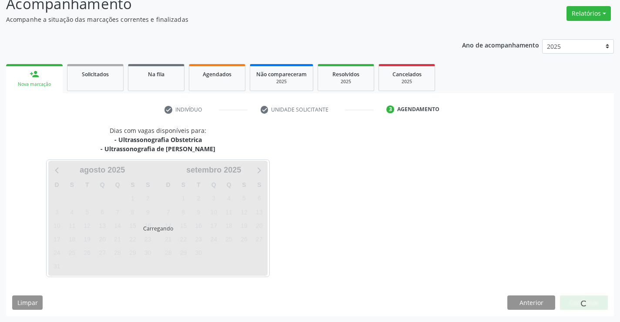
scroll to position [66, 0]
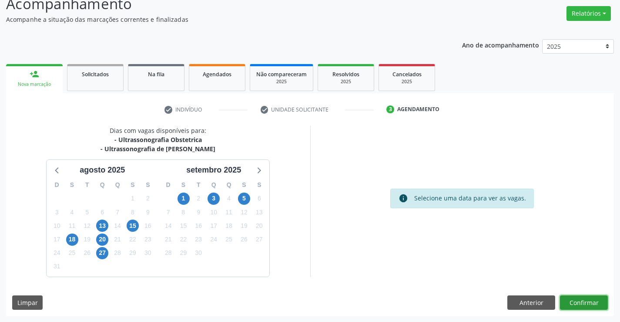
click at [592, 301] on button "Confirmar" at bounding box center [584, 302] width 48 height 15
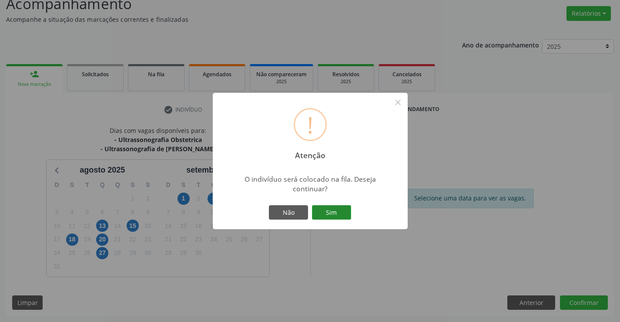
click at [331, 213] on button "Sim" at bounding box center [331, 212] width 39 height 15
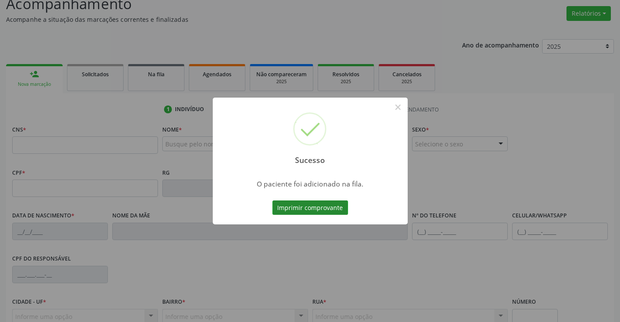
click at [312, 202] on button "Imprimir comprovante" at bounding box center [311, 207] width 76 height 15
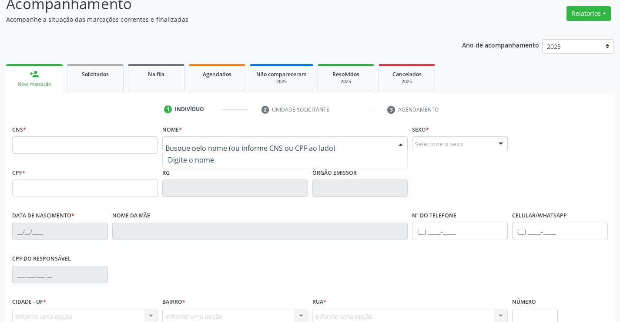
click at [171, 150] on div at bounding box center [285, 143] width 246 height 15
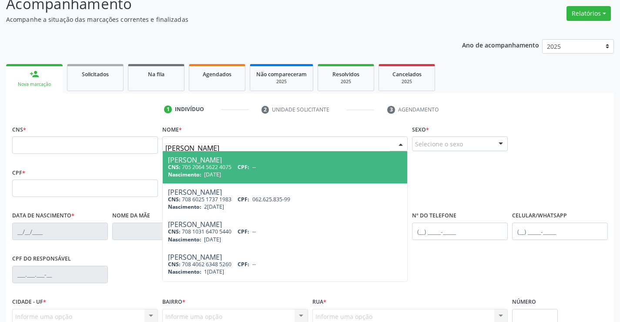
type input "erica carin"
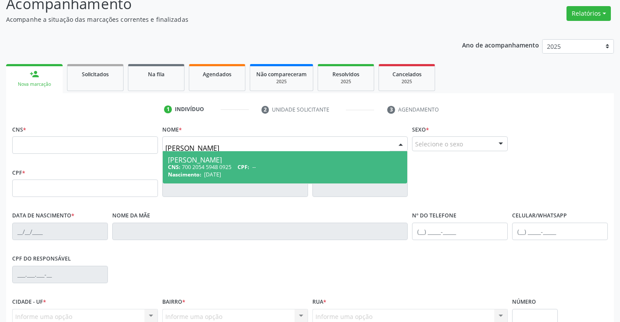
click at [209, 168] on div "CNS: 700 2054 5948 0925 CPF: --" at bounding box center [285, 166] width 235 height 7
type input "700 2054 5948 0925"
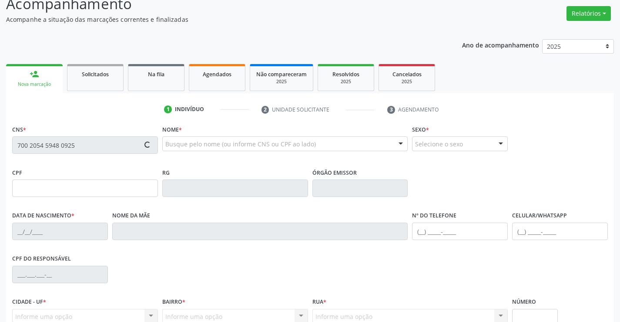
type input "2300048817"
type input "05/10/2004"
type input "(74) 99123-4567"
type input "S/N"
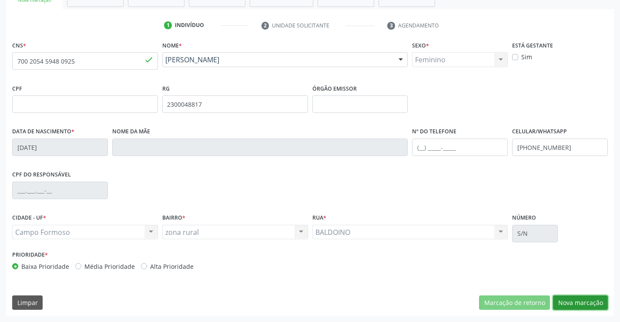
click at [593, 296] on button "Nova marcação" at bounding box center [580, 302] width 55 height 15
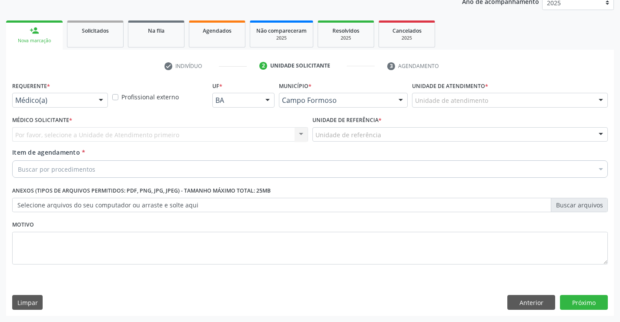
scroll to position [110, 0]
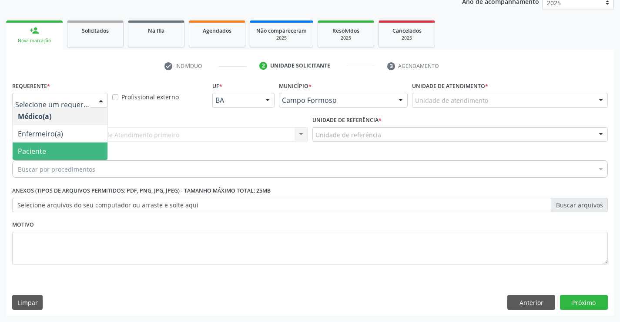
click at [71, 146] on span "Paciente" at bounding box center [60, 150] width 95 height 17
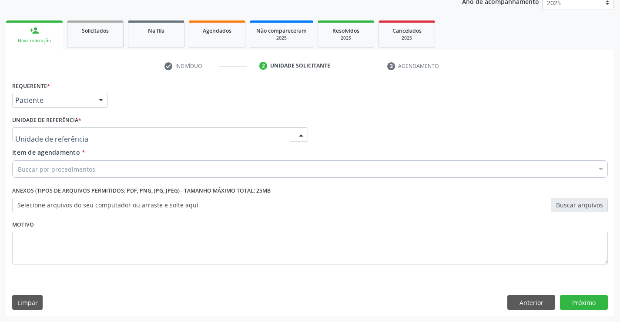
drag, startPoint x: 143, startPoint y: 134, endPoint x: 149, endPoint y: 173, distance: 39.2
click at [143, 134] on div at bounding box center [160, 134] width 296 height 15
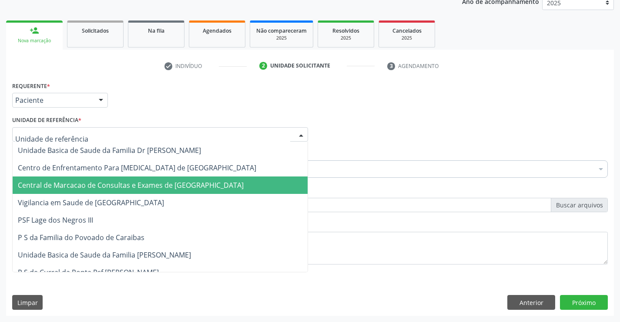
click at [152, 186] on span "Central de Marcacao de Consultas e Exames de [GEOGRAPHIC_DATA]" at bounding box center [131, 185] width 226 height 10
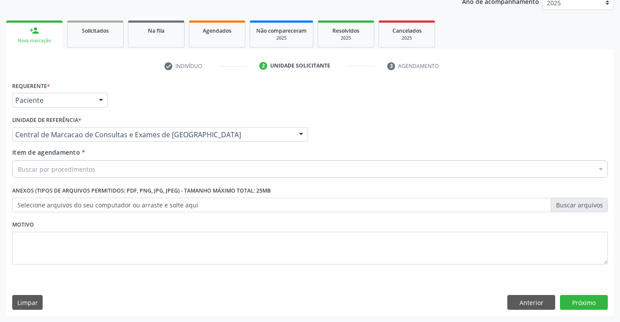
click at [175, 165] on div "Buscar por procedimentos" at bounding box center [310, 168] width 596 height 17
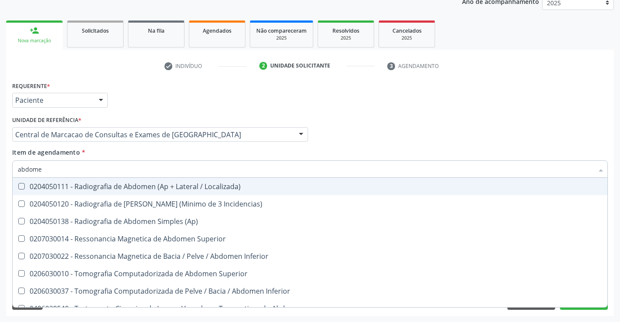
type input "abdomen"
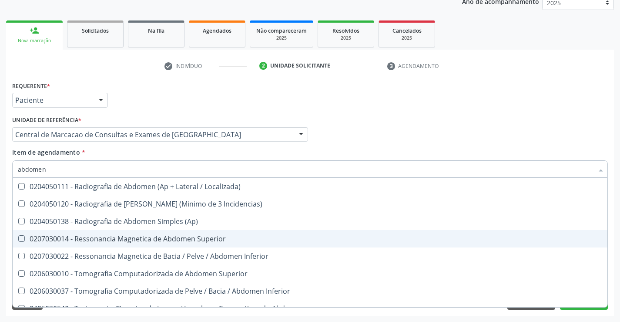
scroll to position [45, 0]
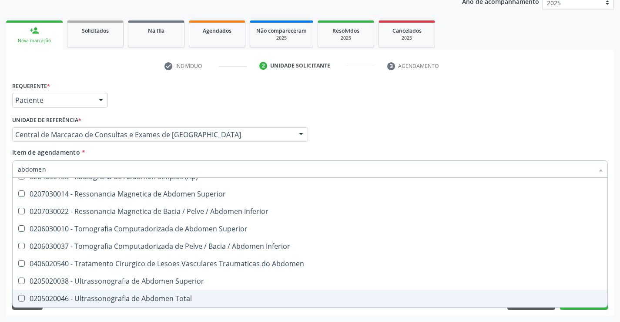
click at [146, 302] on div "0205020046 - Ultrassonografia de Abdomen Total" at bounding box center [310, 298] width 585 height 7
checkbox Total "true"
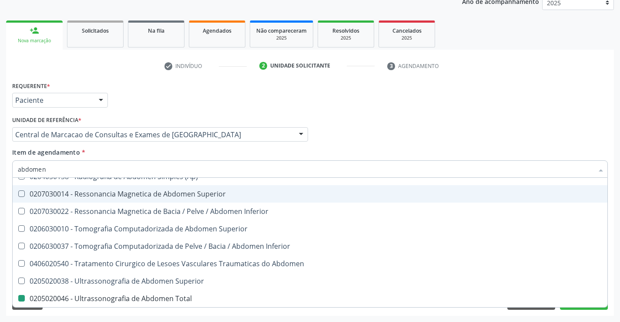
click at [360, 119] on div "Médico Solicitante Por favor, selecione a Unidade de Atendimento primeiro Nenhu…" at bounding box center [310, 131] width 600 height 34
checkbox Incidencias\) "true"
checkbox Total "false"
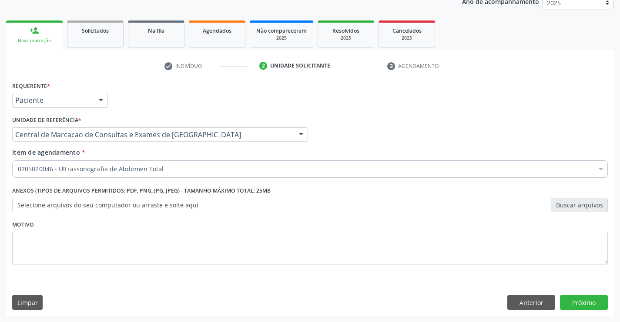
scroll to position [0, 0]
click at [571, 309] on button "Próximo" at bounding box center [584, 302] width 48 height 15
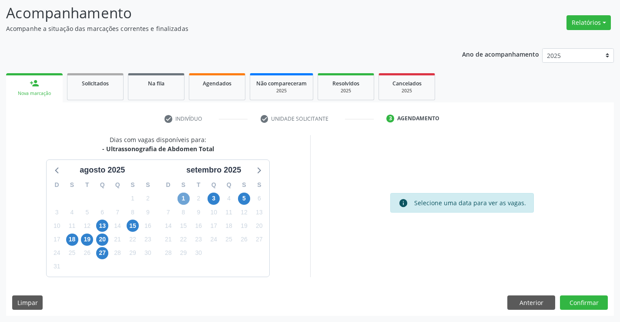
click at [178, 196] on span "1" at bounding box center [184, 198] width 12 height 12
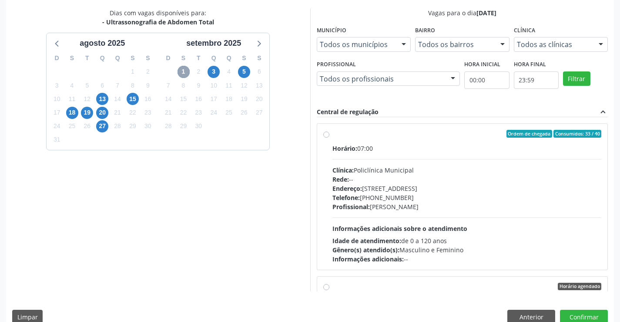
scroll to position [188, 0]
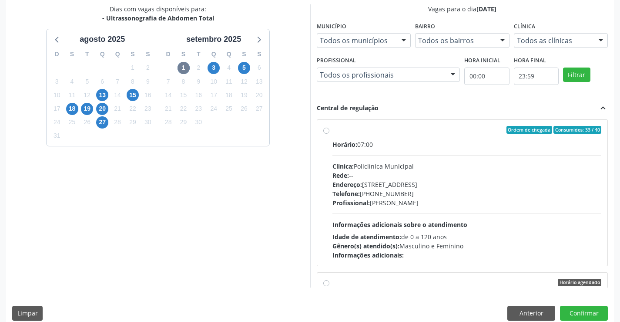
click at [371, 214] on div "Horário: 07:00 Clínica: Policlínica Municipal Rede: -- Endereço: Predio, nº 386…" at bounding box center [468, 200] width 270 height 120
click at [330, 134] on input "Ordem de chegada Consumidos: 33 / 40 Horário: 07:00 Clínica: Policlínica Munici…" at bounding box center [326, 130] width 6 height 8
radio input "true"
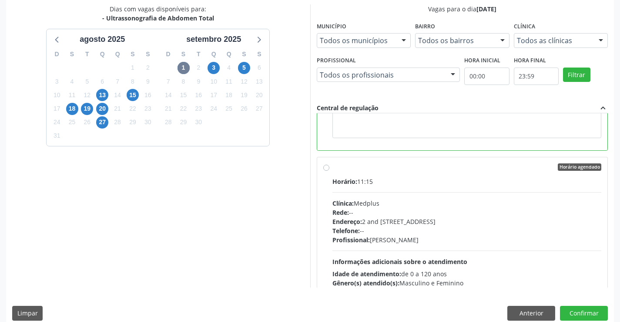
scroll to position [0, 0]
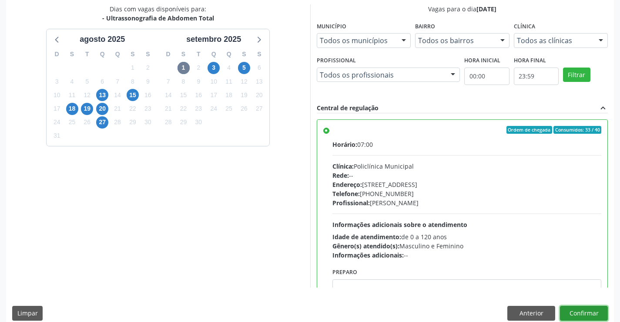
click at [570, 311] on button "Confirmar" at bounding box center [584, 313] width 48 height 15
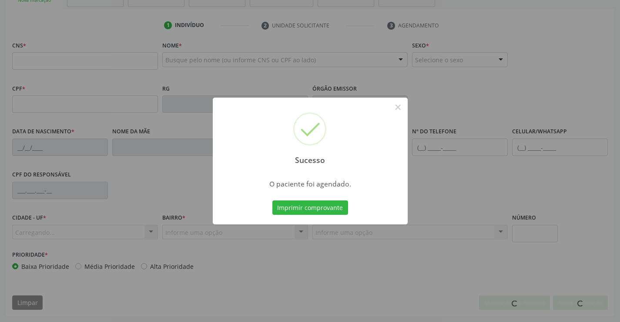
scroll to position [150, 0]
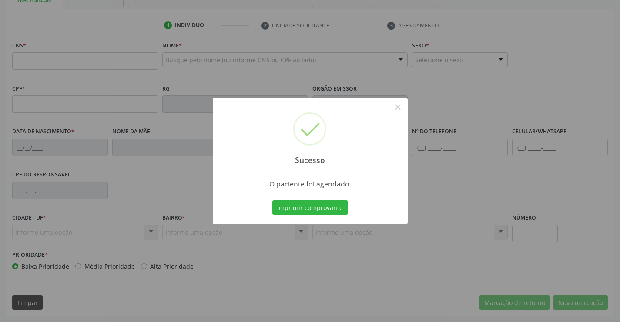
click at [273, 200] on button "Imprimir comprovante" at bounding box center [311, 207] width 76 height 15
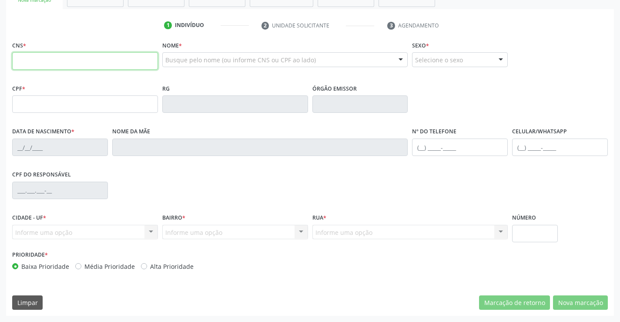
click at [64, 60] on input "text" at bounding box center [85, 60] width 146 height 17
type input "700 0078 7494 4407"
type input "1621605426"
type input "11/08/1995"
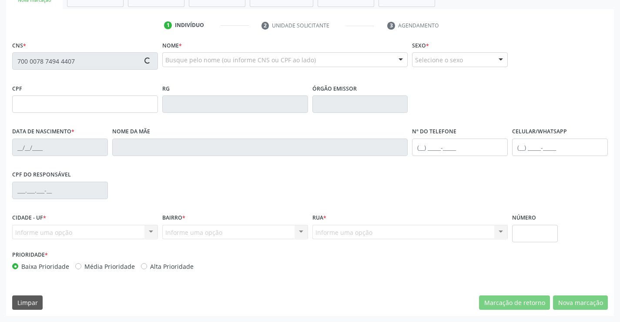
type input "(74) 9947-8736"
type input "SN"
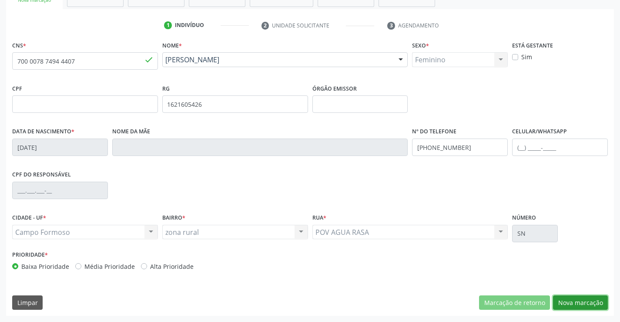
click at [584, 303] on button "Nova marcação" at bounding box center [580, 302] width 55 height 15
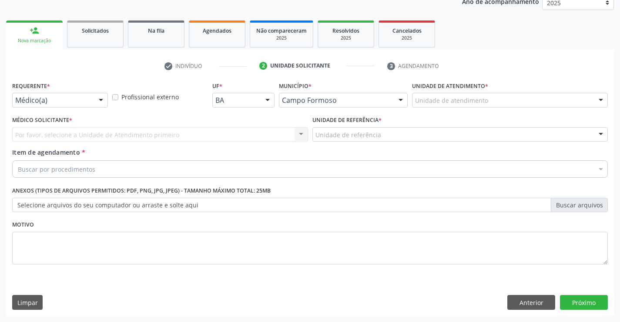
scroll to position [110, 0]
click at [105, 97] on div at bounding box center [100, 100] width 13 height 15
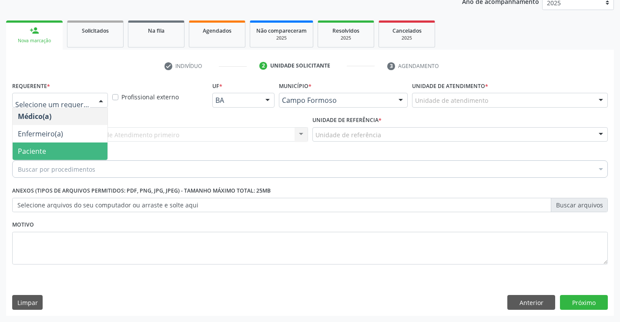
click at [64, 151] on span "Paciente" at bounding box center [60, 150] width 95 height 17
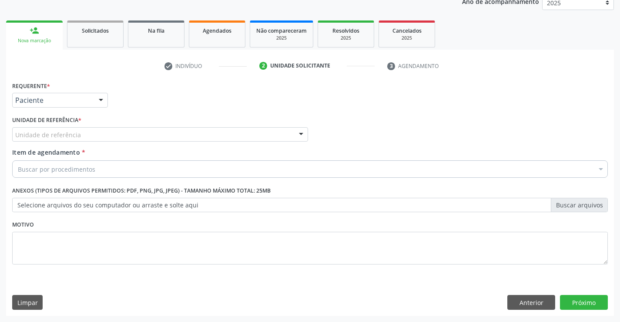
click at [127, 144] on div "Unidade de referência * Unidade de referência Unidade Basica de Saude da Famili…" at bounding box center [160, 131] width 300 height 34
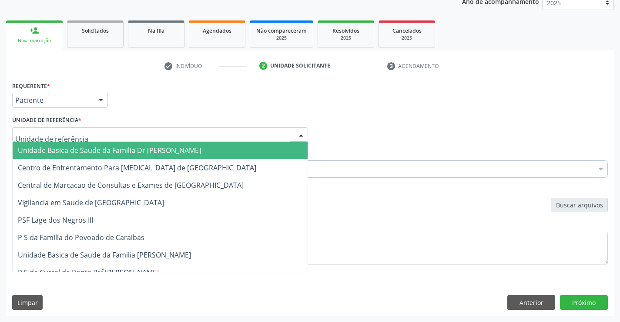
click at [139, 138] on div at bounding box center [160, 134] width 296 height 15
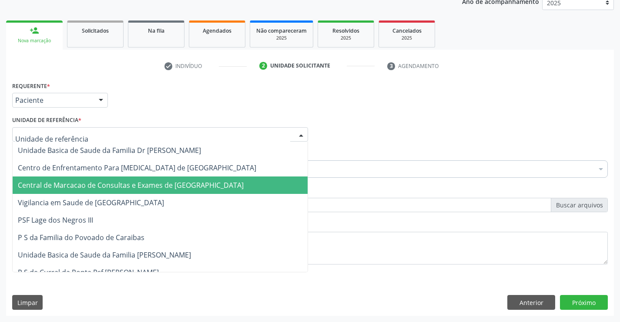
click at [144, 181] on span "Central de Marcacao de Consultas e Exames de [GEOGRAPHIC_DATA]" at bounding box center [131, 185] width 226 height 10
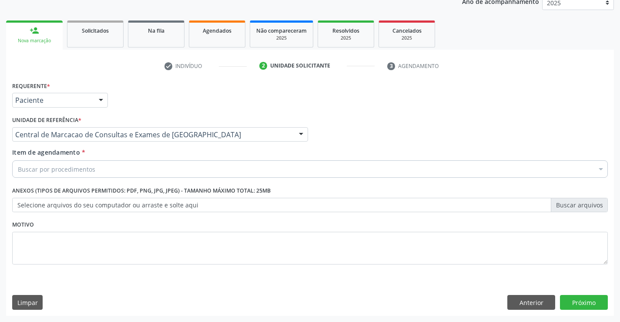
click at [165, 163] on div "Buscar por procedimentos" at bounding box center [310, 168] width 596 height 17
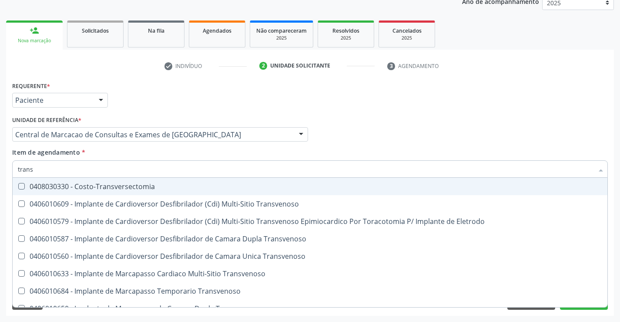
type input "transv"
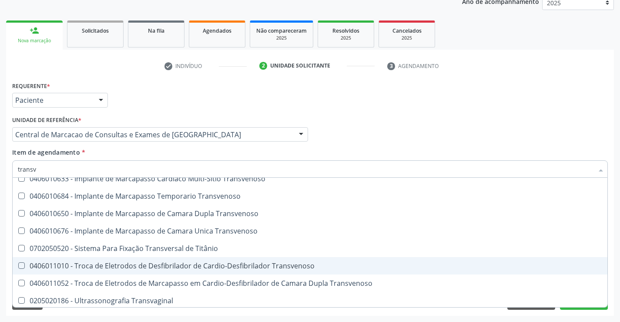
scroll to position [97, 0]
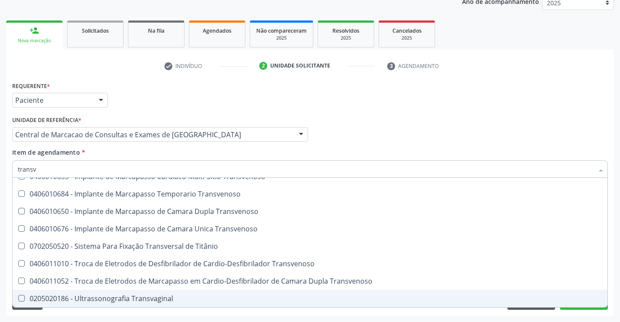
click at [125, 292] on span "0205020186 - Ultrassonografia Transvaginal" at bounding box center [310, 298] width 595 height 17
checkbox Transvaginal "true"
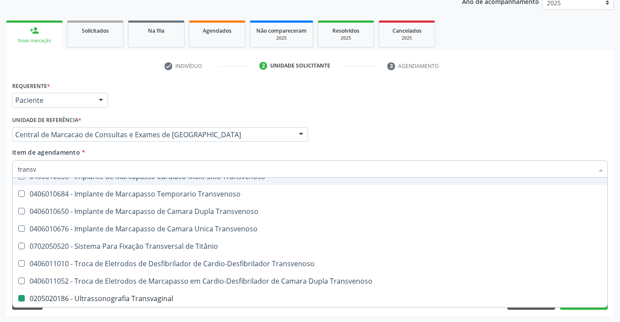
click at [335, 137] on div "Médico Solicitante Por favor, selecione a Unidade de Atendimento primeiro Nenhu…" at bounding box center [310, 131] width 600 height 34
checkbox Transvenoso "true"
checkbox Transvaginal "false"
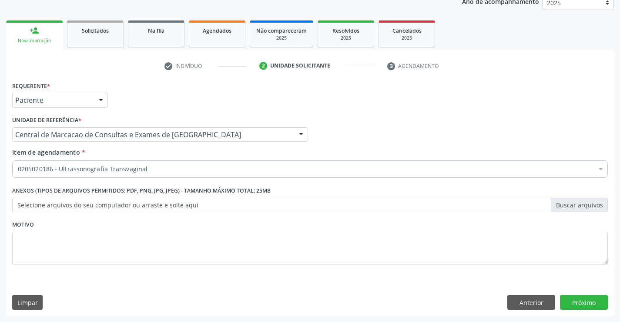
scroll to position [0, 0]
click at [574, 300] on button "Próximo" at bounding box center [584, 302] width 48 height 15
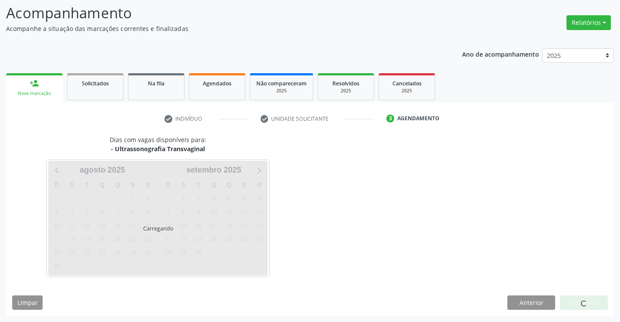
scroll to position [57, 0]
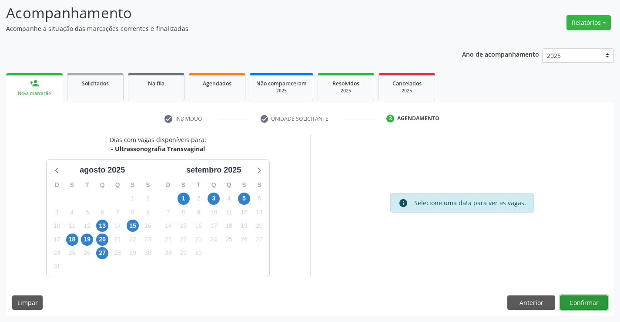
click at [590, 295] on button "Confirmar" at bounding box center [584, 302] width 48 height 15
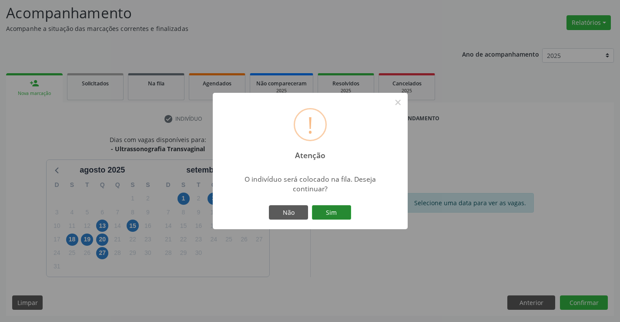
click at [333, 213] on button "Sim" at bounding box center [331, 212] width 39 height 15
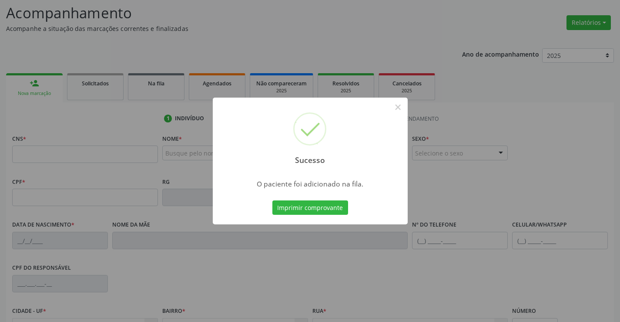
click at [333, 213] on button "Imprimir comprovante" at bounding box center [311, 207] width 76 height 15
